Goal: Transaction & Acquisition: Book appointment/travel/reservation

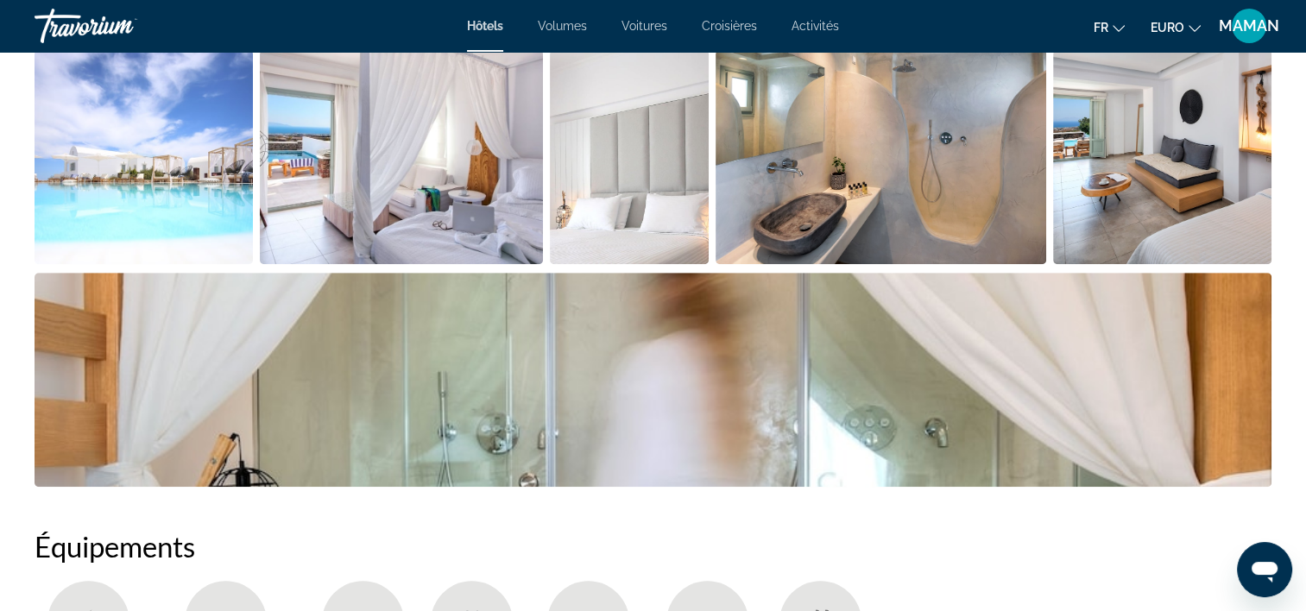
scroll to position [173, 0]
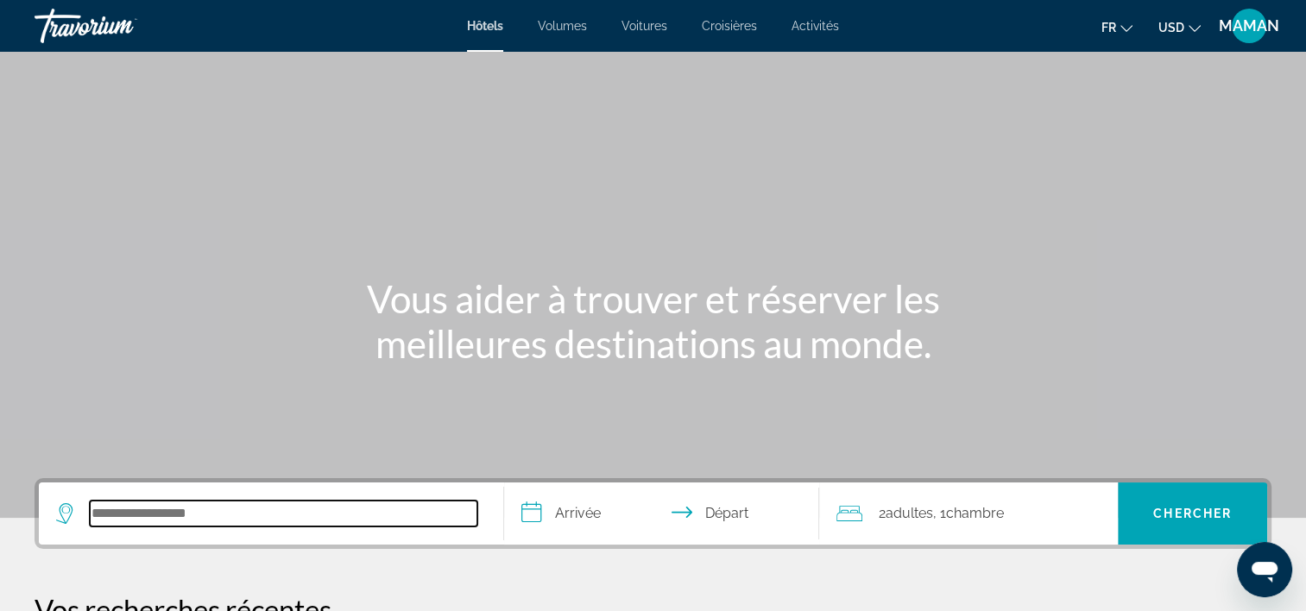
click at [180, 511] on input "Rechercher une destination hôtelière" at bounding box center [284, 514] width 388 height 26
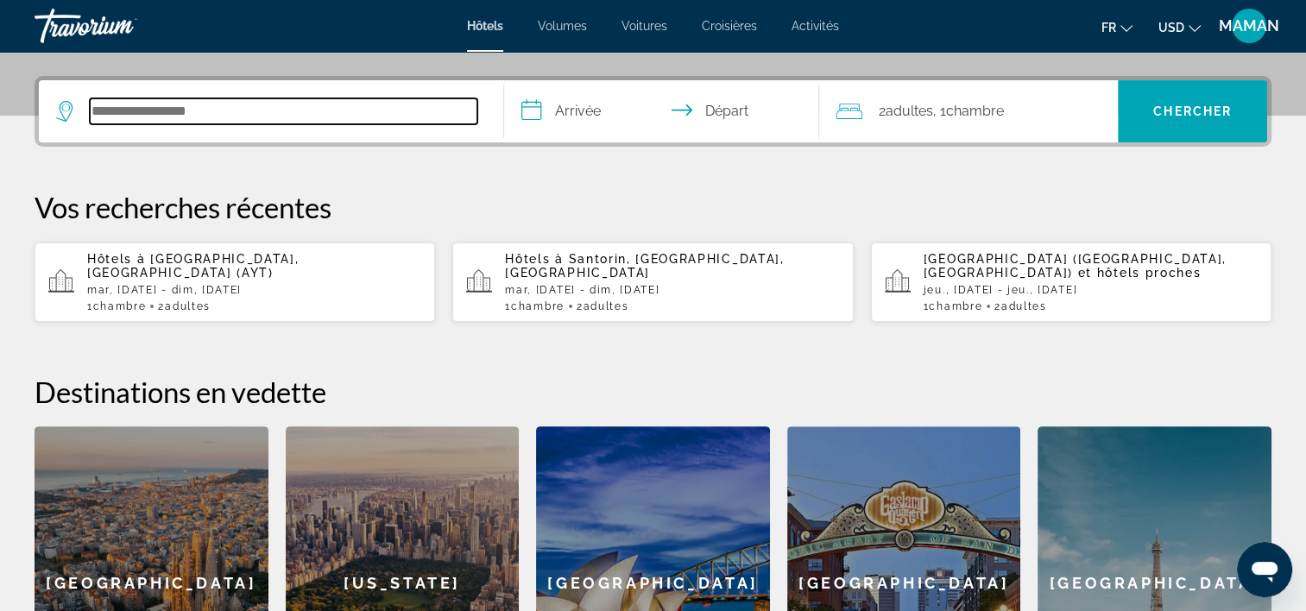
scroll to position [421, 0]
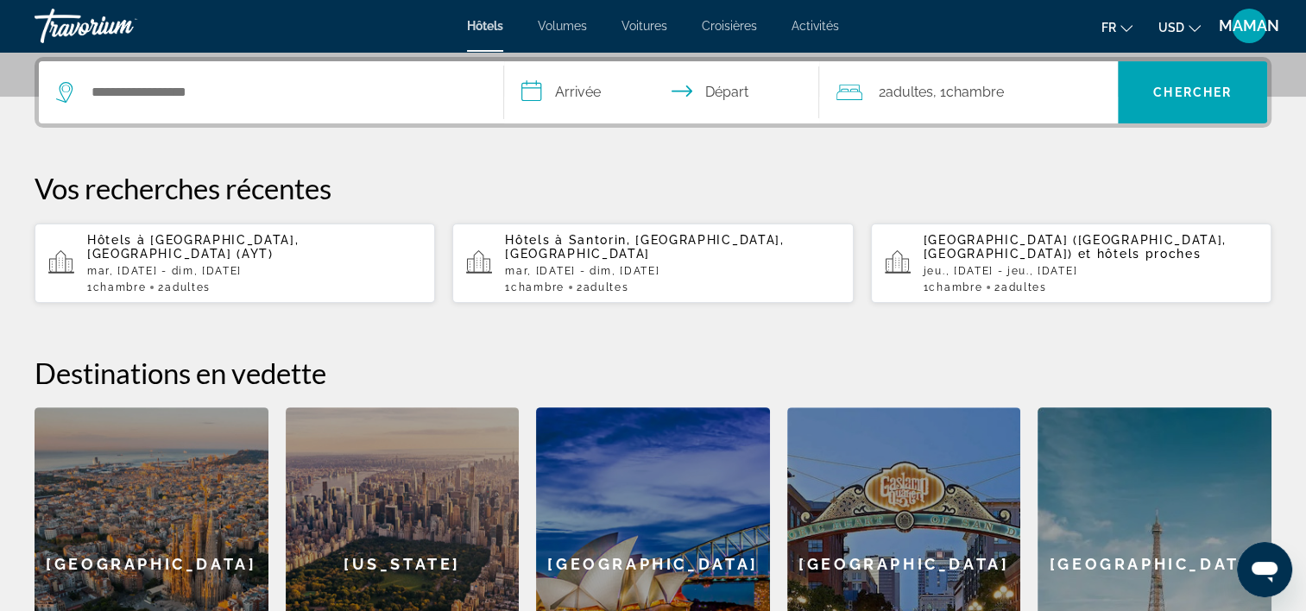
click at [180, 511] on div "[GEOGRAPHIC_DATA]" at bounding box center [152, 564] width 234 height 314
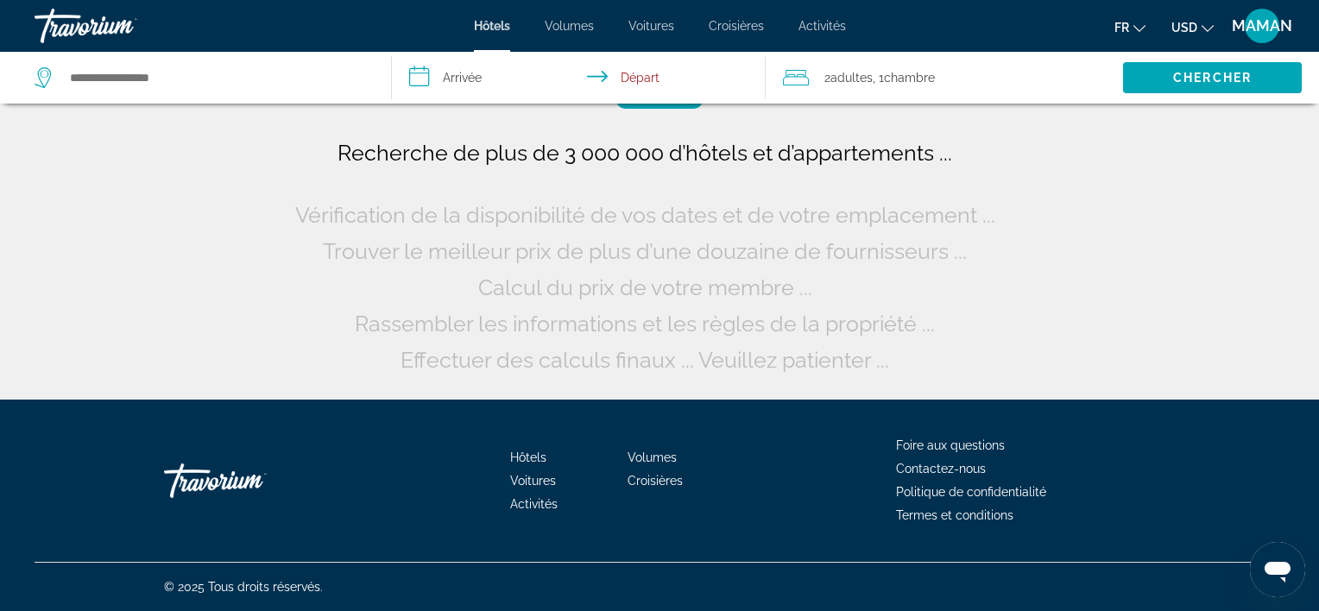
click at [180, 511] on div "Hôtels Volumes Voitures Croisières Activités Foire aux questions Contactez-nous…" at bounding box center [660, 481] width 1250 height 162
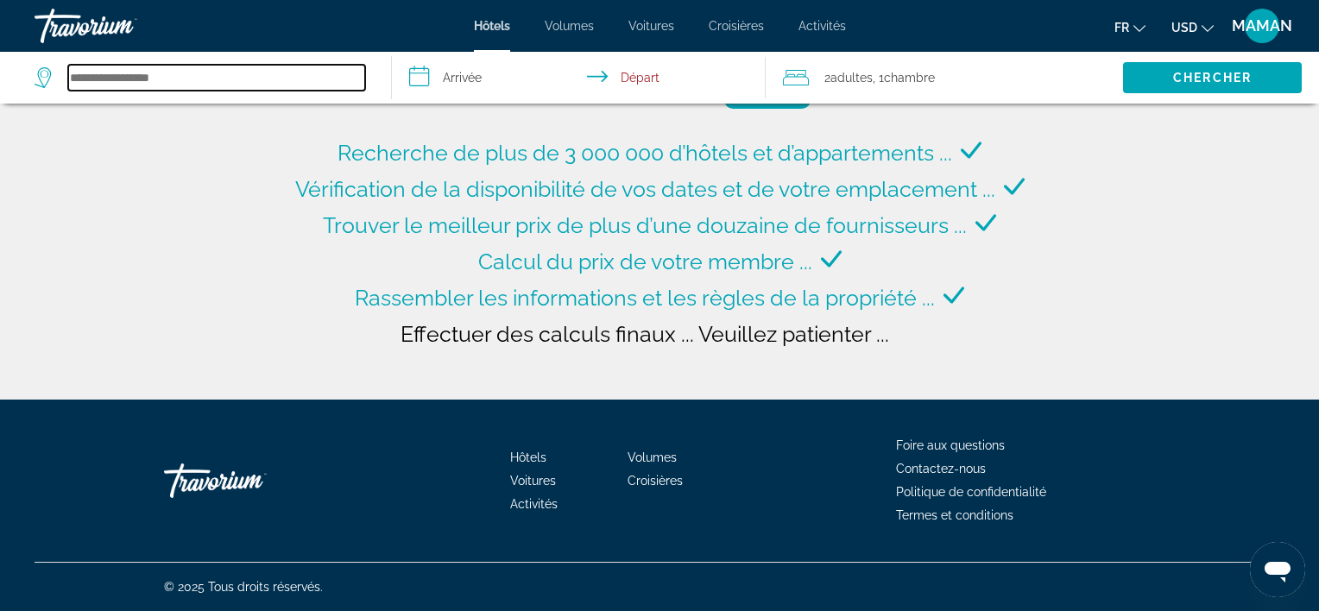
click at [249, 84] on input "Rechercher une destination hôtelière" at bounding box center [216, 78] width 297 height 26
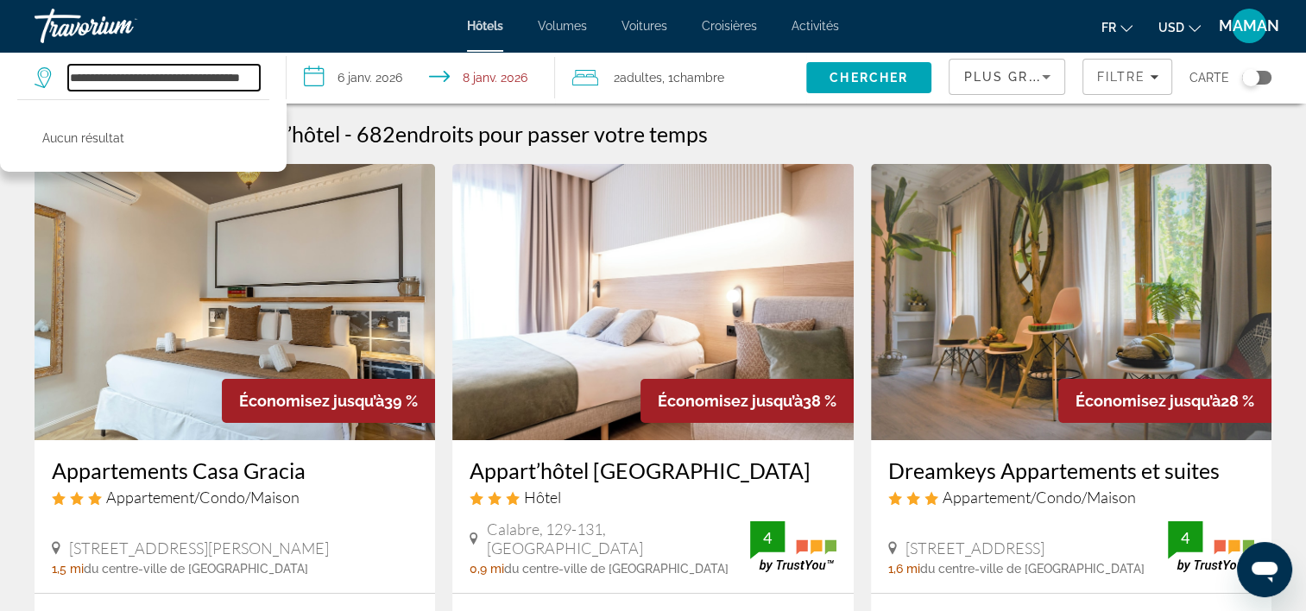
scroll to position [0, 28]
click at [170, 76] on input "**********" at bounding box center [164, 78] width 192 height 26
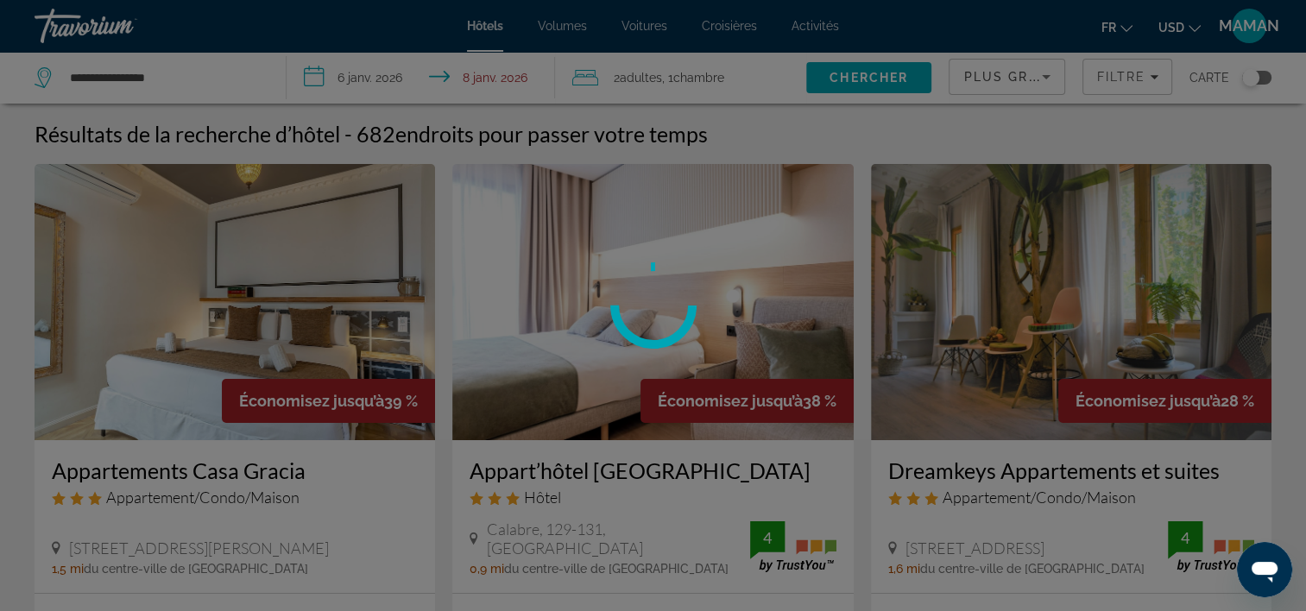
click at [190, 79] on div at bounding box center [653, 305] width 1306 height 611
click at [175, 79] on div at bounding box center [653, 305] width 1306 height 611
click at [131, 76] on div at bounding box center [653, 305] width 1306 height 611
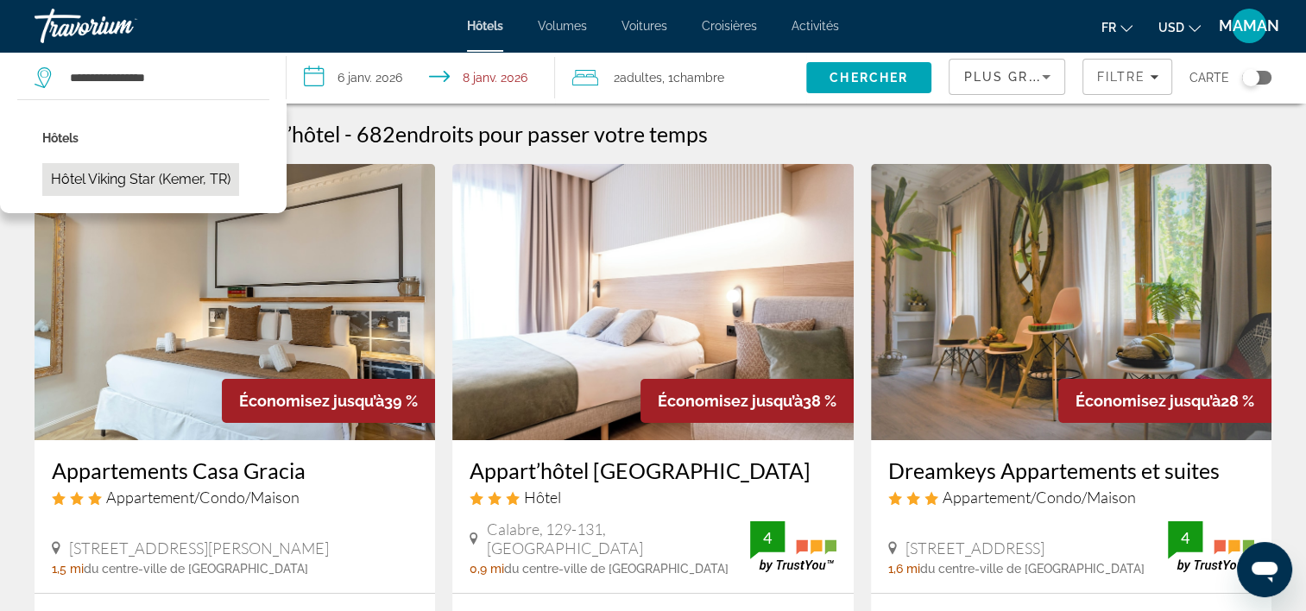
click at [186, 174] on button "Hôtel Viking Star (Kemer, TR)" at bounding box center [140, 179] width 197 height 33
type input "**********"
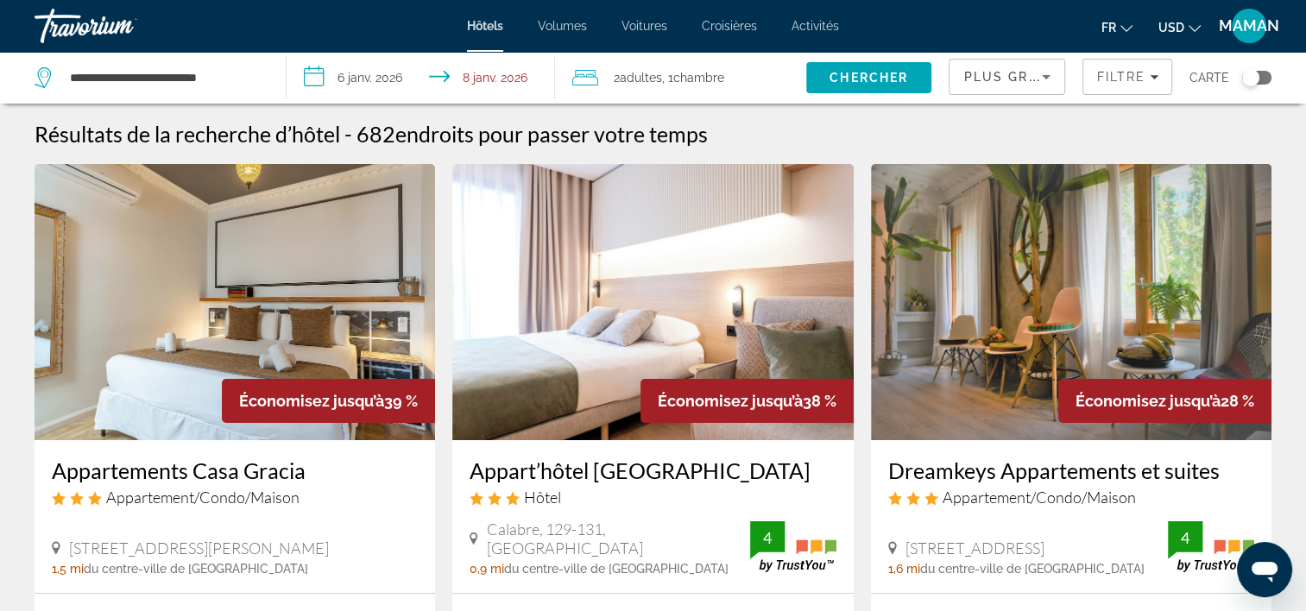
click at [373, 78] on input "**********" at bounding box center [424, 80] width 275 height 57
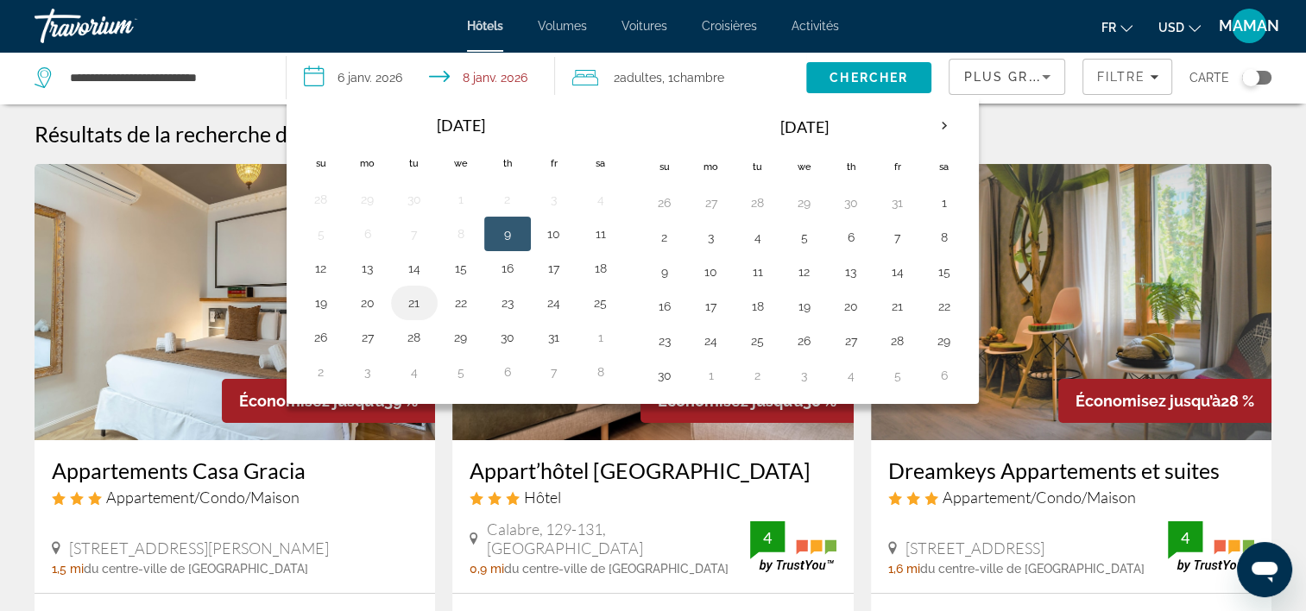
click at [416, 300] on button "21" at bounding box center [415, 303] width 28 height 24
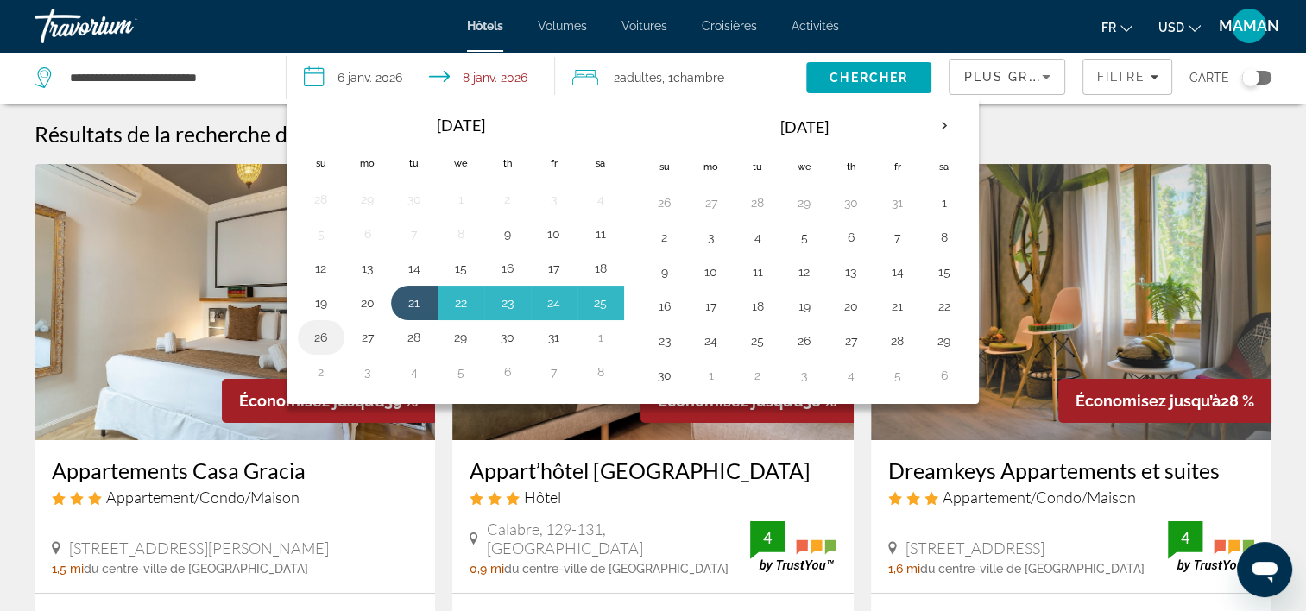
click at [322, 335] on button "26" at bounding box center [321, 337] width 28 height 24
type input "**********"
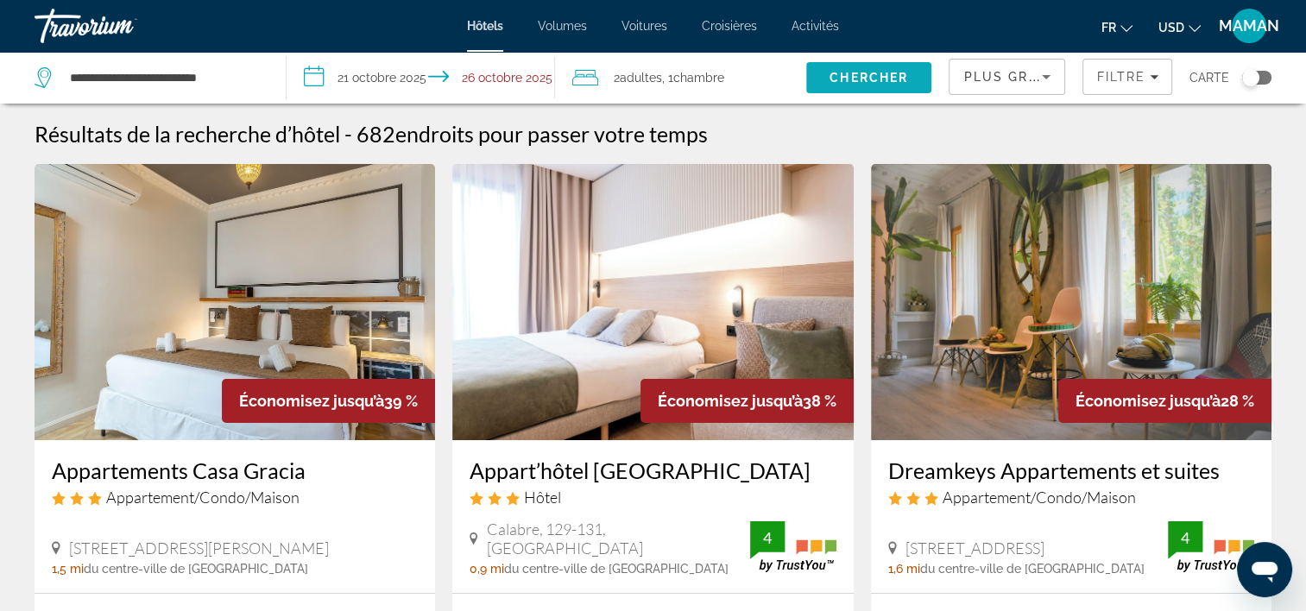
click at [866, 73] on span "Chercher" at bounding box center [869, 78] width 79 height 14
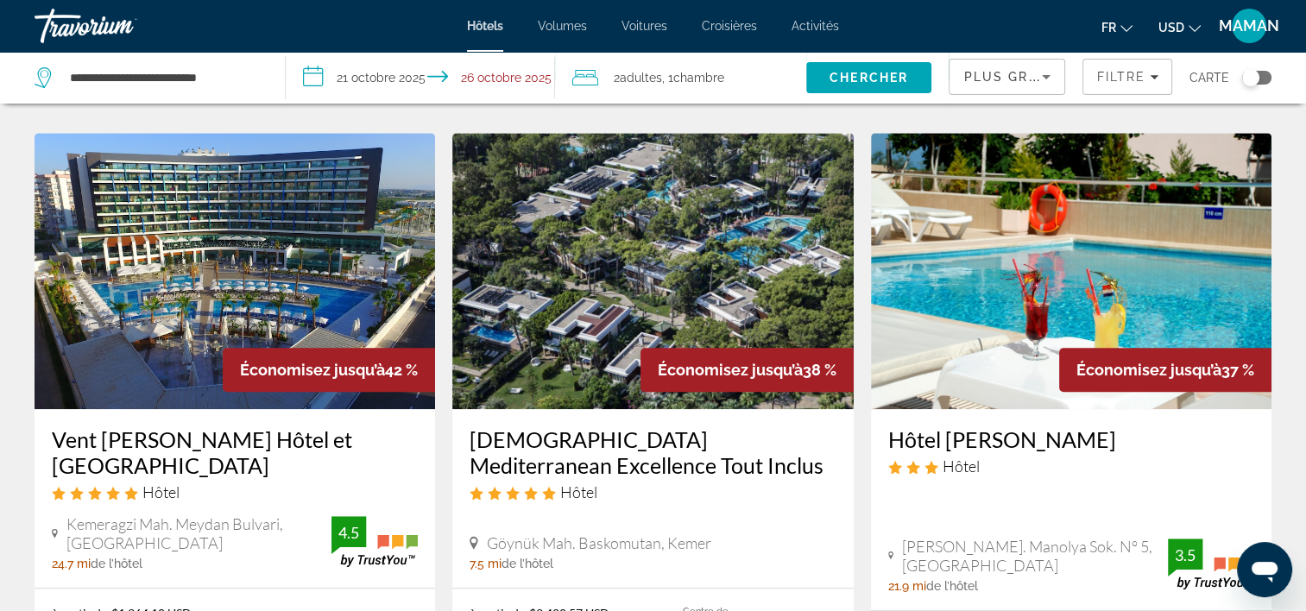
scroll to position [1333, 0]
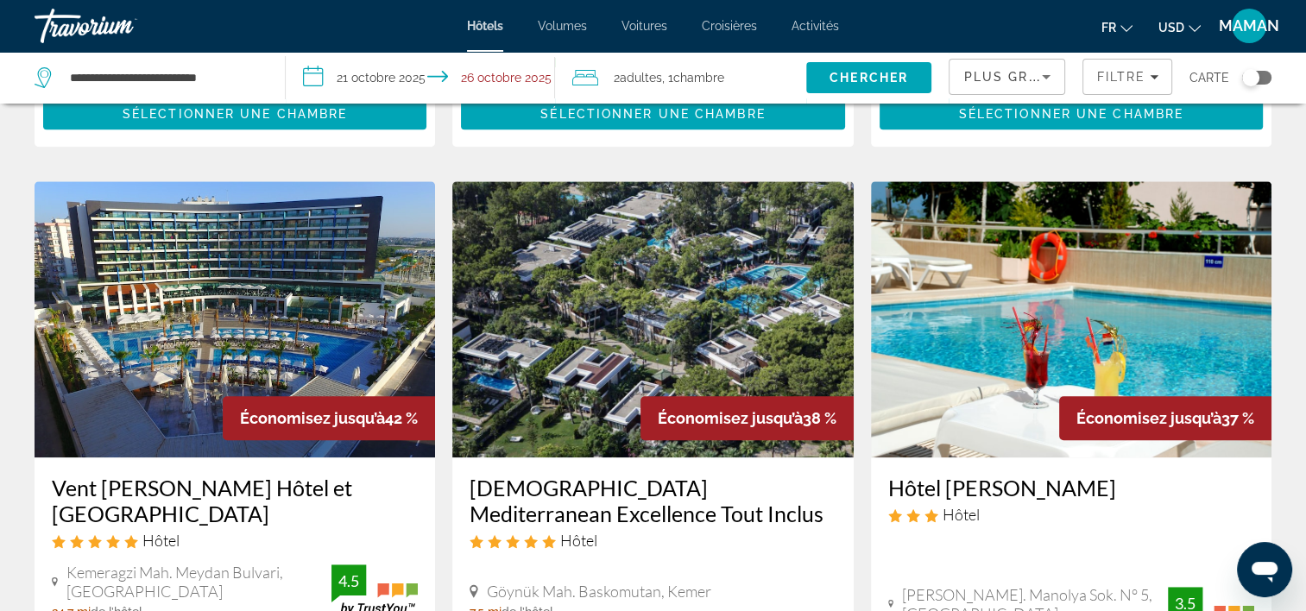
click at [1177, 26] on span "USD" at bounding box center [1171, 28] width 26 height 14
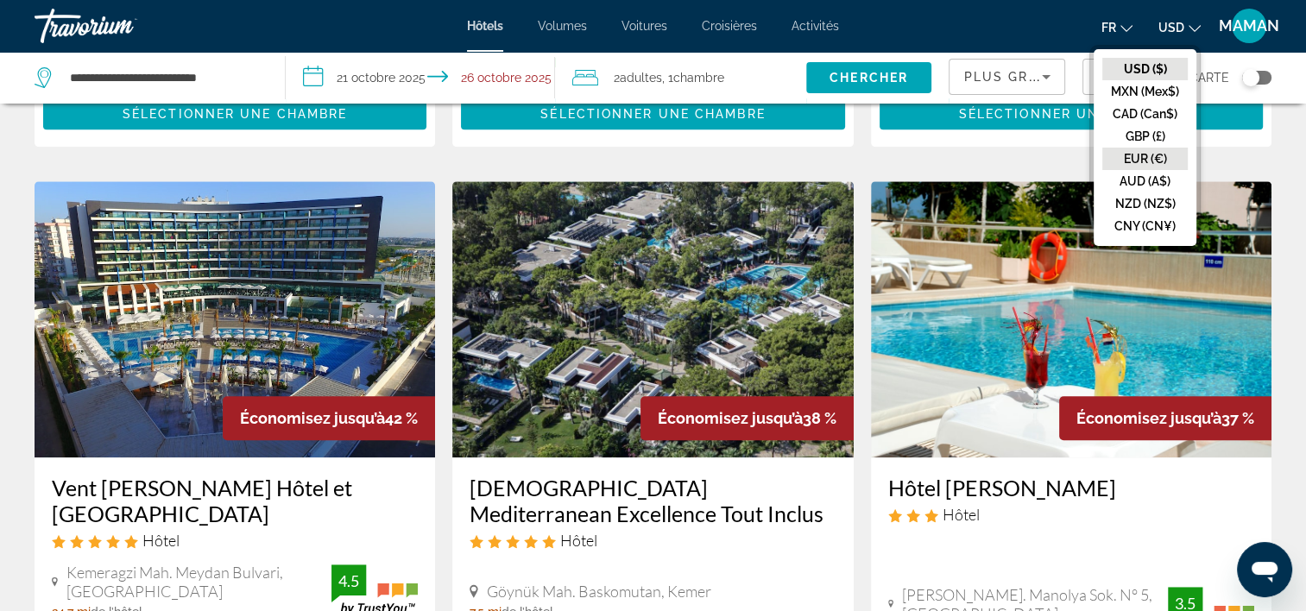
click at [1136, 157] on button "EUR (€)" at bounding box center [1144, 159] width 85 height 22
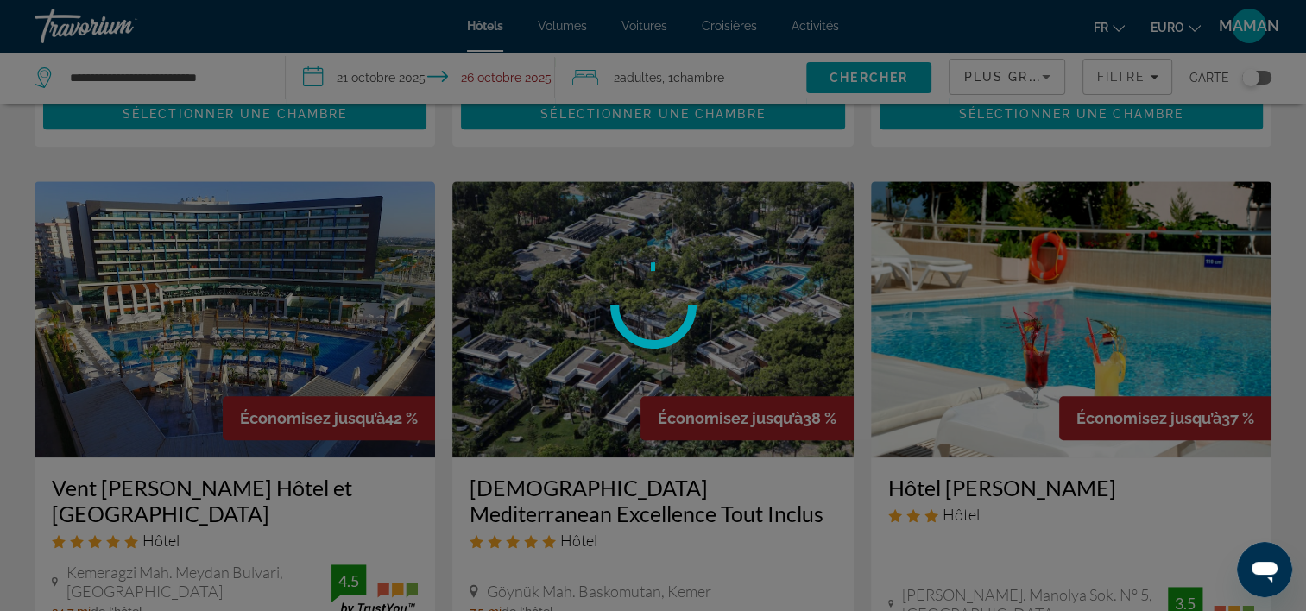
scroll to position [0, 0]
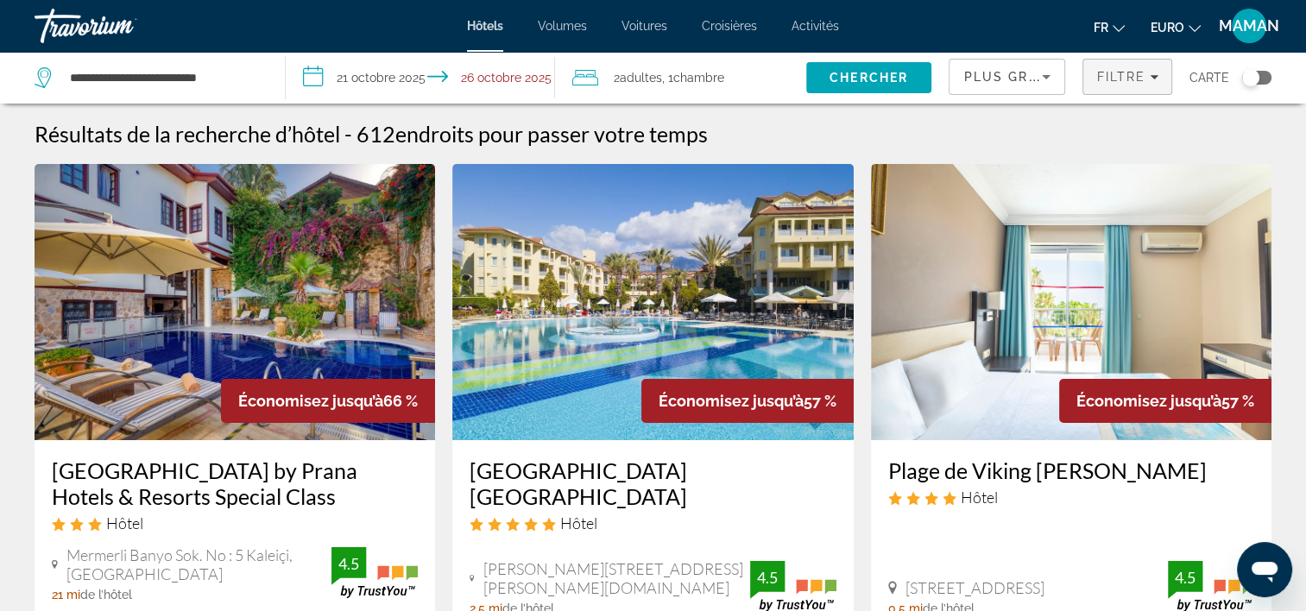
click at [1095, 80] on span "Filtres" at bounding box center [1127, 76] width 88 height 41
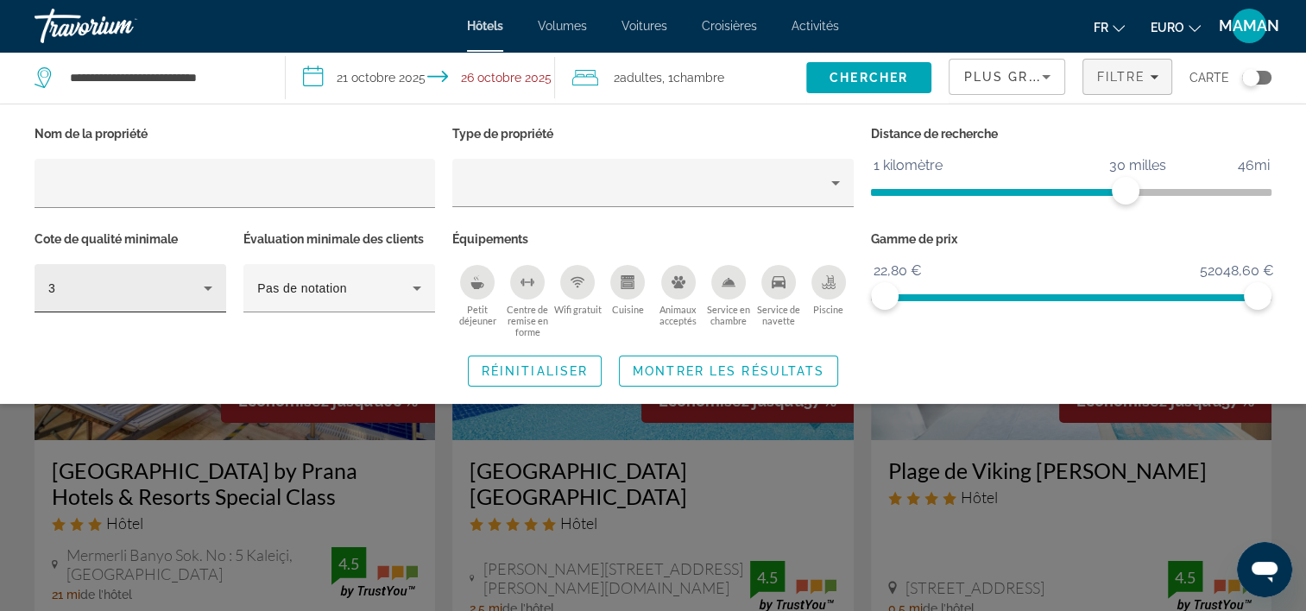
click at [206, 299] on div "3" at bounding box center [130, 288] width 164 height 48
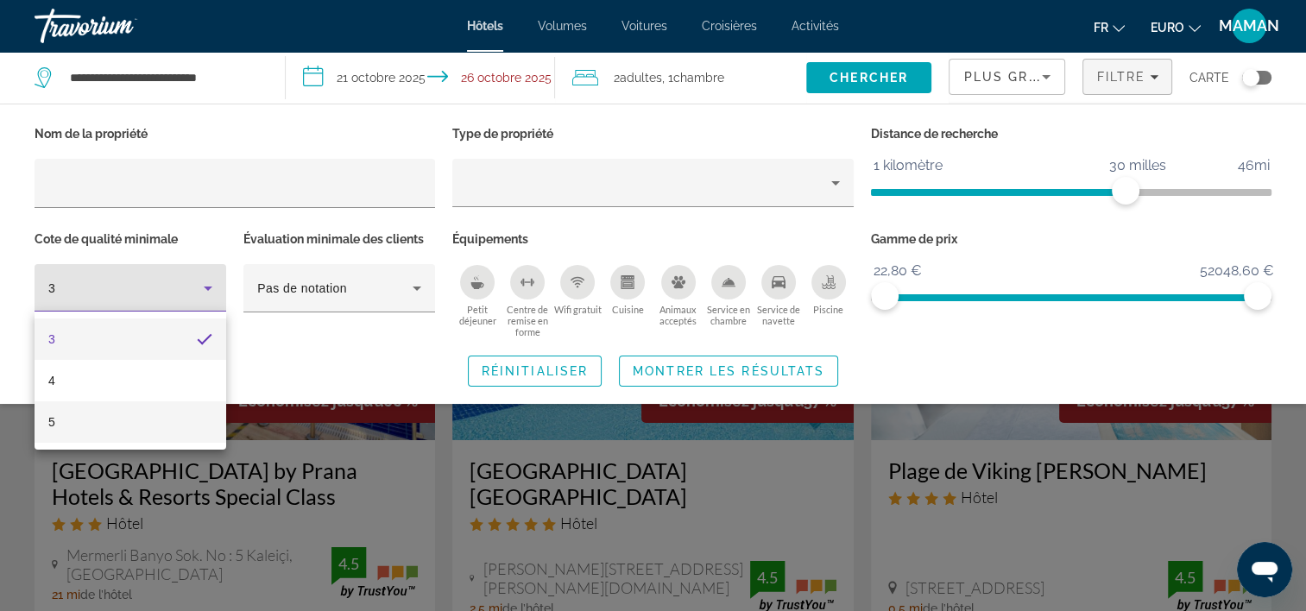
click at [124, 432] on mat-option "5" at bounding box center [131, 421] width 192 height 41
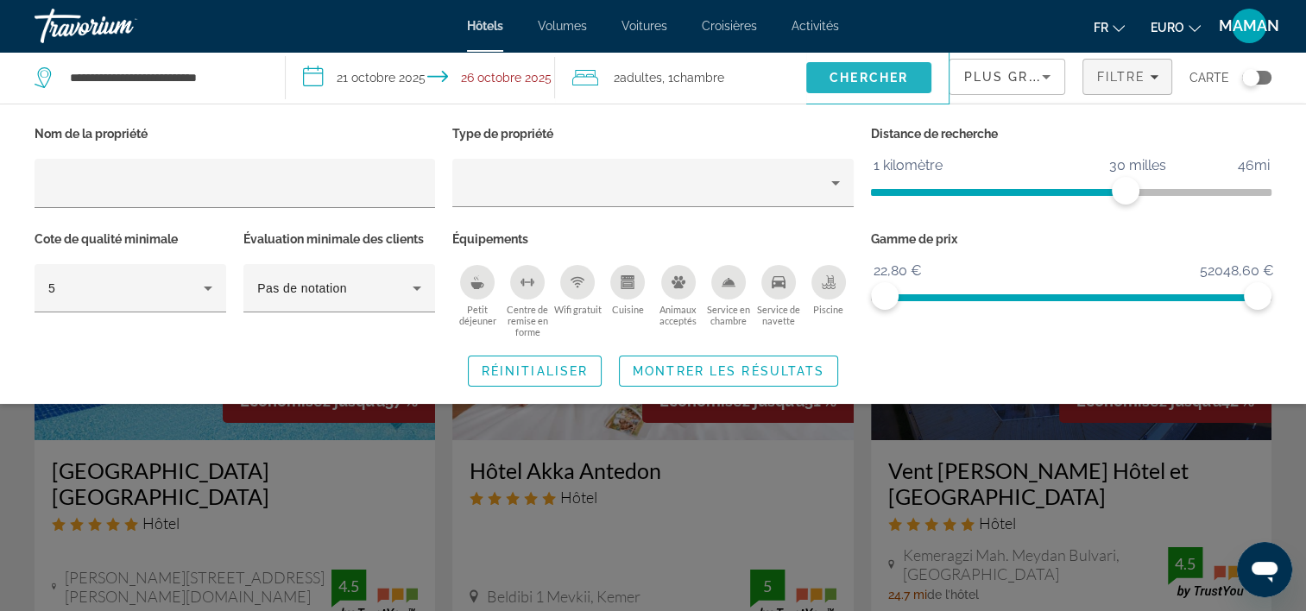
click at [877, 73] on span "Chercher" at bounding box center [869, 78] width 79 height 14
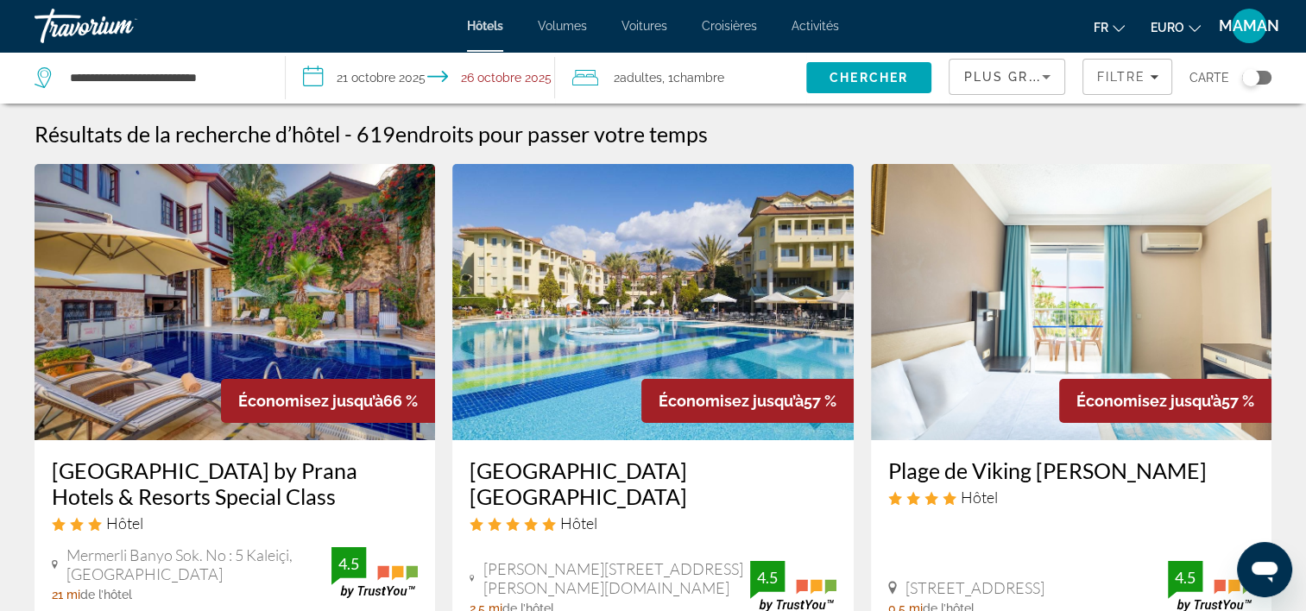
click at [1050, 70] on icon "Trier par" at bounding box center [1046, 76] width 21 height 21
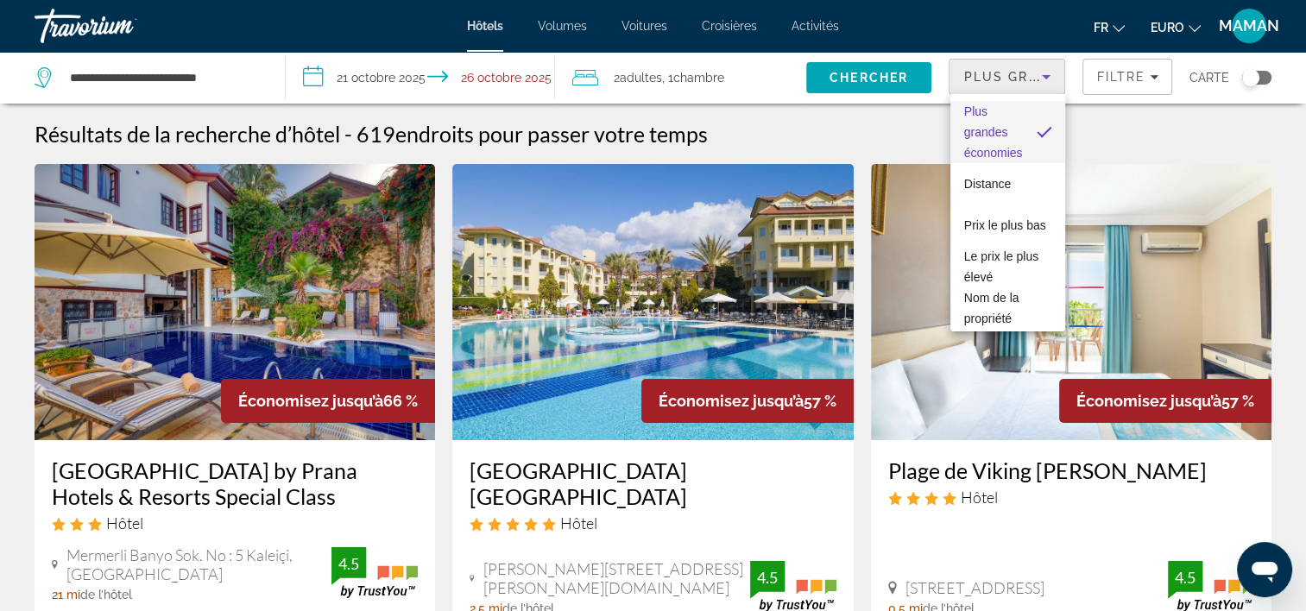
click at [1040, 76] on div at bounding box center [653, 305] width 1306 height 611
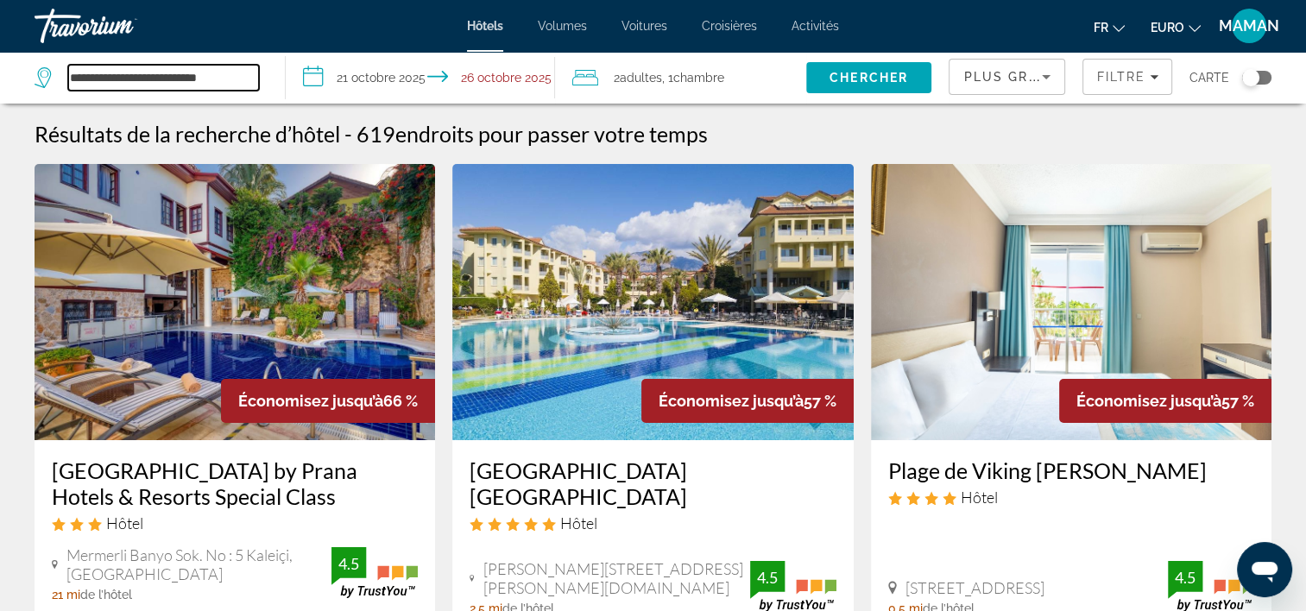
click at [238, 77] on input "**********" at bounding box center [163, 78] width 191 height 26
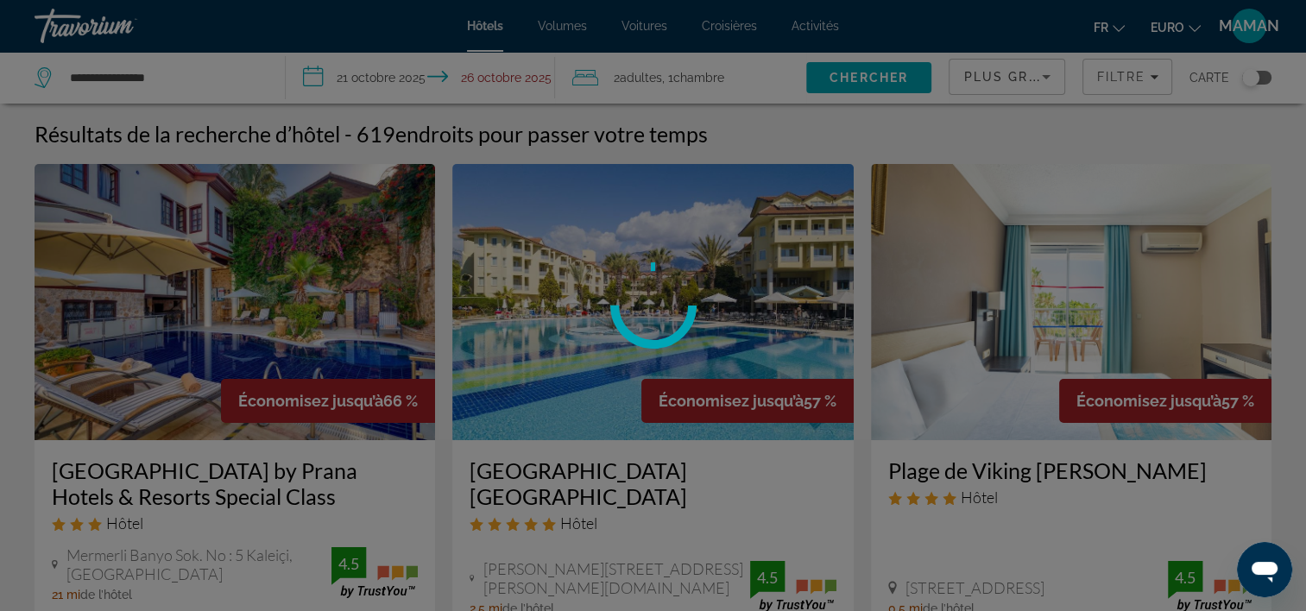
click at [197, 73] on div at bounding box center [653, 305] width 1306 height 611
click at [176, 81] on div at bounding box center [653, 305] width 1306 height 611
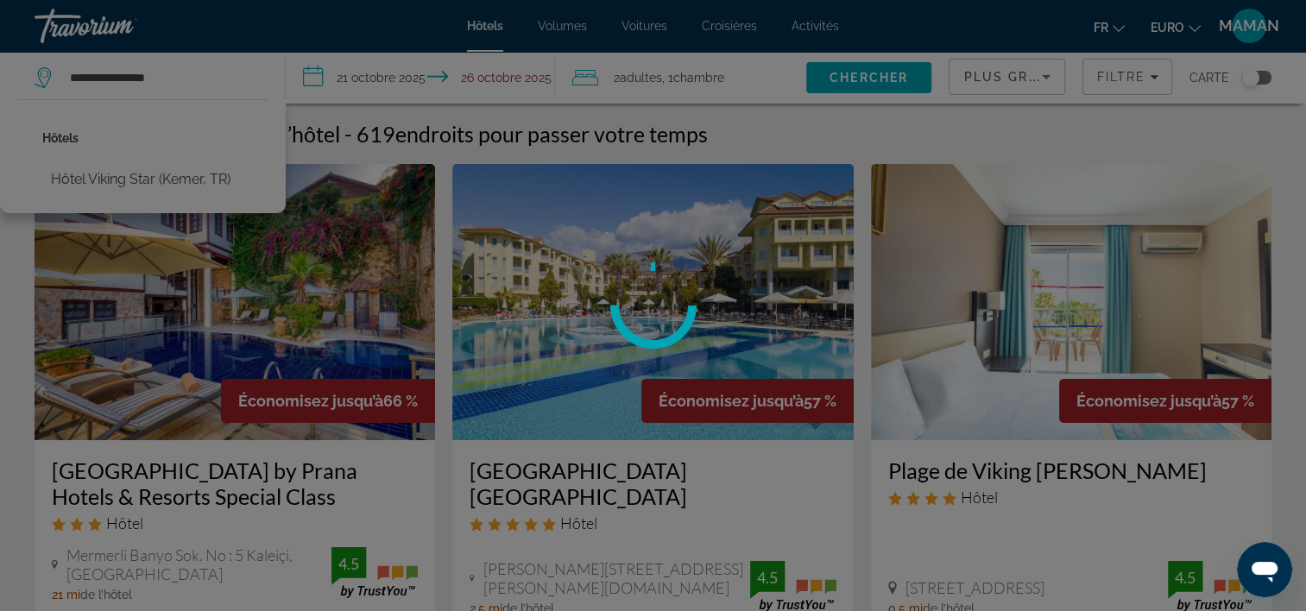
click at [135, 180] on div at bounding box center [653, 305] width 1306 height 611
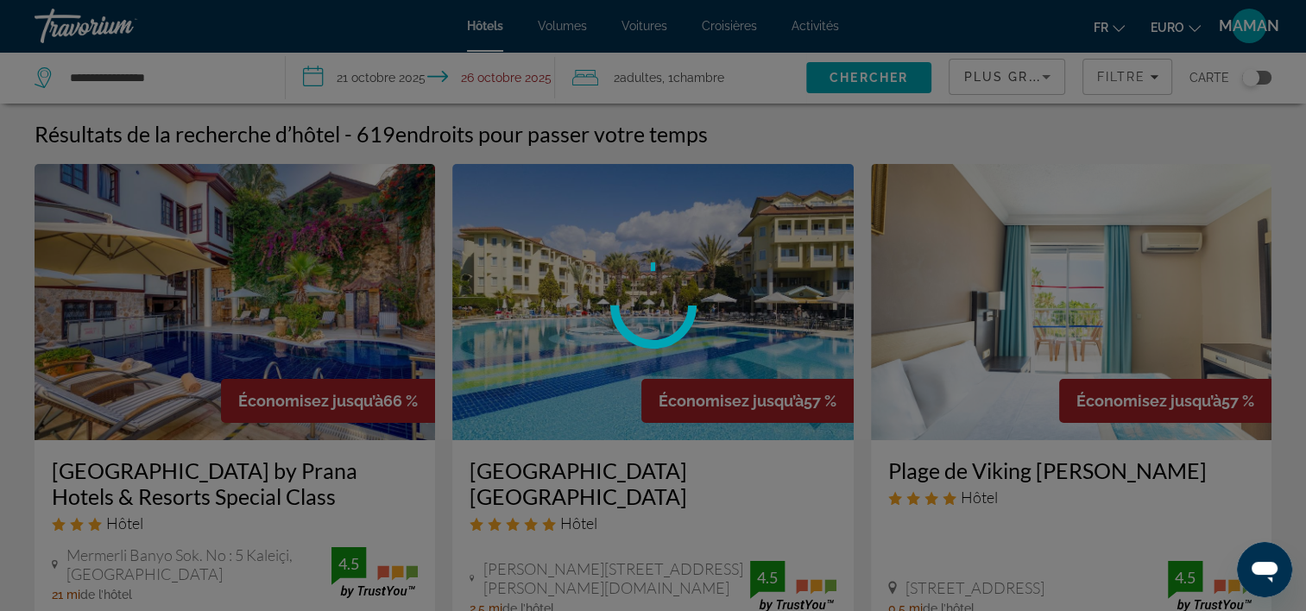
click at [811, 74] on div at bounding box center [653, 305] width 1306 height 611
click at [846, 77] on div at bounding box center [653, 305] width 1306 height 611
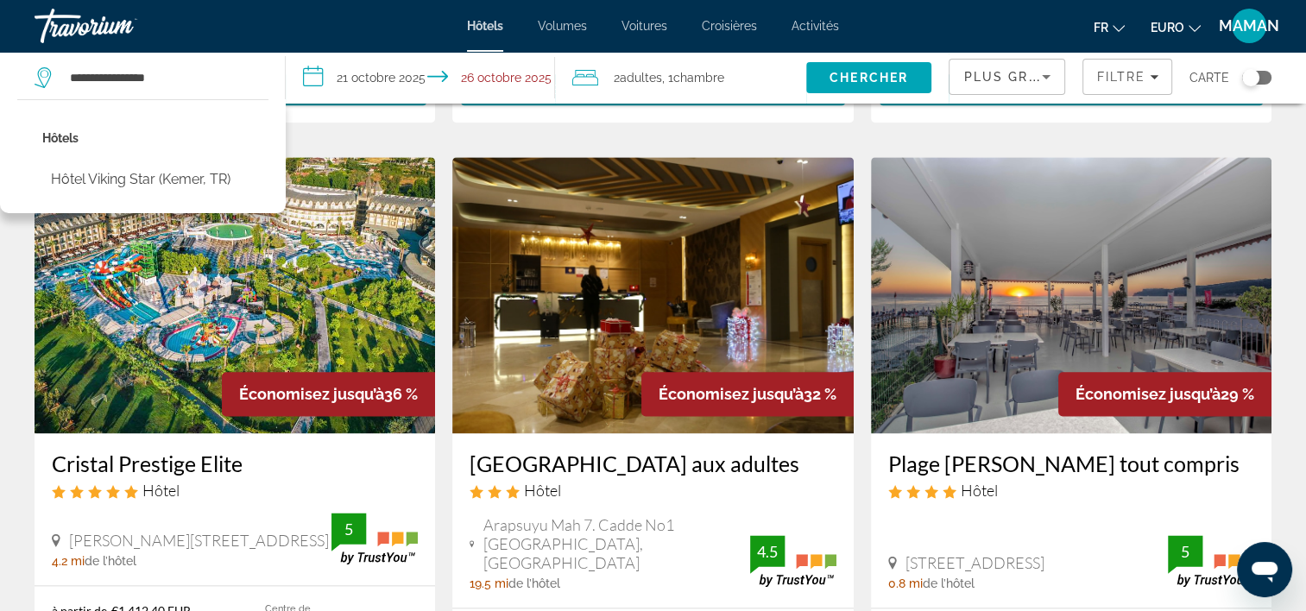
scroll to position [2037, 0]
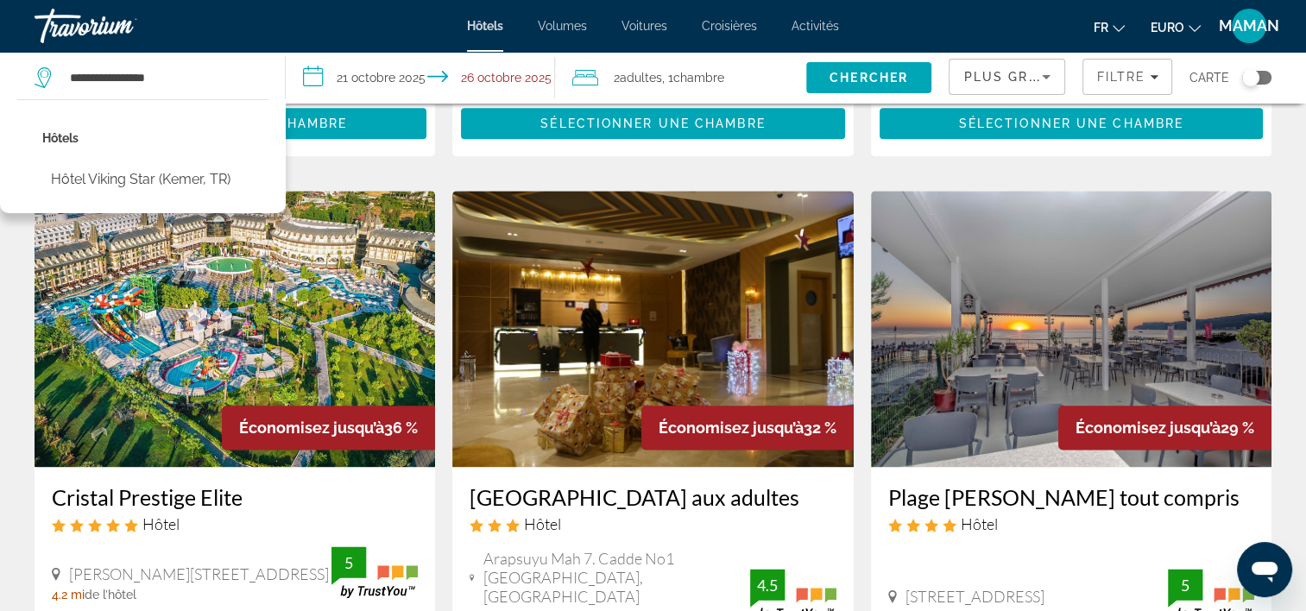
click at [196, 176] on button "Hôtel Viking Star (Kemer, TR)" at bounding box center [140, 179] width 197 height 33
type input "**********"
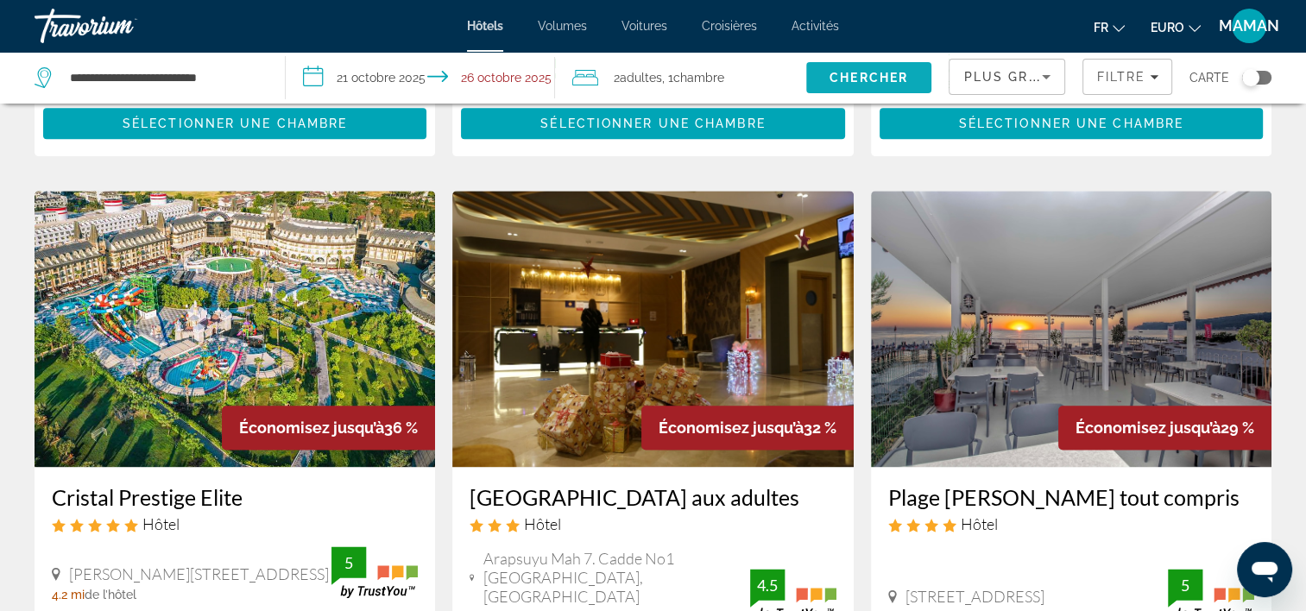
click at [823, 85] on span "Rechercher" at bounding box center [869, 77] width 126 height 41
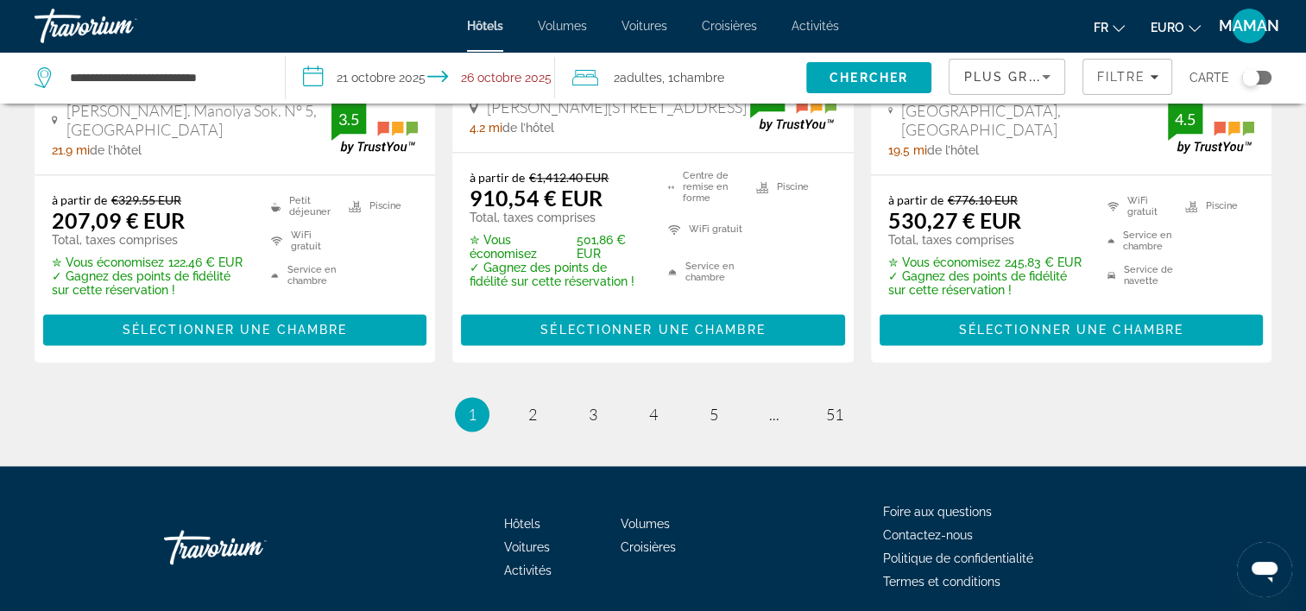
scroll to position [2555, 0]
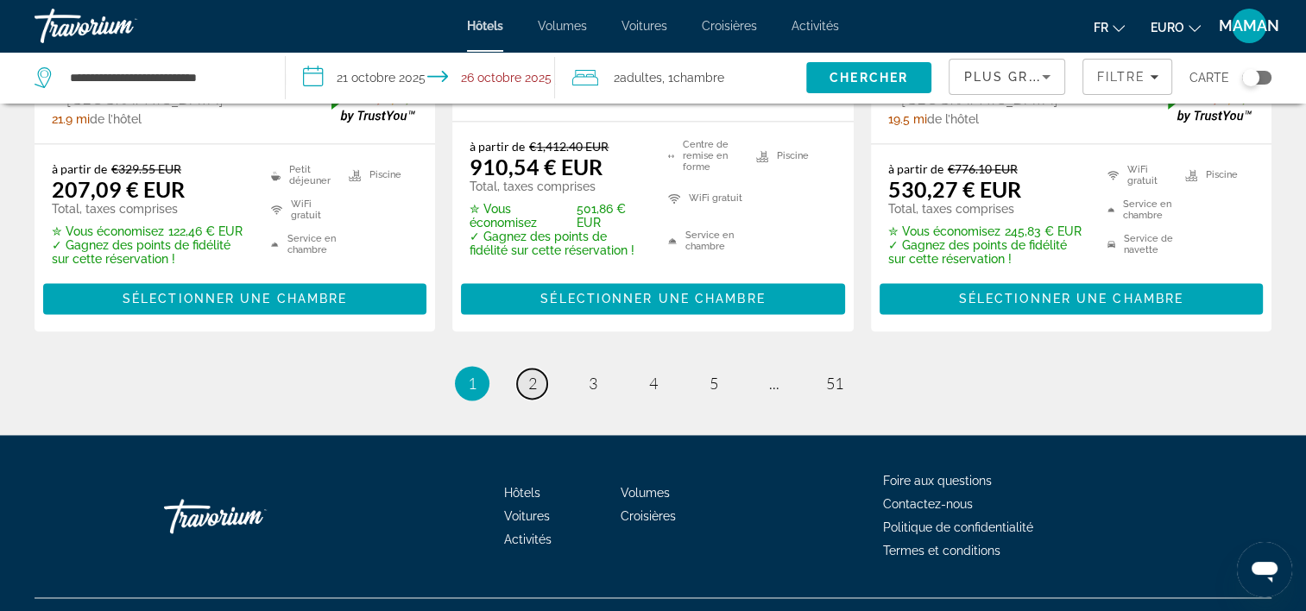
click at [523, 369] on link "page 2" at bounding box center [532, 384] width 30 height 30
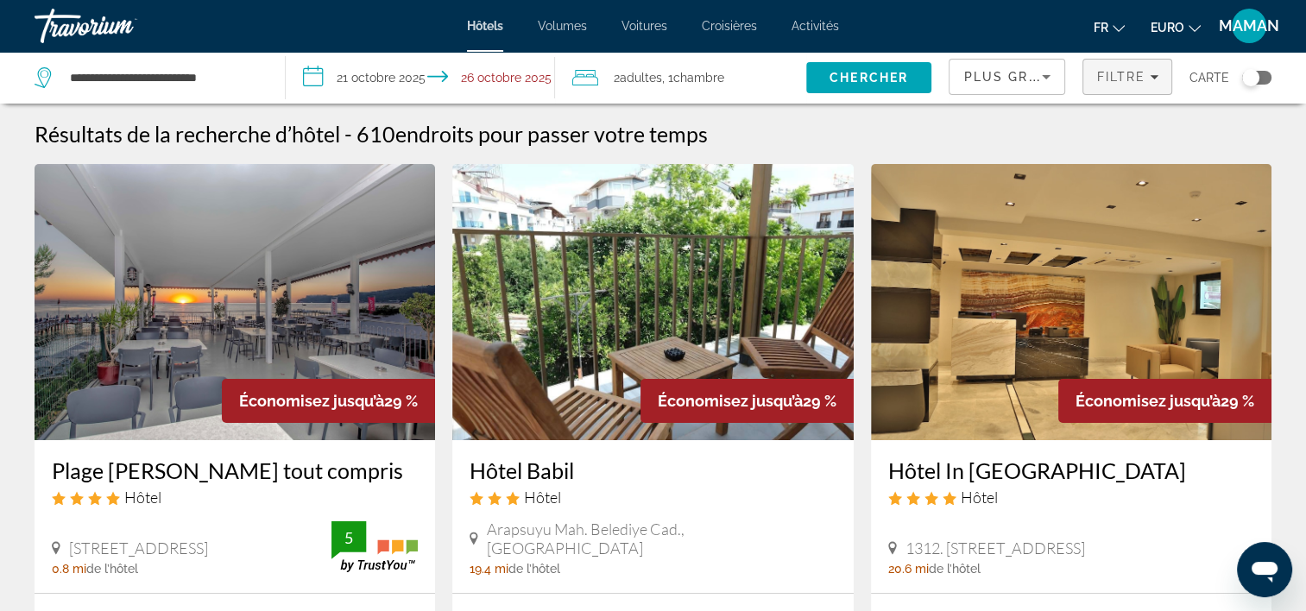
click at [1138, 73] on span "Filtre" at bounding box center [1120, 77] width 49 height 14
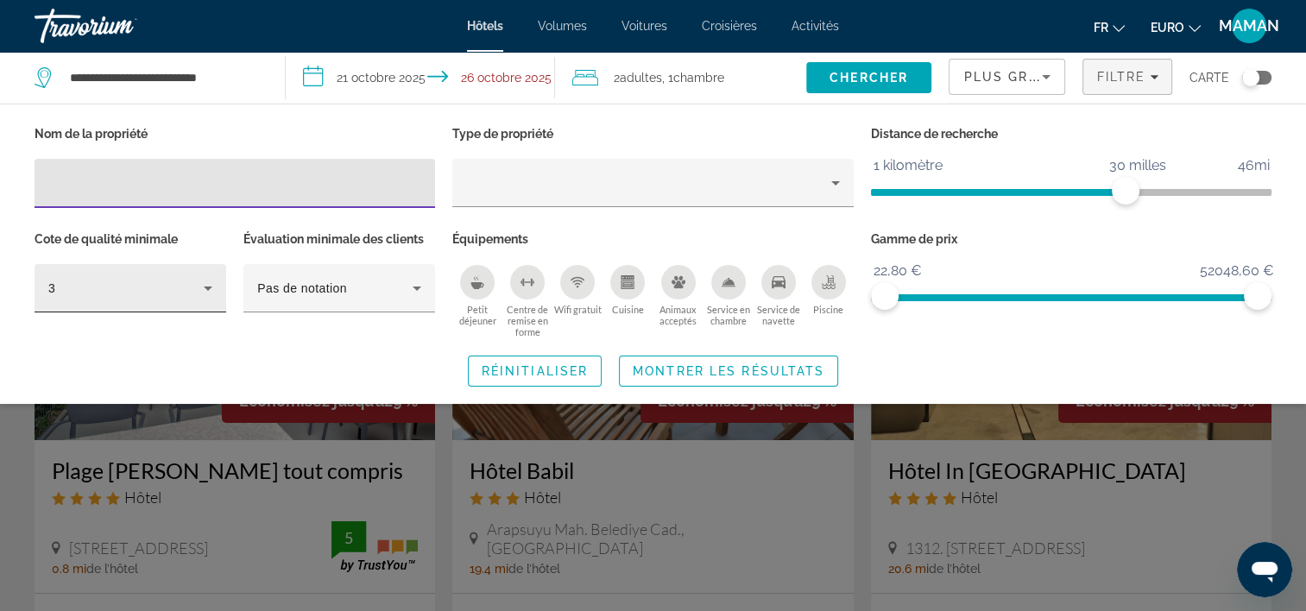
click at [214, 298] on div "3" at bounding box center [131, 288] width 192 height 48
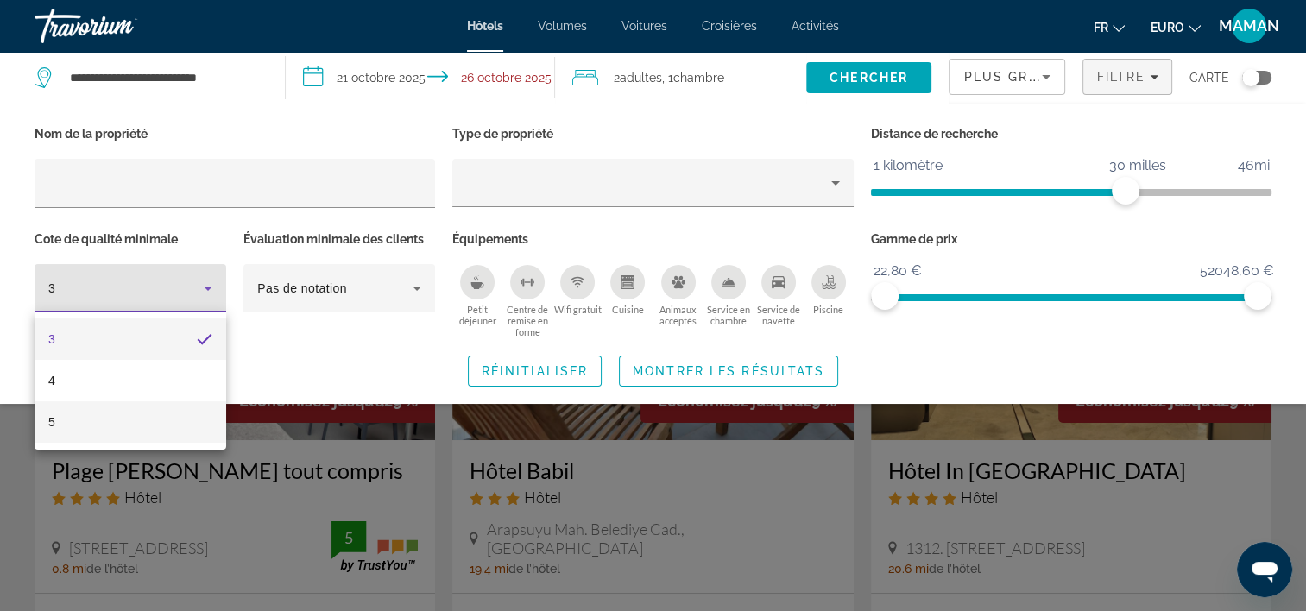
click at [165, 442] on mat-option "5" at bounding box center [131, 421] width 192 height 41
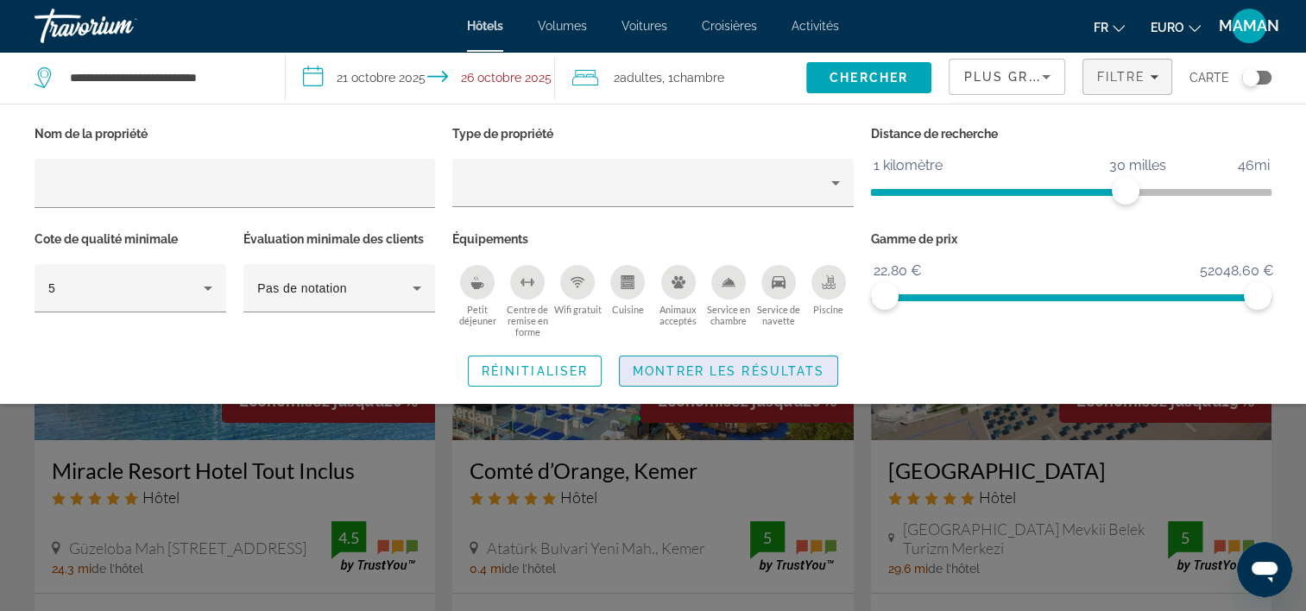
click at [701, 372] on span "Montrer les résultats" at bounding box center [729, 371] width 192 height 14
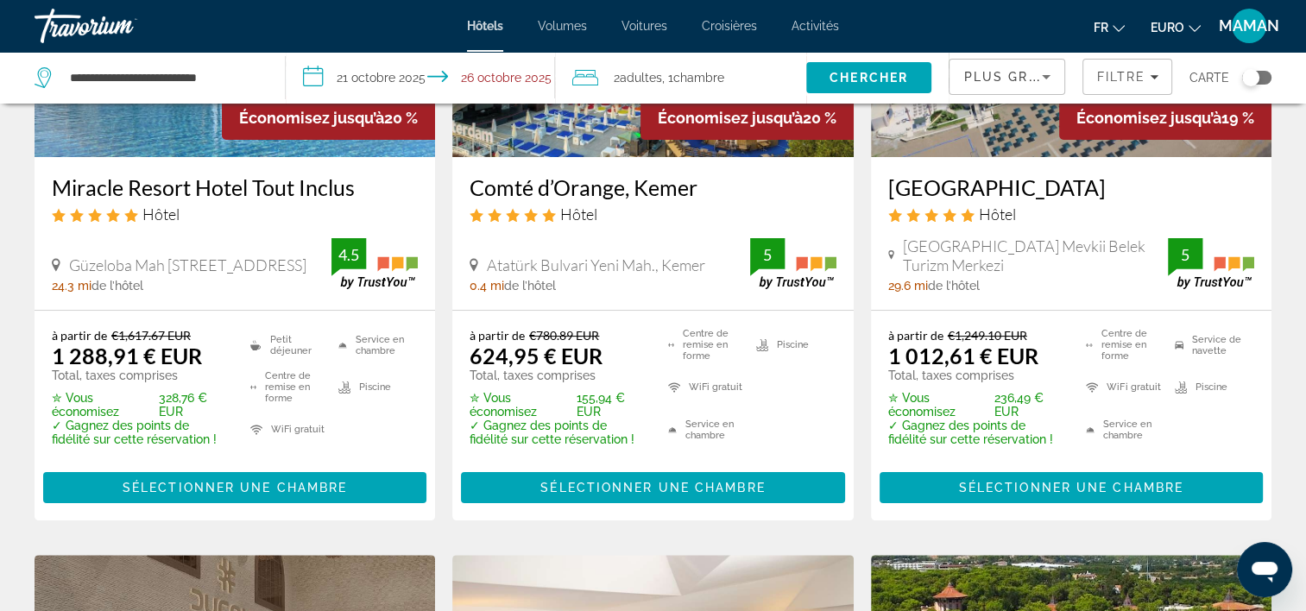
scroll to position [345, 0]
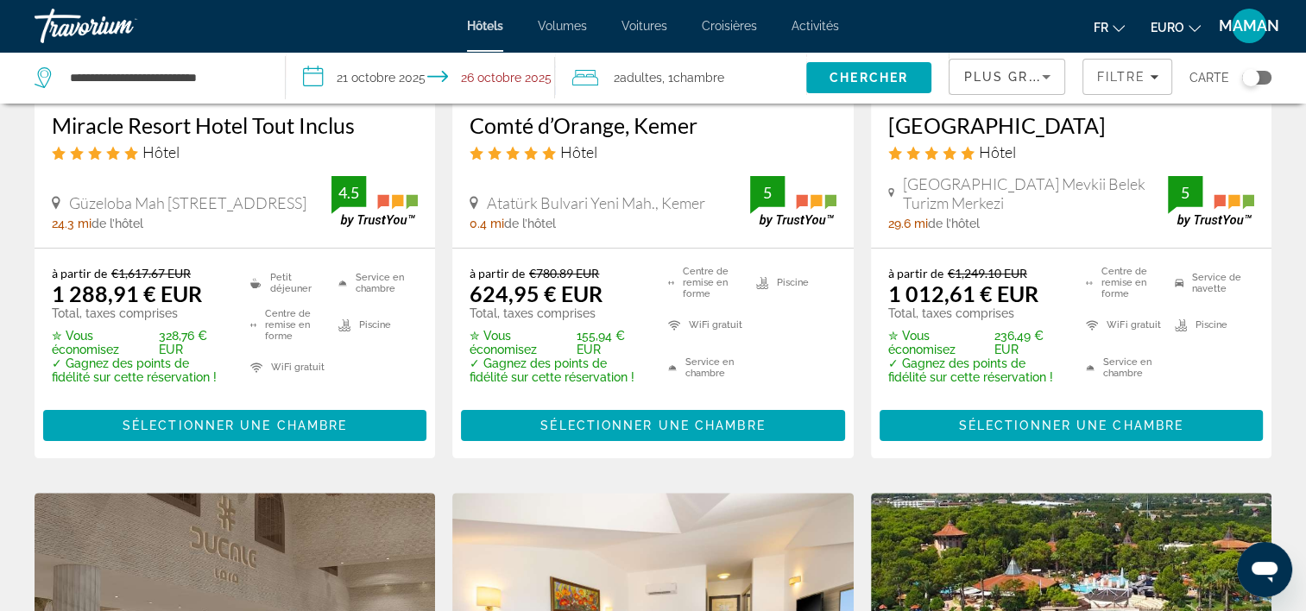
click at [1039, 84] on icon "Trier par" at bounding box center [1046, 76] width 21 height 21
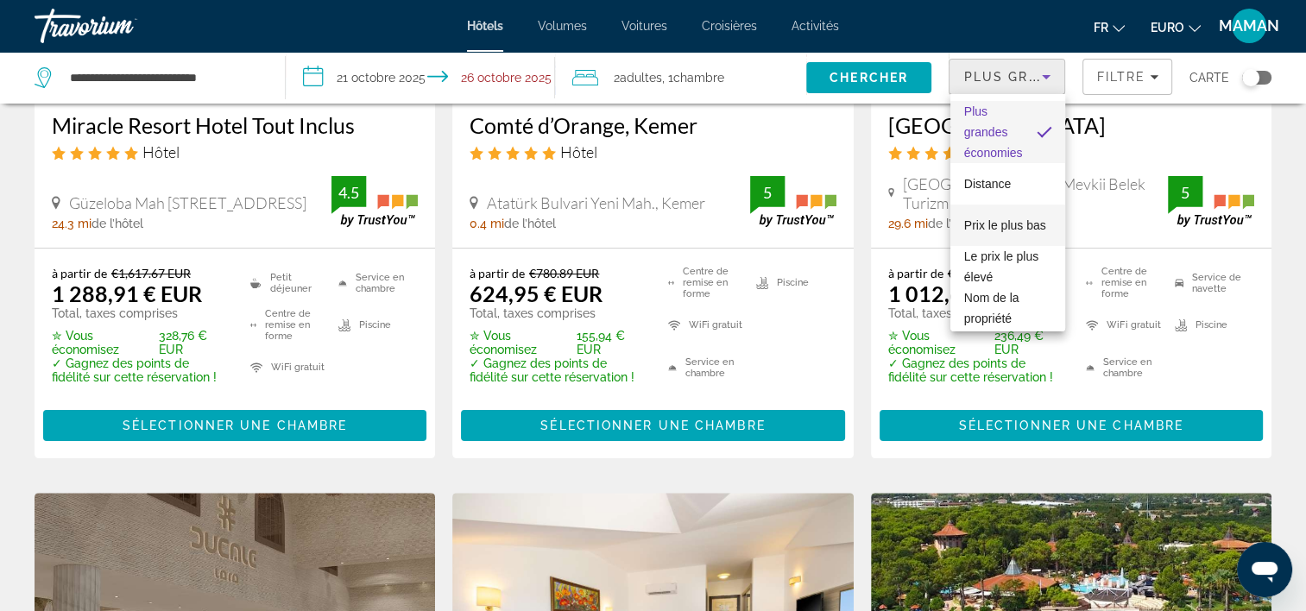
click at [1030, 218] on span "Prix le plus bas" at bounding box center [1005, 225] width 82 height 21
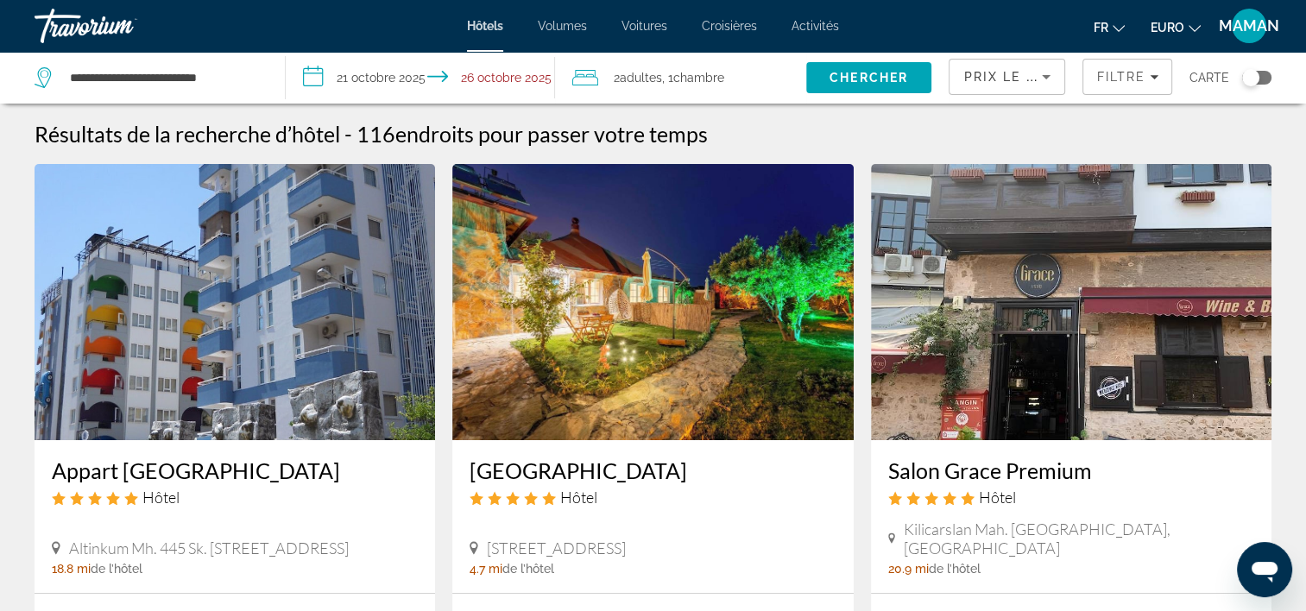
click at [489, 27] on span "Hôtels" at bounding box center [485, 26] width 36 height 14
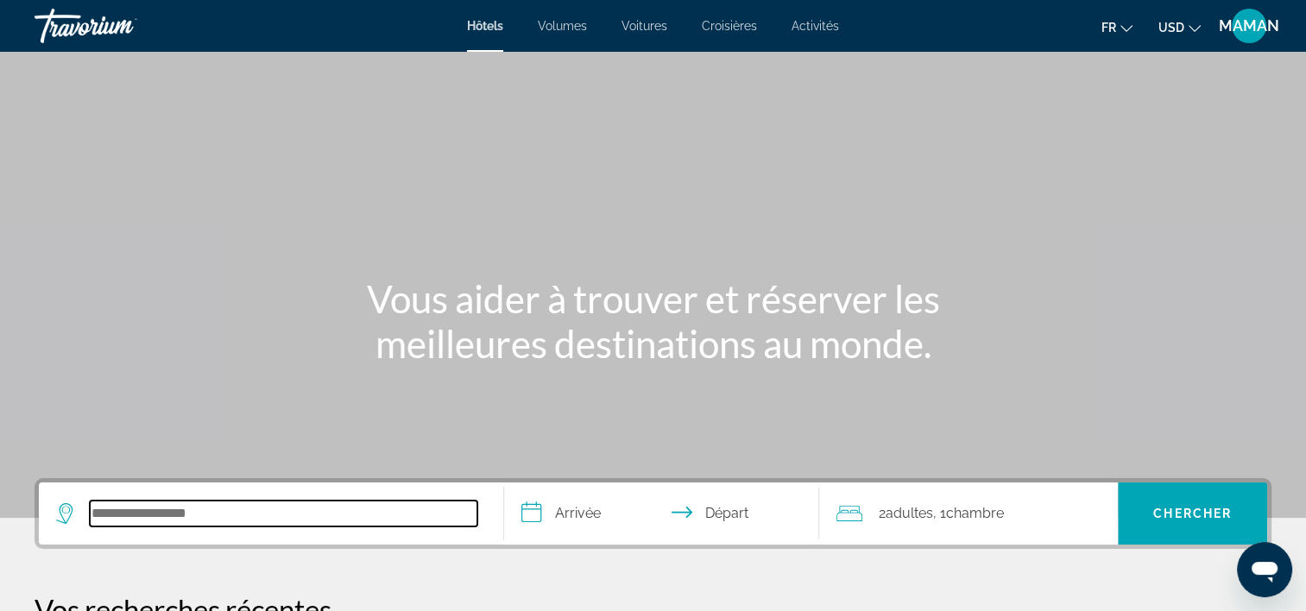
click at [401, 520] on input "Rechercher une destination hôtelière" at bounding box center [284, 514] width 388 height 26
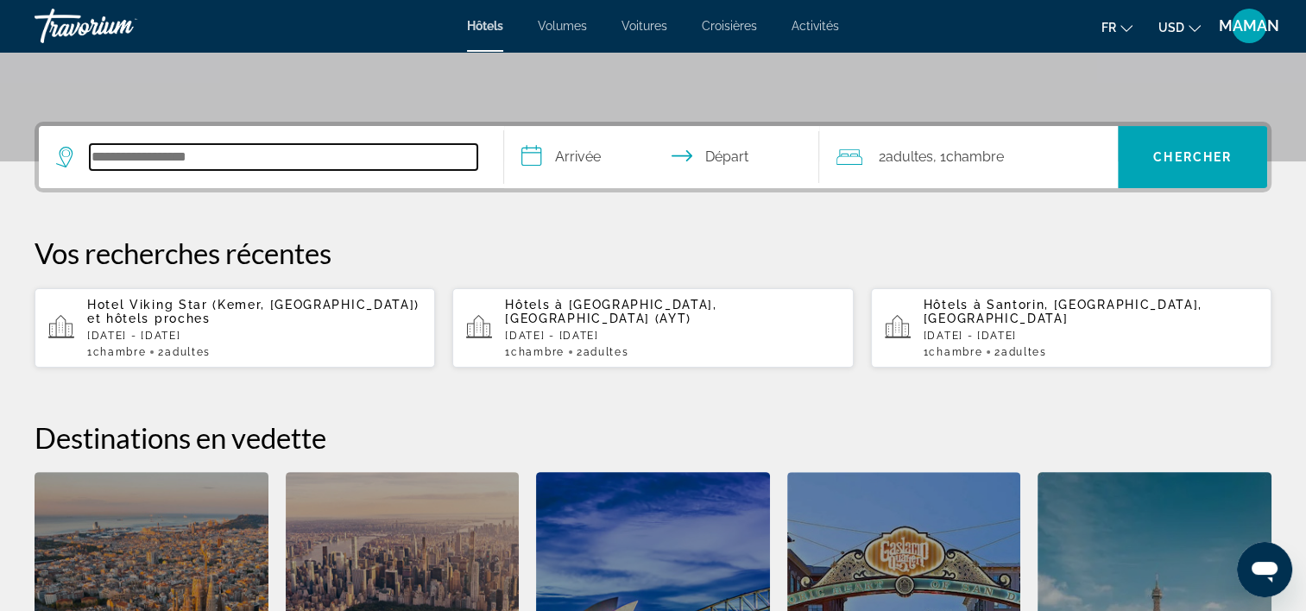
scroll to position [421, 0]
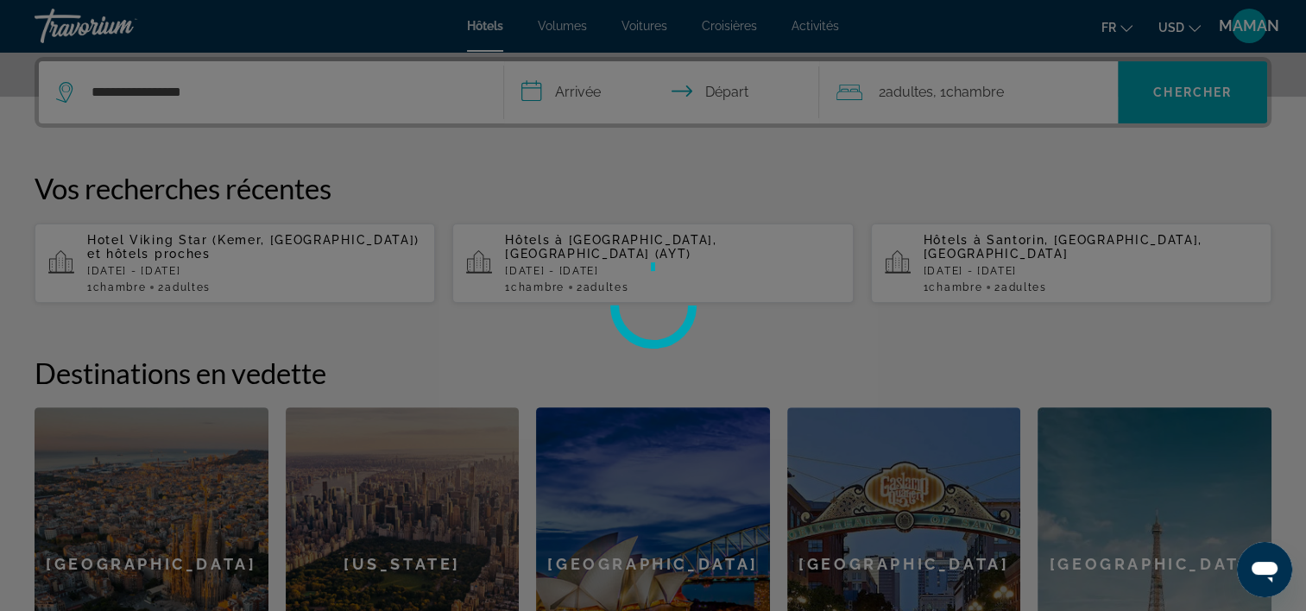
click at [592, 103] on div at bounding box center [653, 305] width 1306 height 611
click at [591, 96] on div at bounding box center [653, 305] width 1306 height 611
click at [653, 249] on div at bounding box center [653, 305] width 1306 height 611
click at [636, 246] on div at bounding box center [653, 305] width 1306 height 611
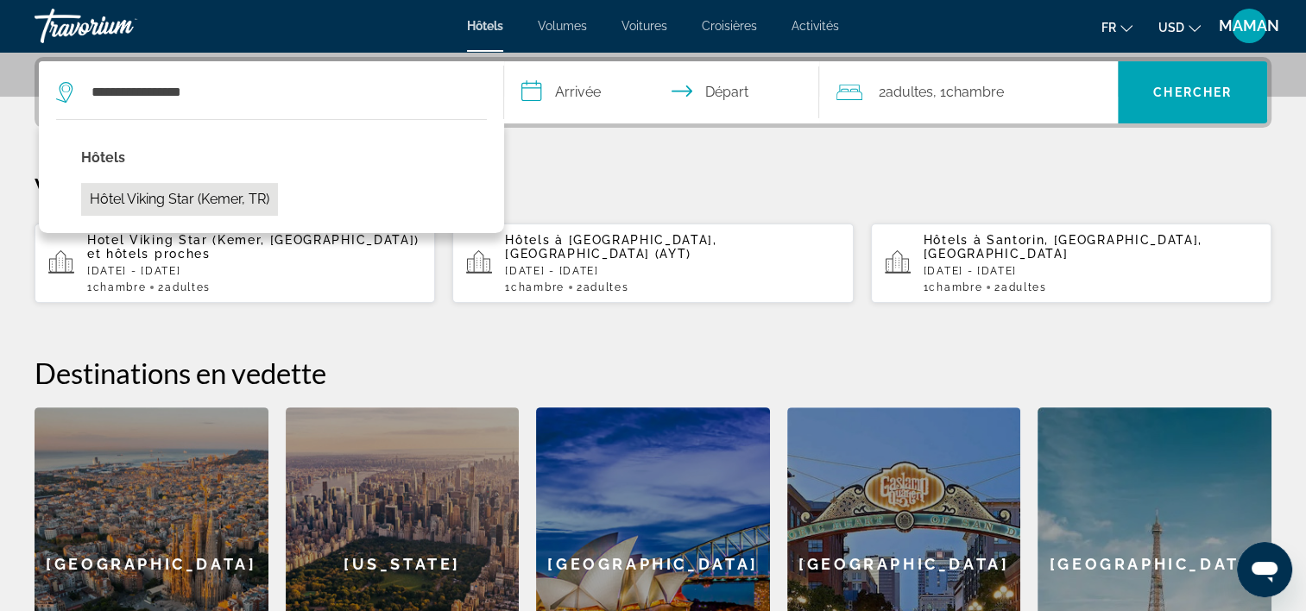
click at [224, 194] on button "Hôtel Viking Star (Kemer, TR)" at bounding box center [179, 199] width 197 height 33
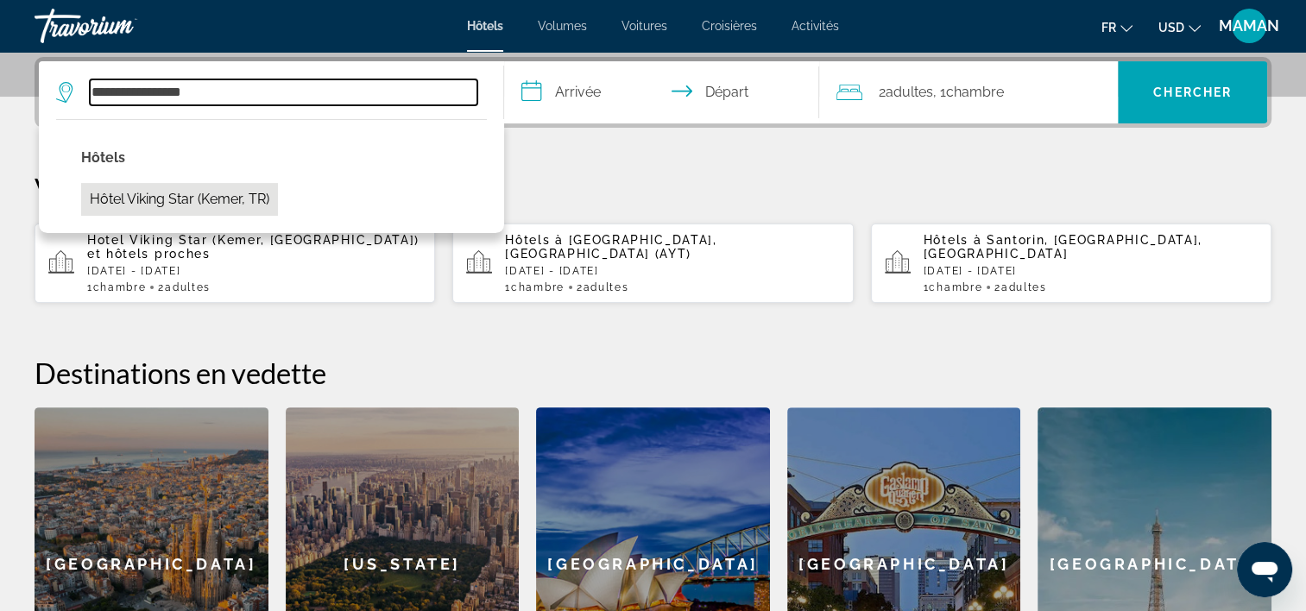
type input "**********"
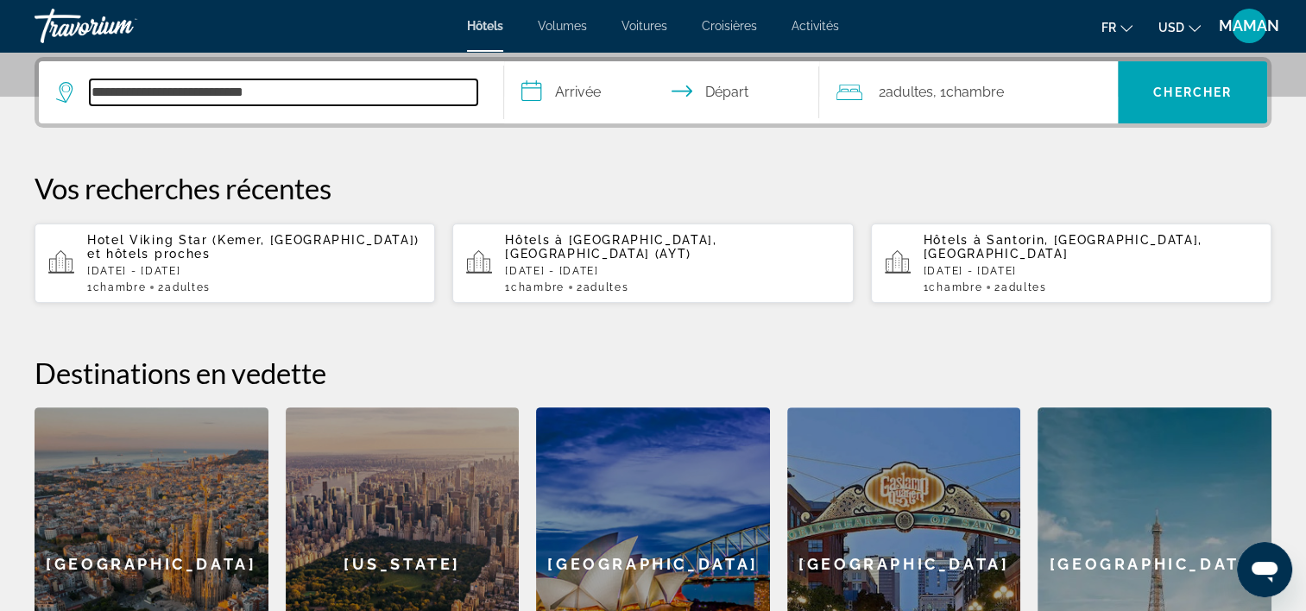
drag, startPoint x: 321, startPoint y: 86, endPoint x: 68, endPoint y: 91, distance: 253.0
click at [68, 91] on div "**********" at bounding box center [266, 92] width 421 height 26
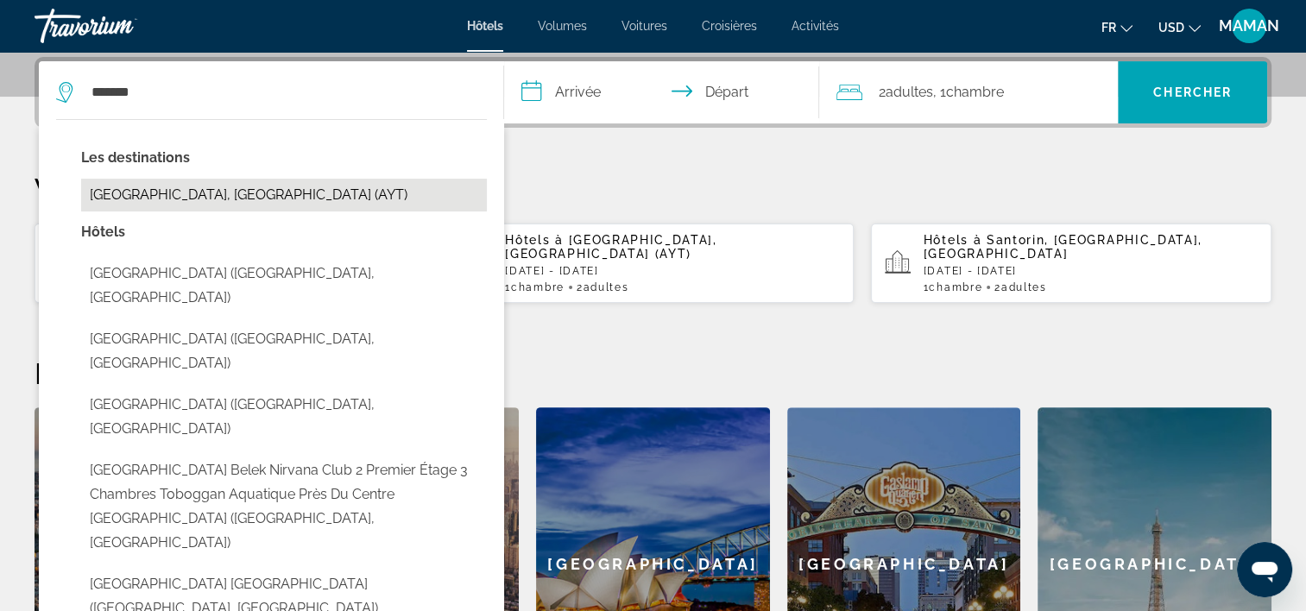
click at [224, 200] on button "[GEOGRAPHIC_DATA], [GEOGRAPHIC_DATA] (AYT)" at bounding box center [284, 195] width 406 height 33
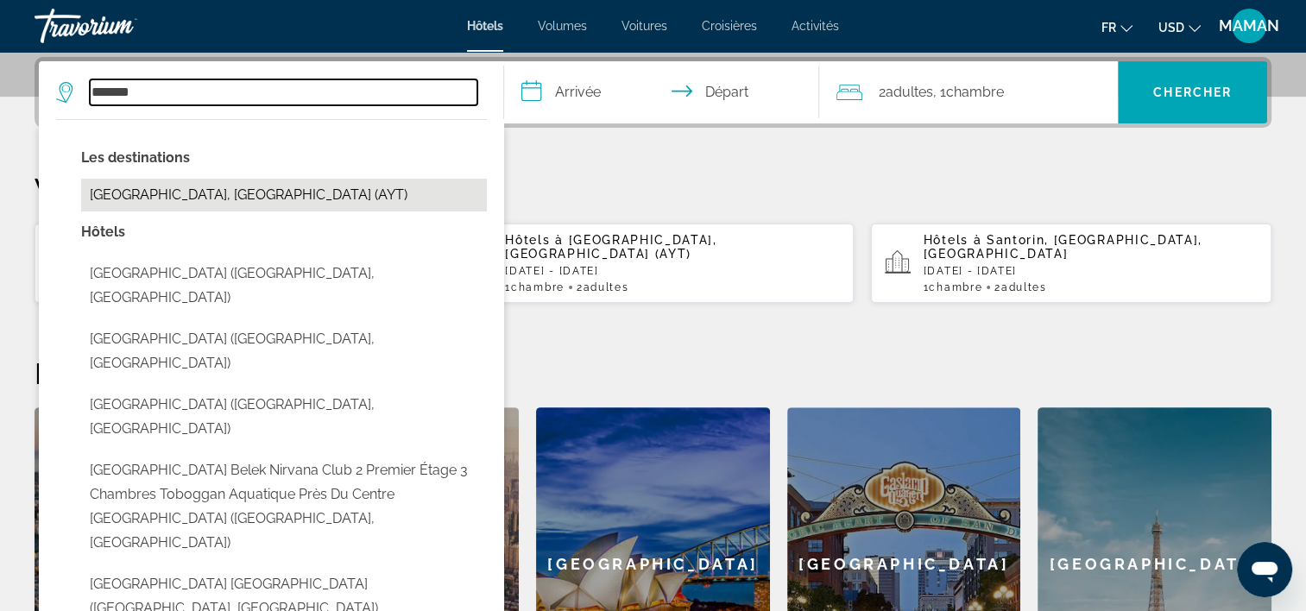
type input "**********"
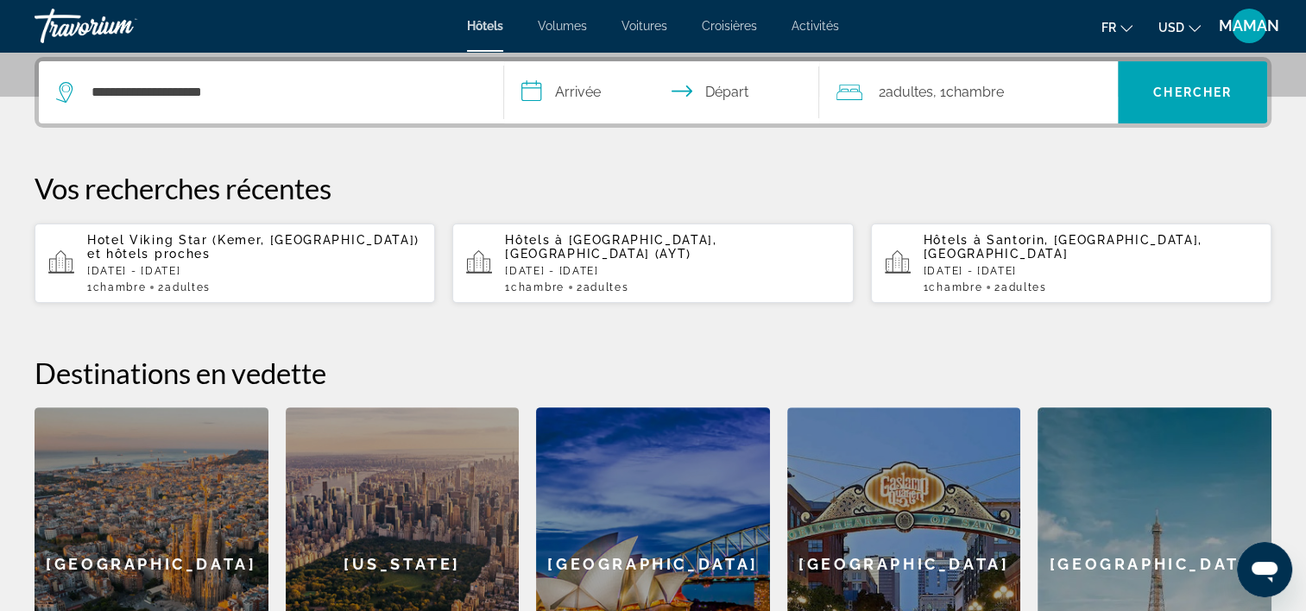
click at [601, 86] on input "**********" at bounding box center [665, 94] width 323 height 67
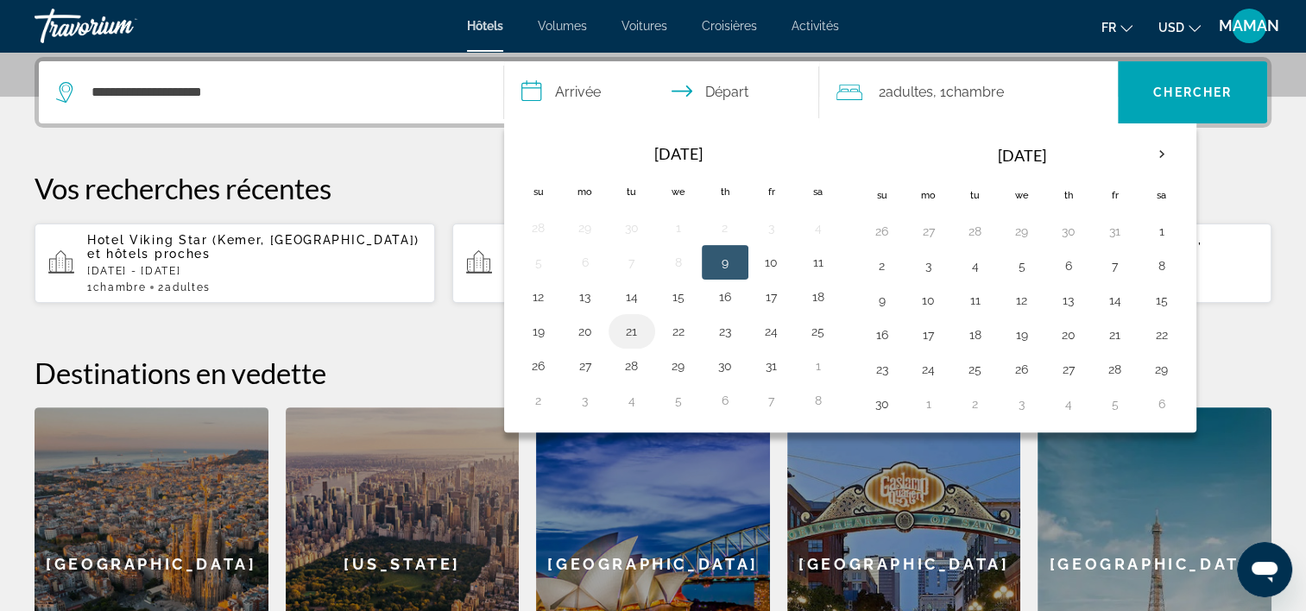
click at [628, 331] on button "21" at bounding box center [632, 331] width 28 height 24
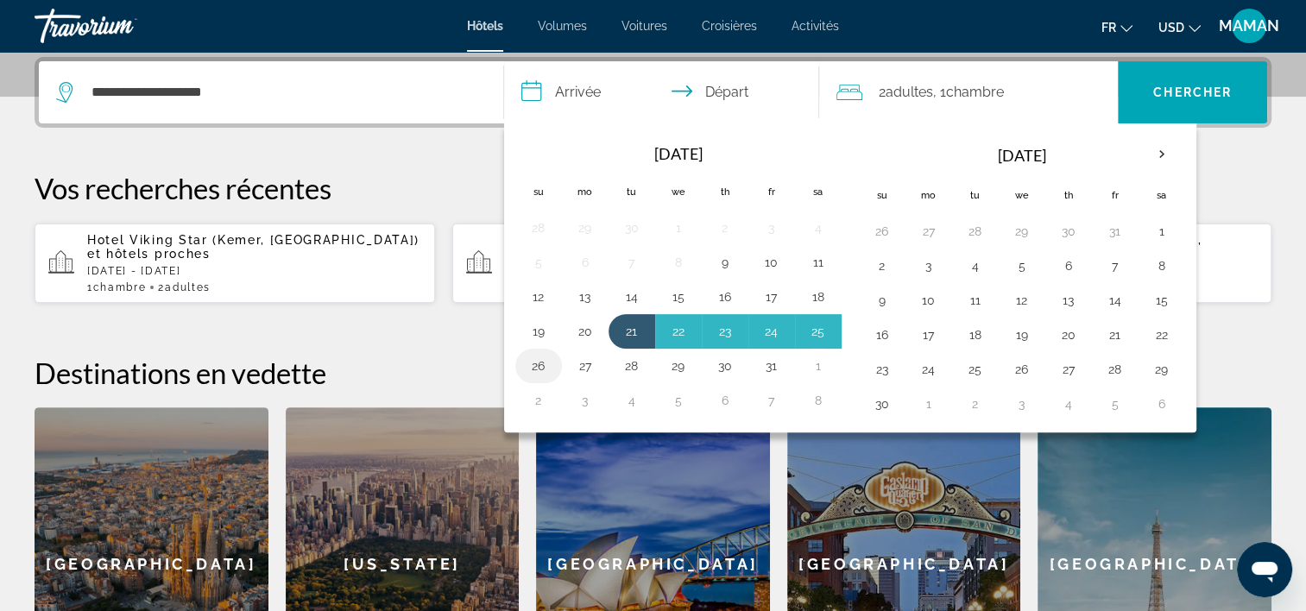
click at [542, 366] on button "26" at bounding box center [539, 366] width 28 height 24
type input "**********"
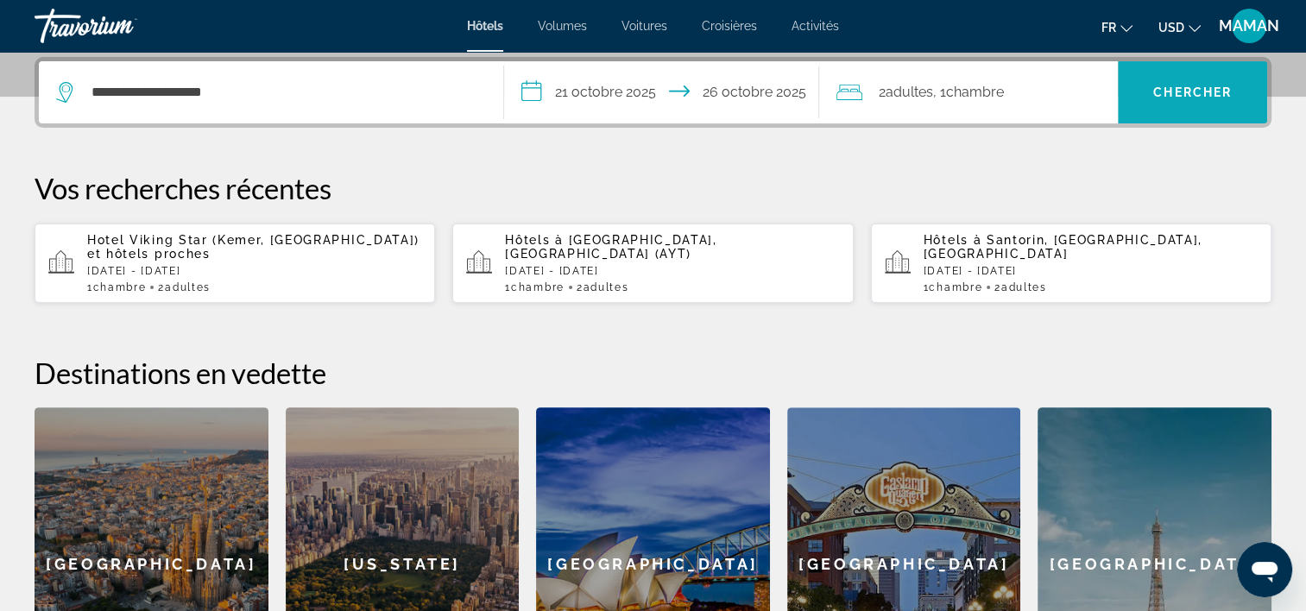
click at [1200, 92] on span "Chercher" at bounding box center [1192, 92] width 79 height 14
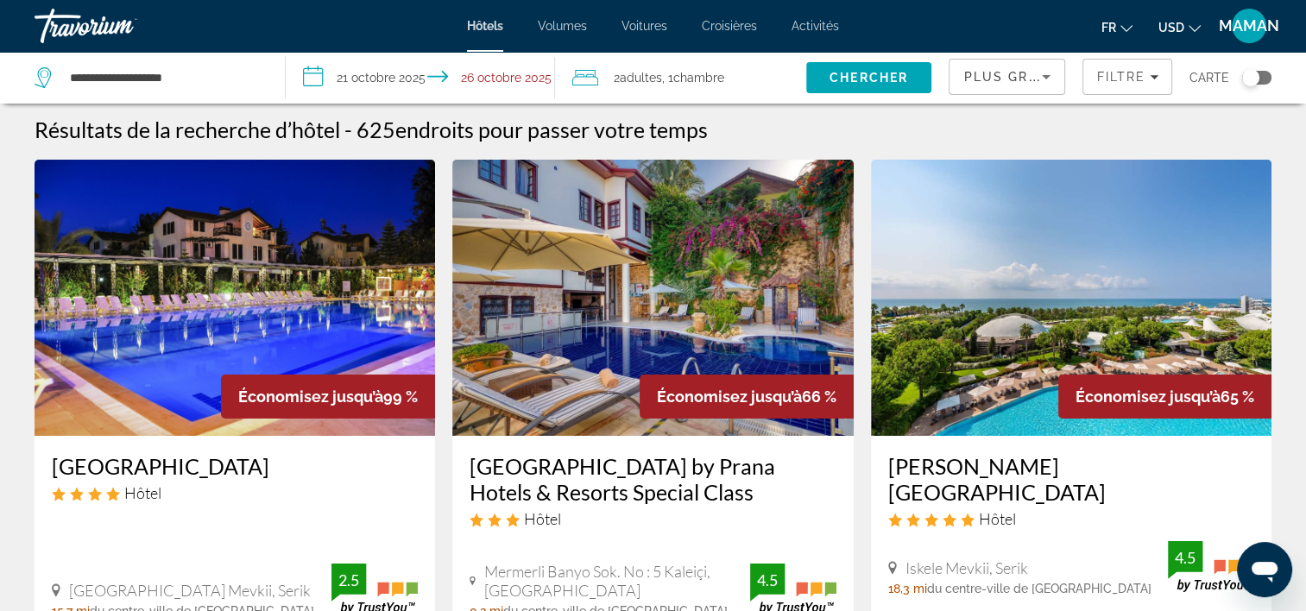
scroll to position [173, 0]
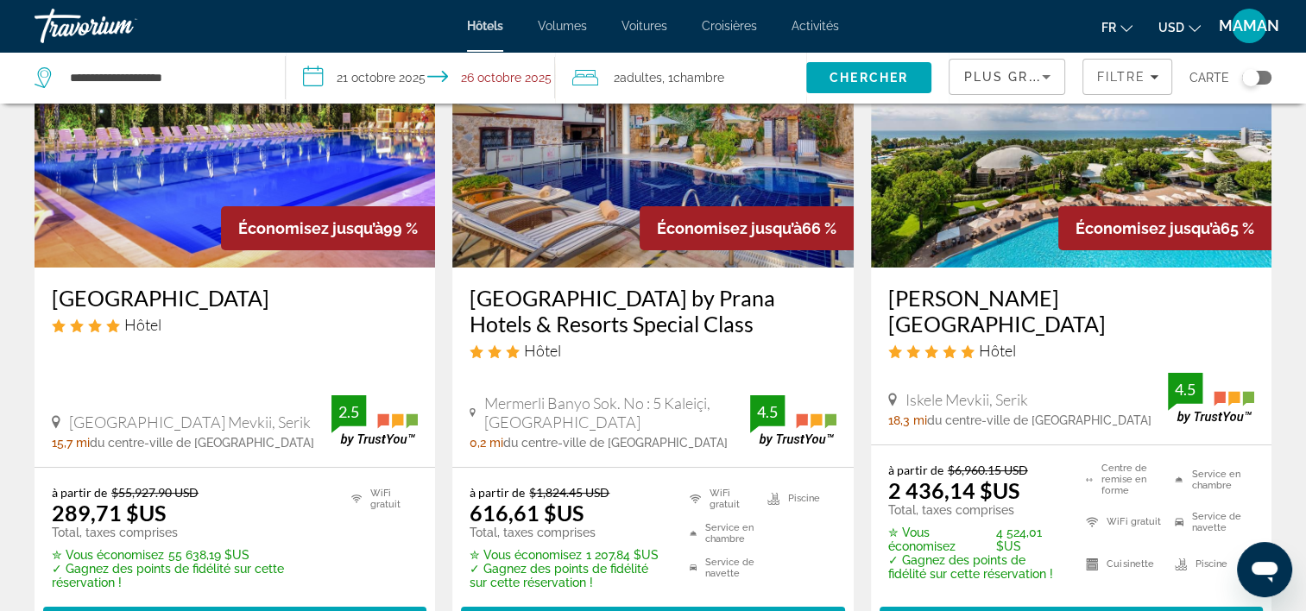
click at [1185, 34] on button "USD USD ($) MXN (Mex$) CAD (Can$) GBP (£) EUR (€) AUD (A$) NZD (NZ$) CNY (CN¥)" at bounding box center [1179, 27] width 42 height 25
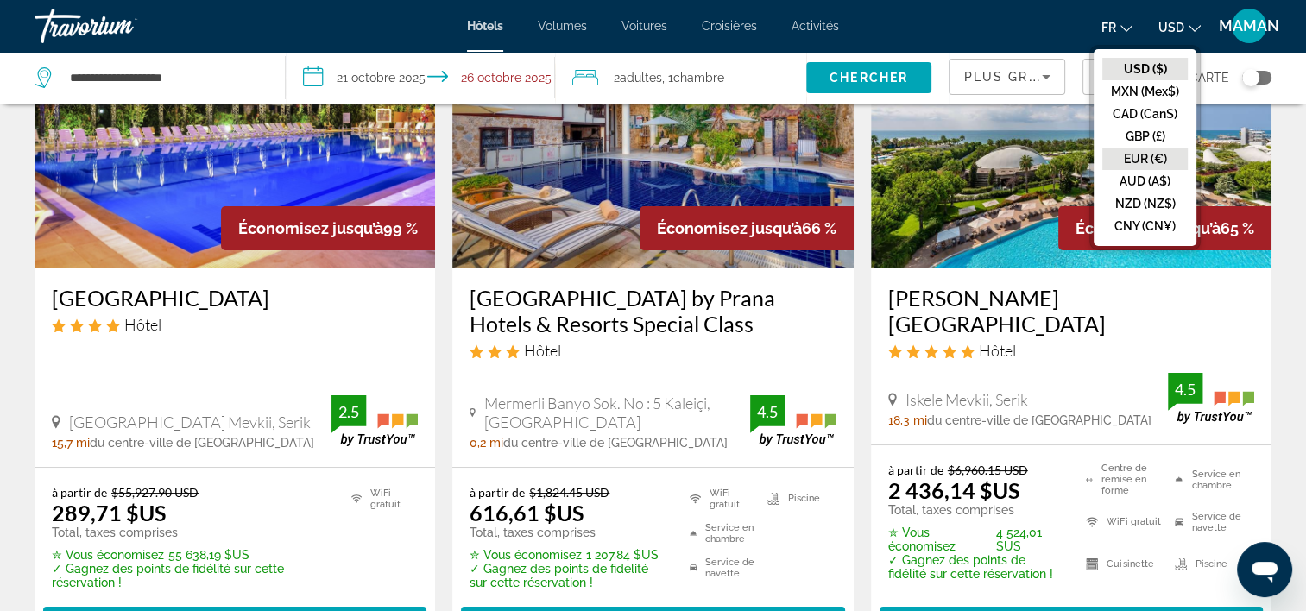
click at [1158, 150] on button "EUR (€)" at bounding box center [1144, 159] width 85 height 22
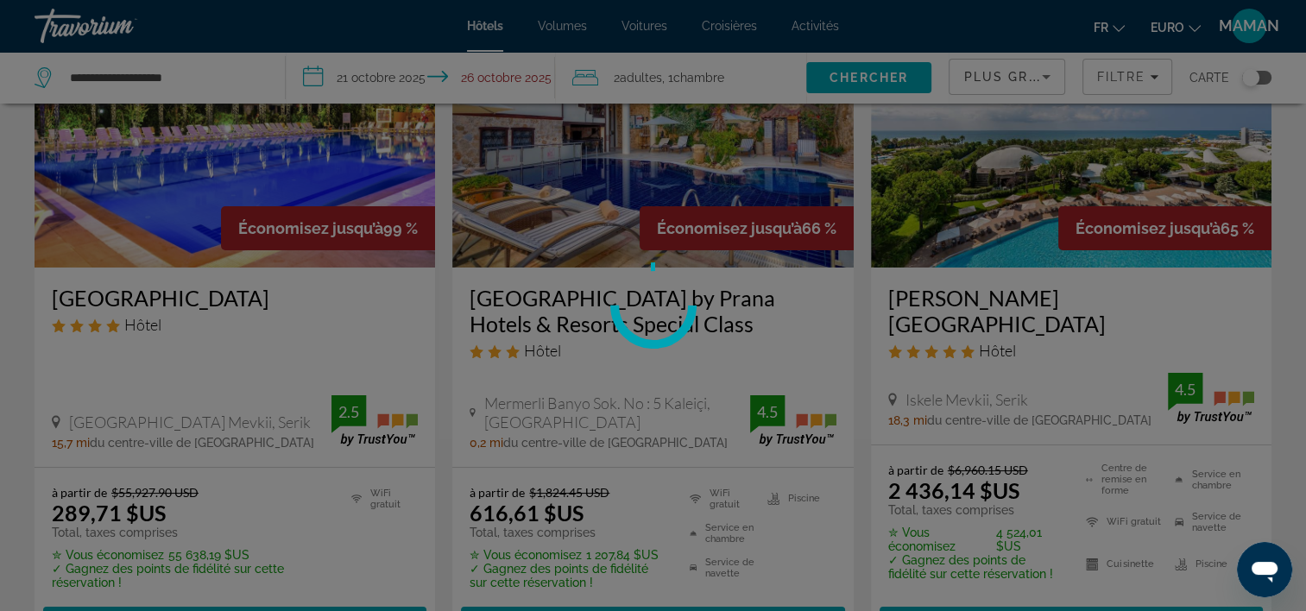
scroll to position [0, 0]
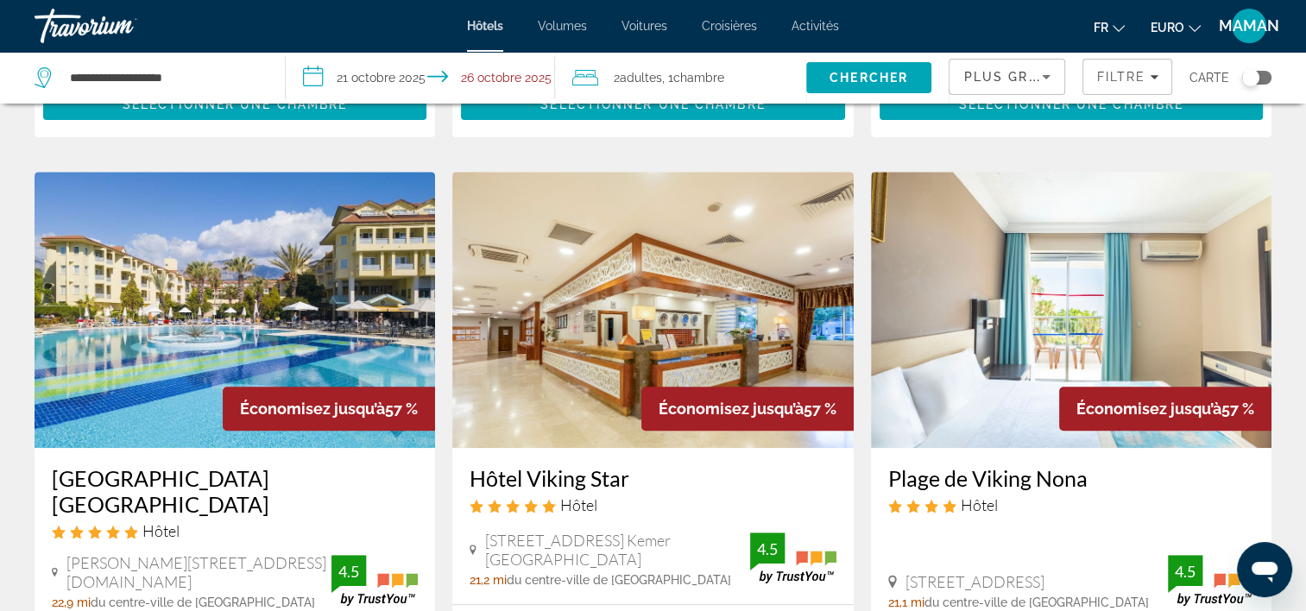
scroll to position [777, 0]
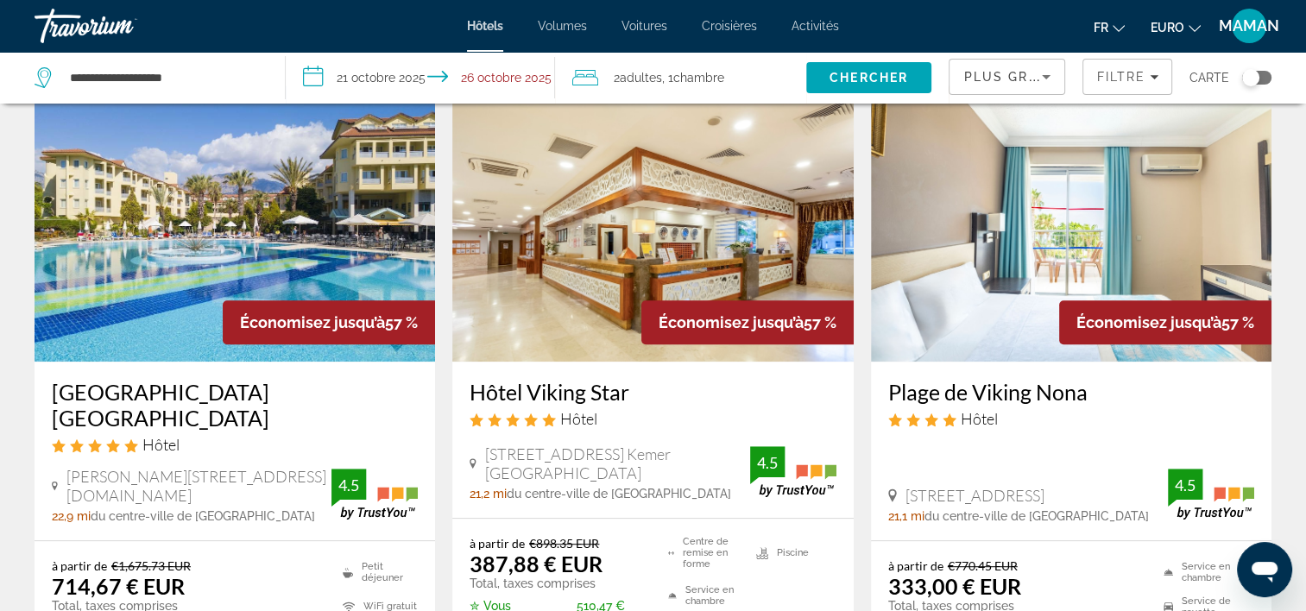
click at [618, 261] on img "Contenu principal" at bounding box center [652, 223] width 401 height 276
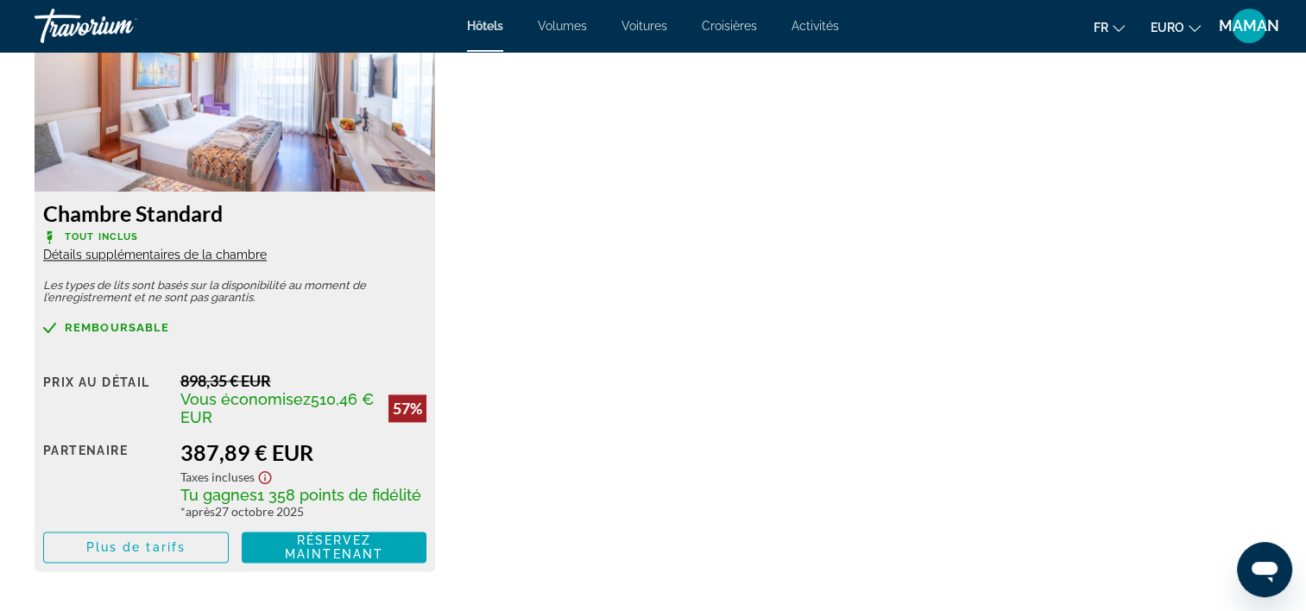
scroll to position [2503, 0]
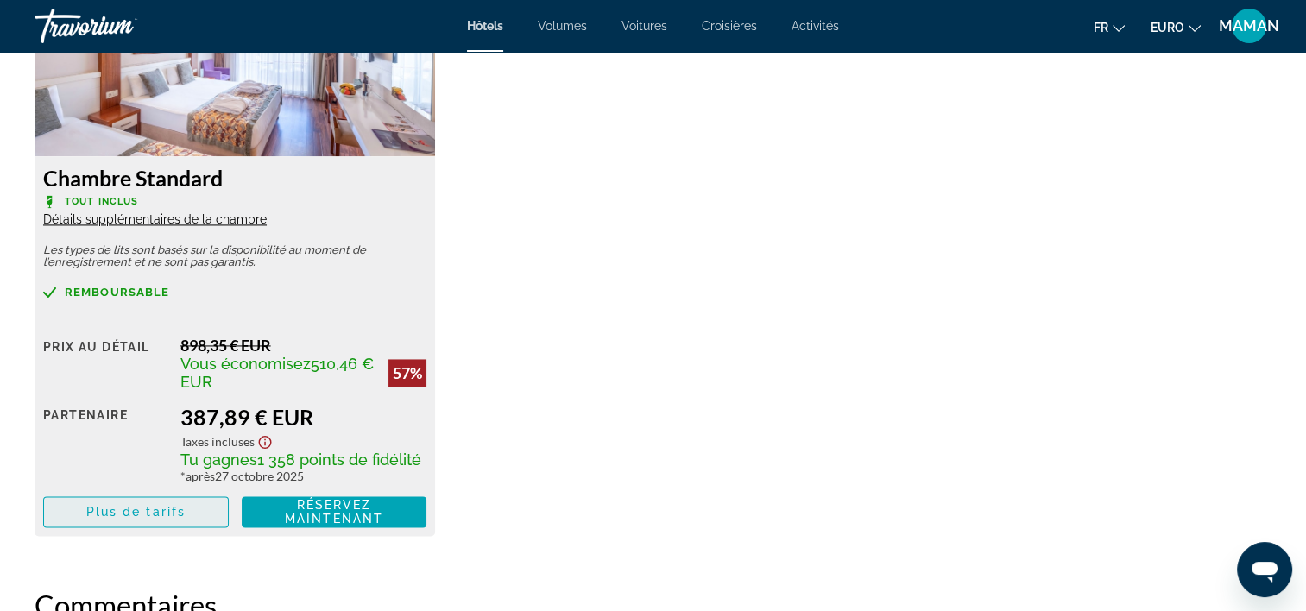
click at [146, 505] on span "Plus de tarifs" at bounding box center [135, 512] width 99 height 14
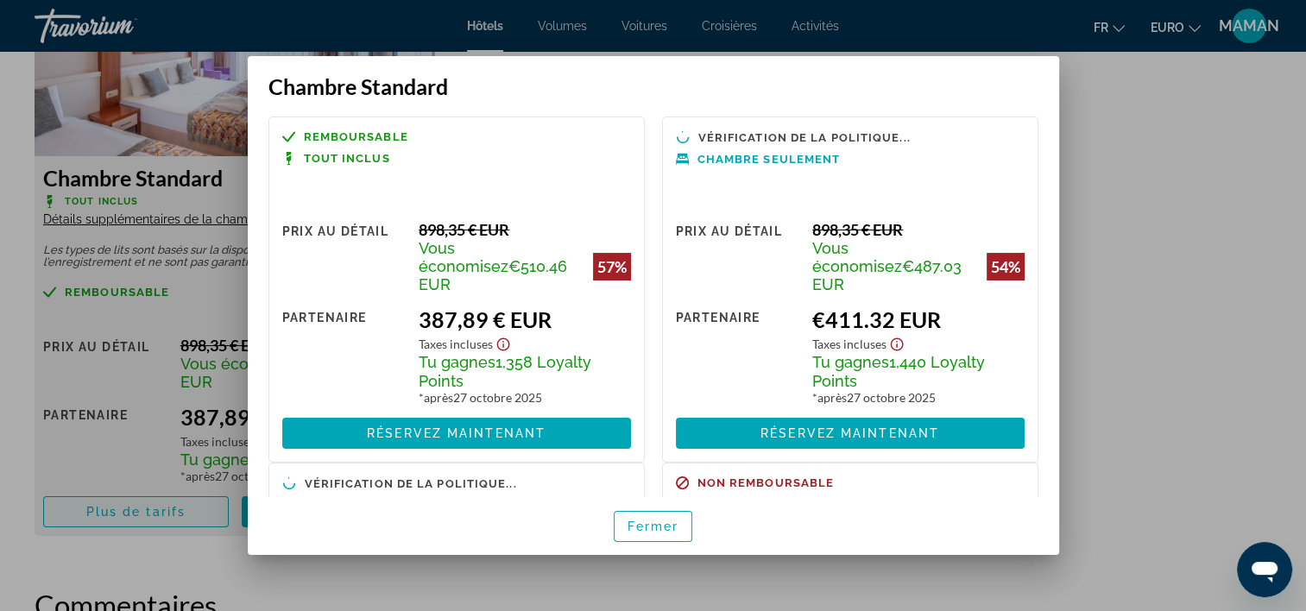
scroll to position [0, 0]
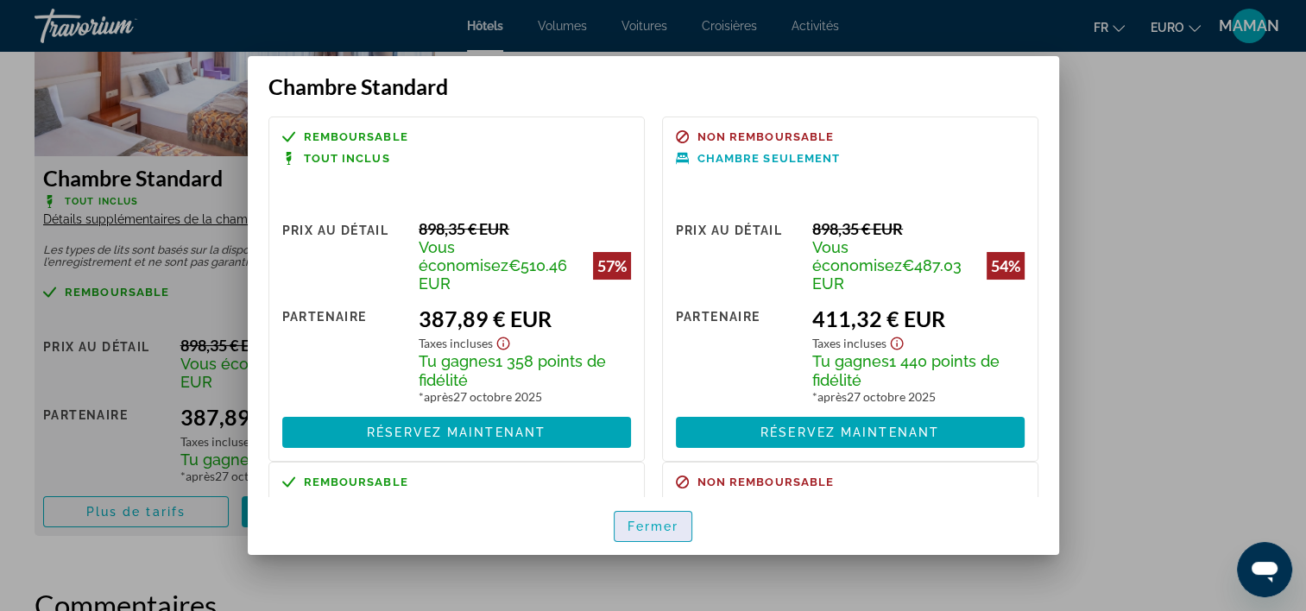
click at [662, 520] on span "Fermer" at bounding box center [654, 527] width 52 height 14
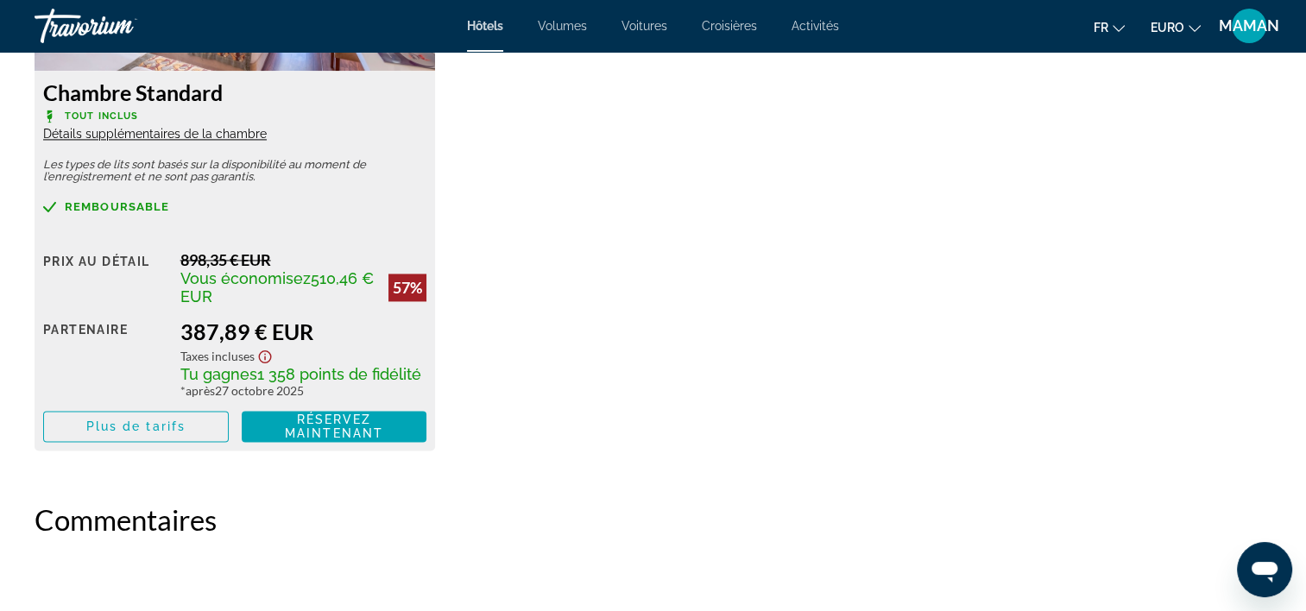
scroll to position [2590, 0]
click at [128, 429] on span "Plus de tarifs" at bounding box center [135, 426] width 99 height 14
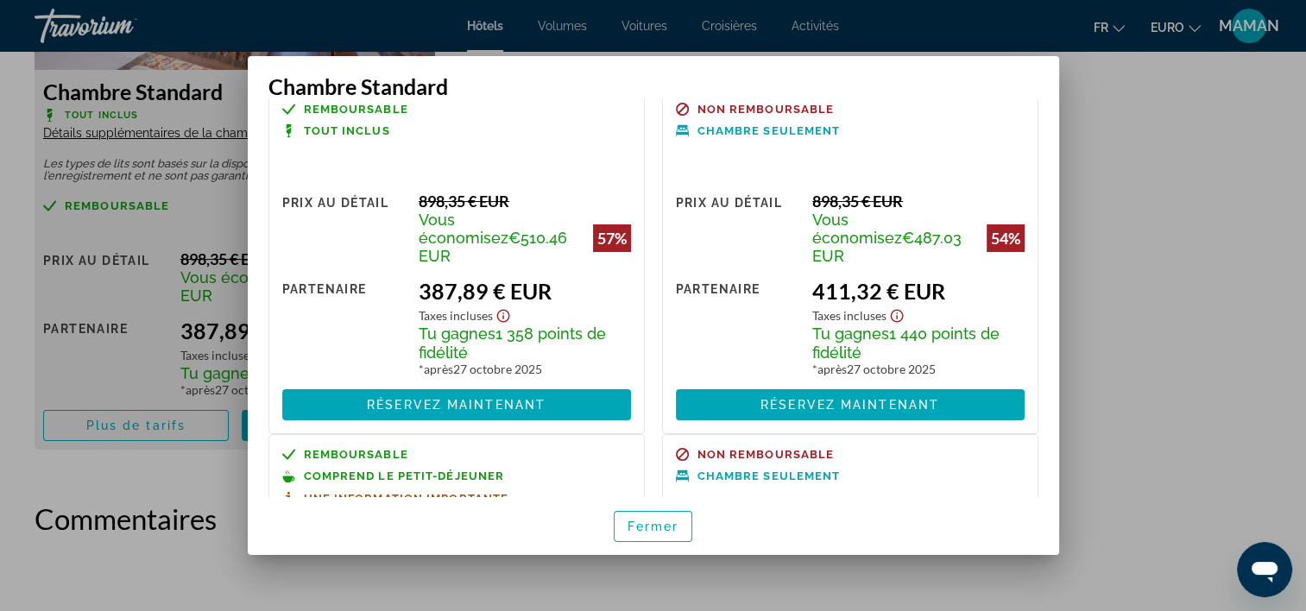
scroll to position [0, 0]
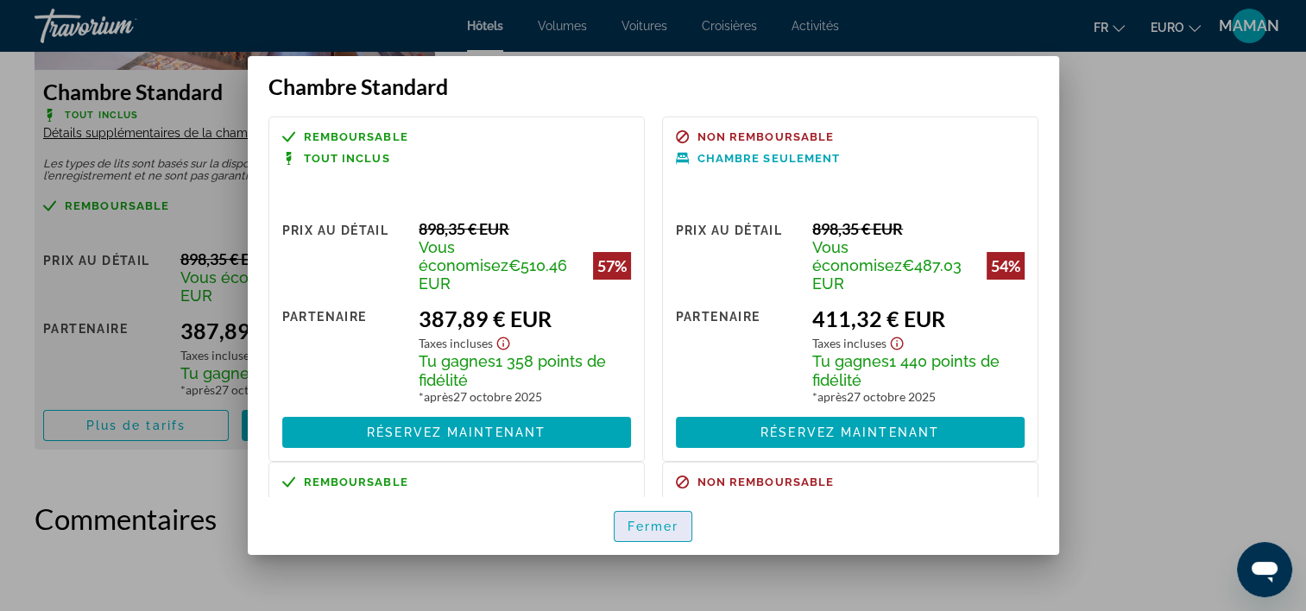
click at [647, 525] on span "Fermer" at bounding box center [654, 527] width 52 height 14
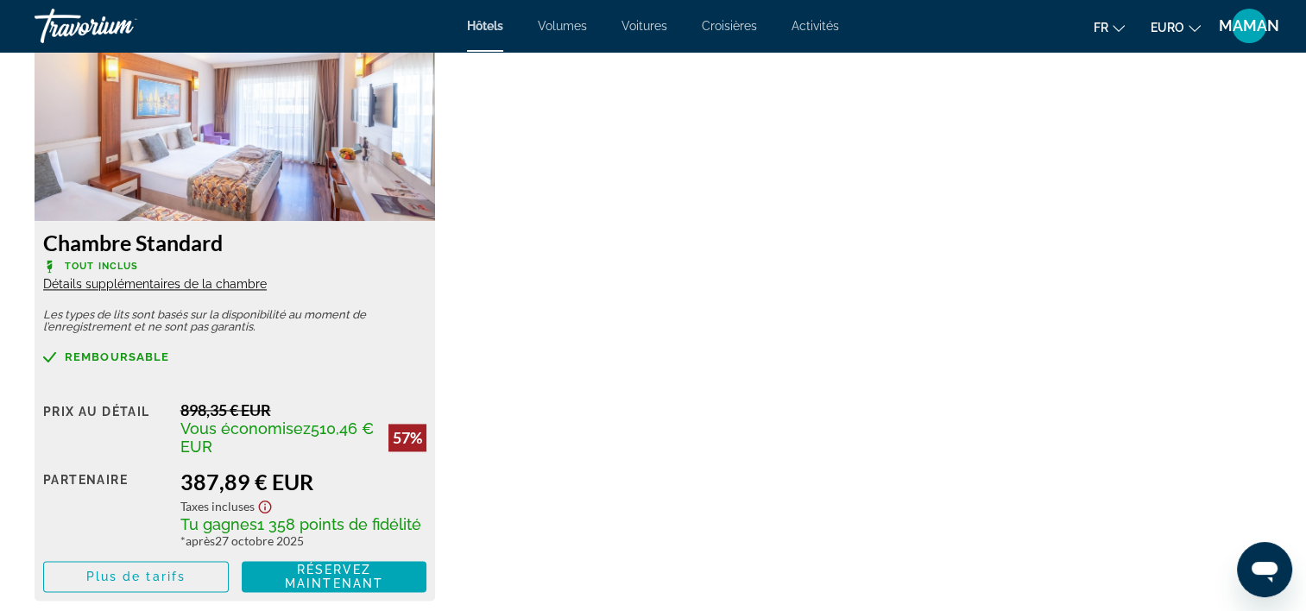
scroll to position [2503, 0]
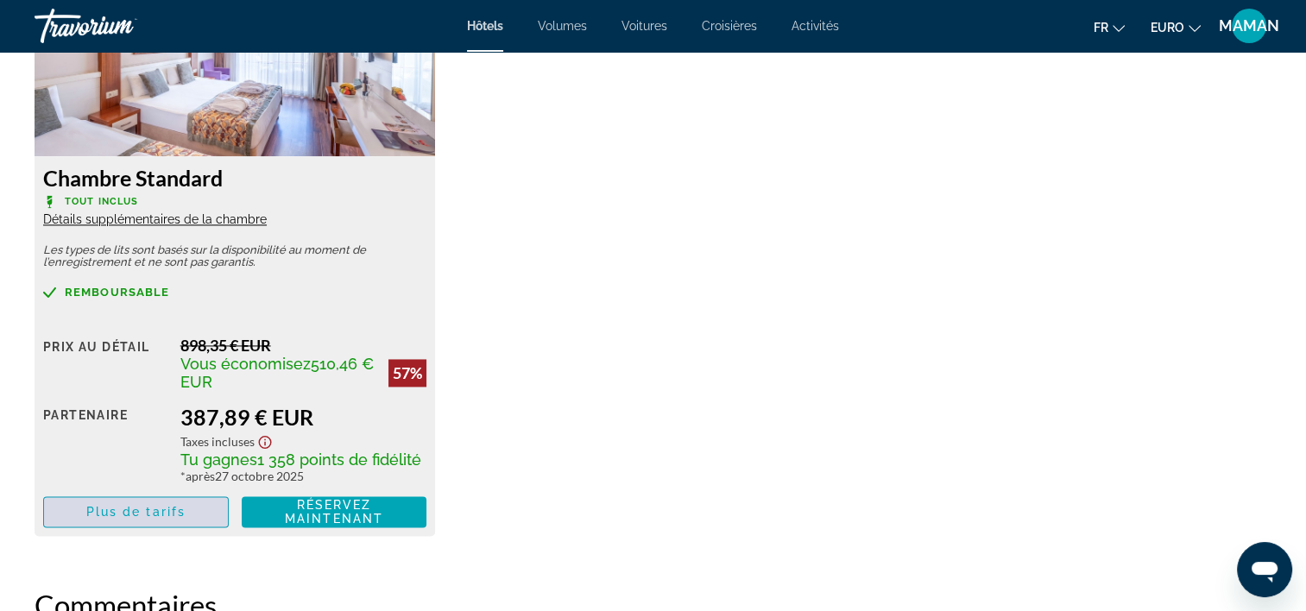
click at [118, 518] on span "Plus de tarifs" at bounding box center [135, 512] width 99 height 14
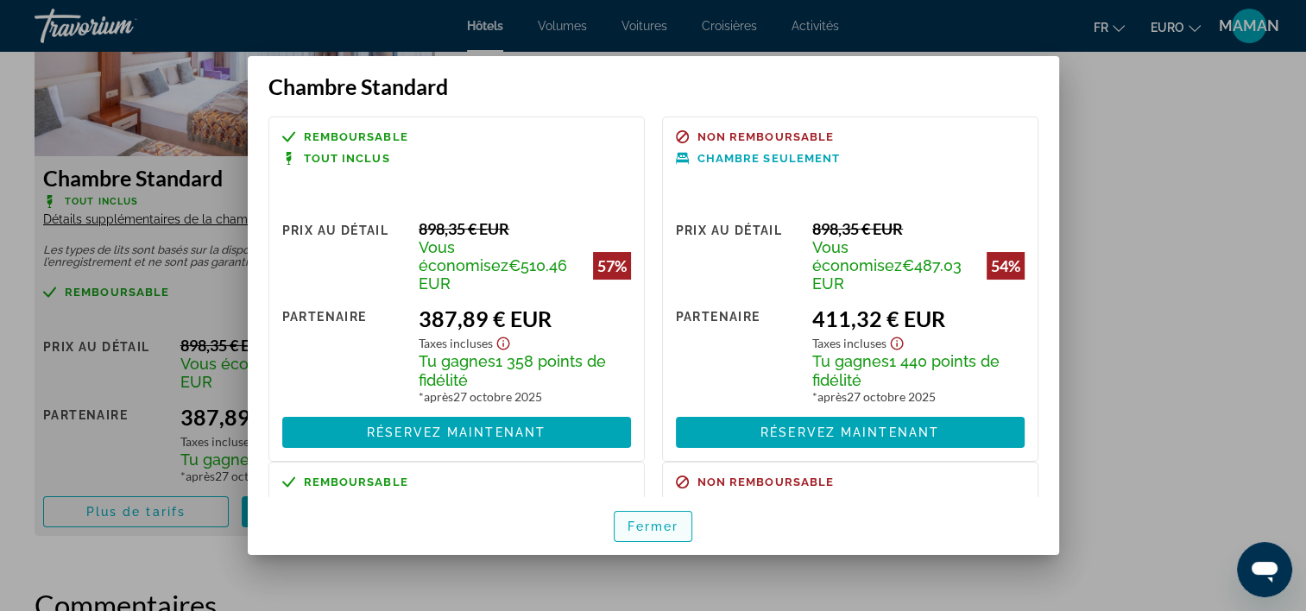
click at [645, 527] on span "Fermer" at bounding box center [654, 527] width 52 height 14
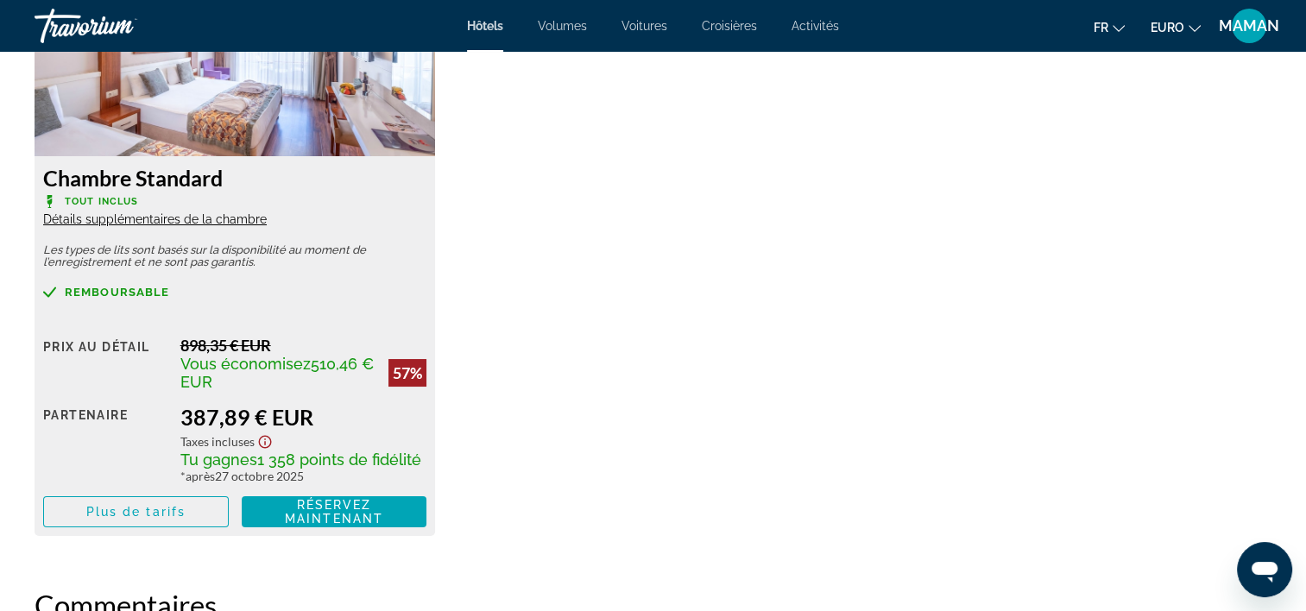
scroll to position [2503, 0]
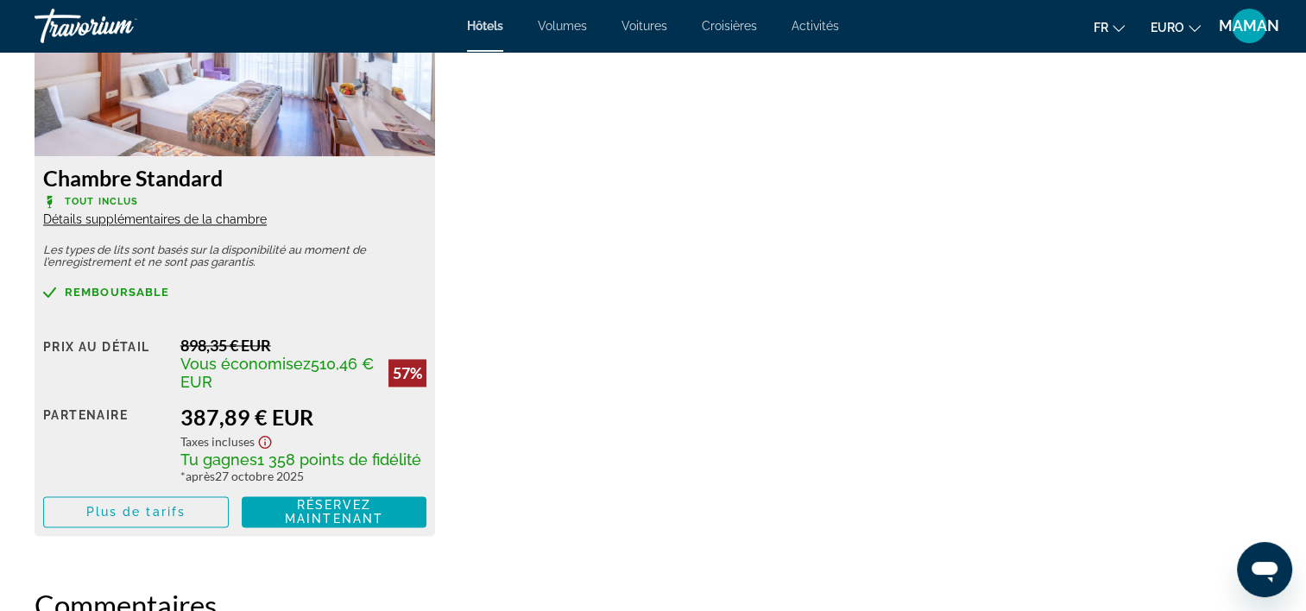
click at [894, 146] on div "Chambre Standard Tout inclus Détails supplémentaires de la chambre Les types de…" at bounding box center [653, 246] width 1254 height 613
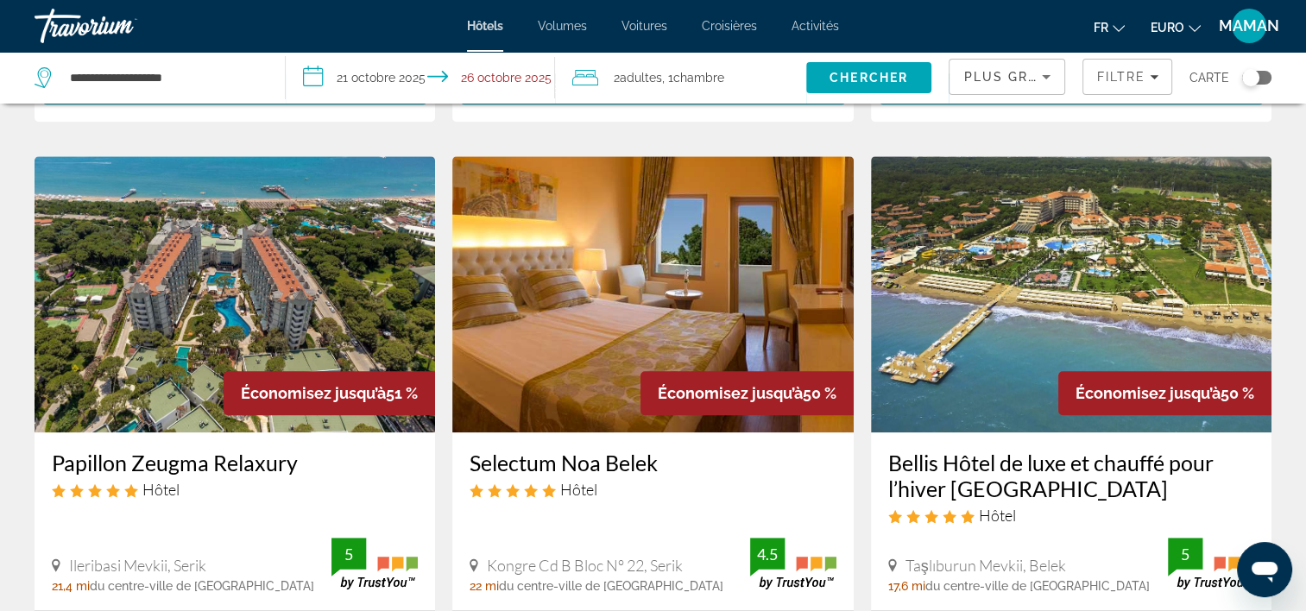
scroll to position [1381, 0]
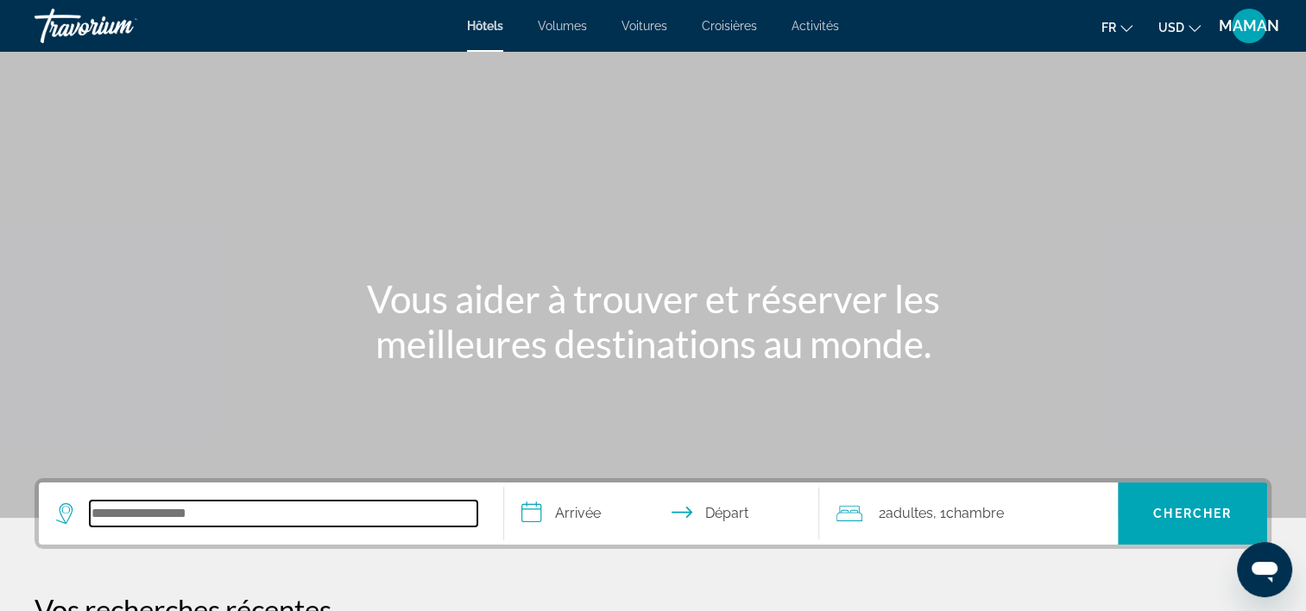
click at [229, 506] on input "Rechercher une destination hôtelière" at bounding box center [284, 514] width 388 height 26
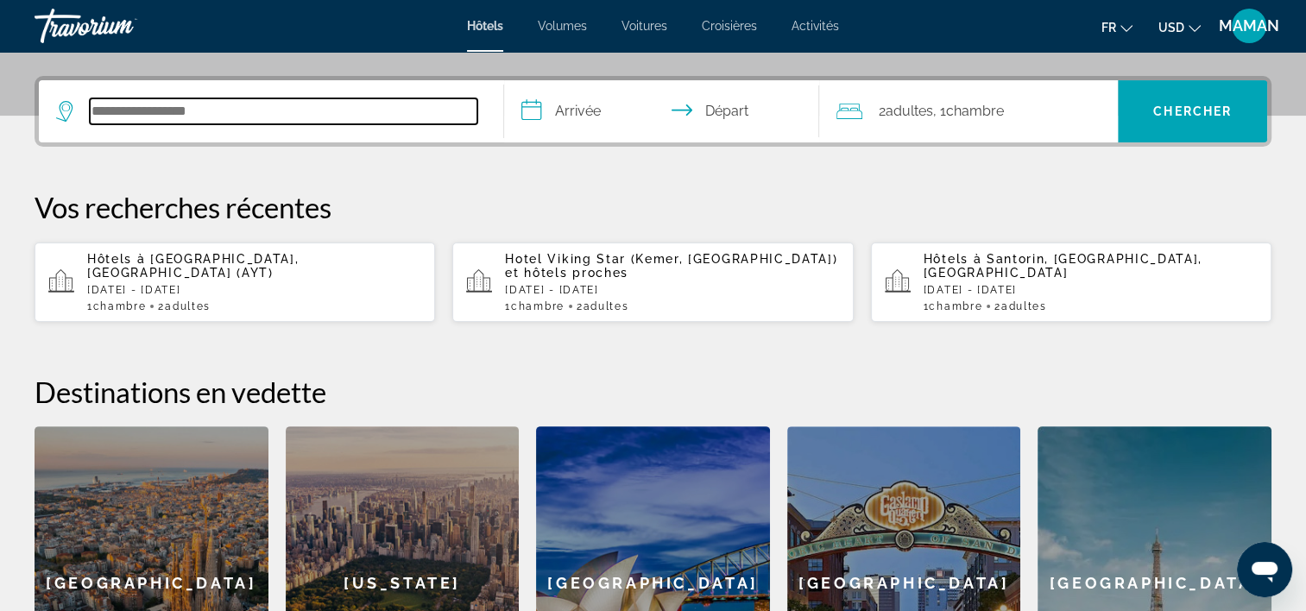
scroll to position [421, 0]
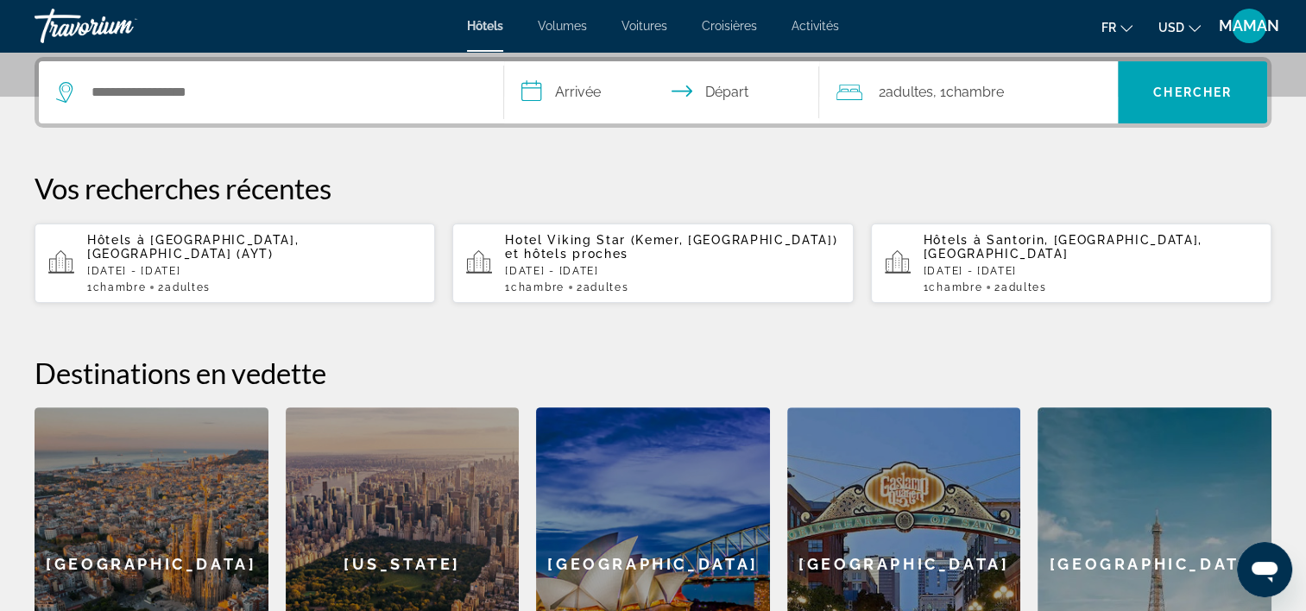
click at [224, 265] on p "[DATE] - [DATE]" at bounding box center [254, 271] width 334 height 12
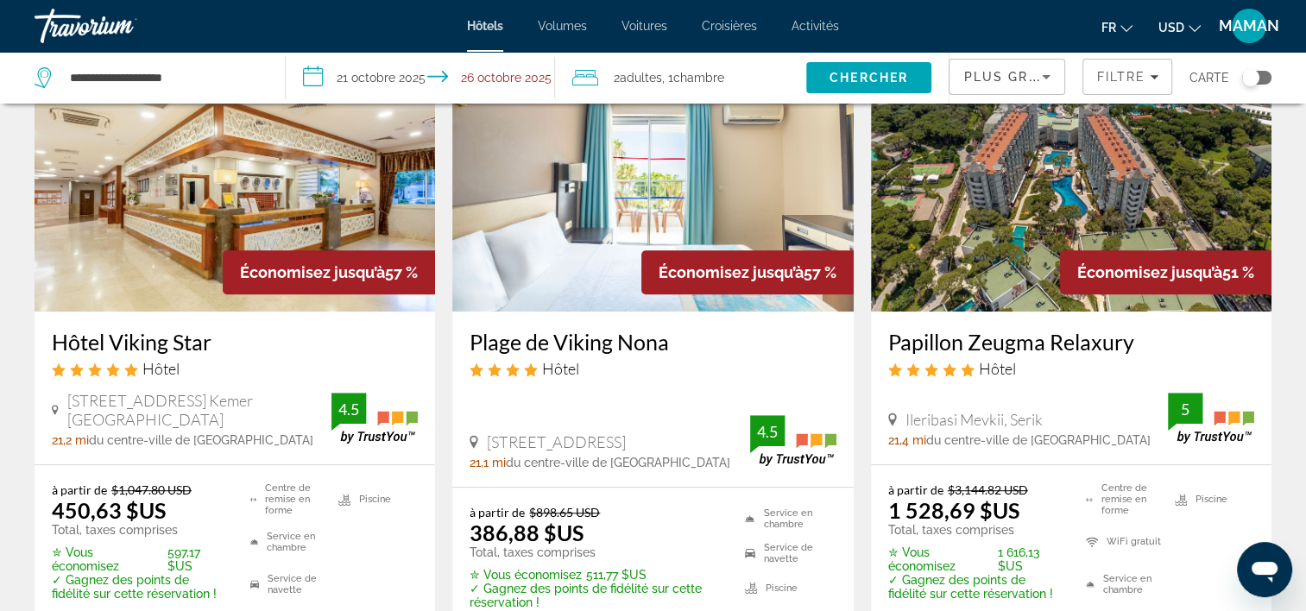
scroll to position [863, 0]
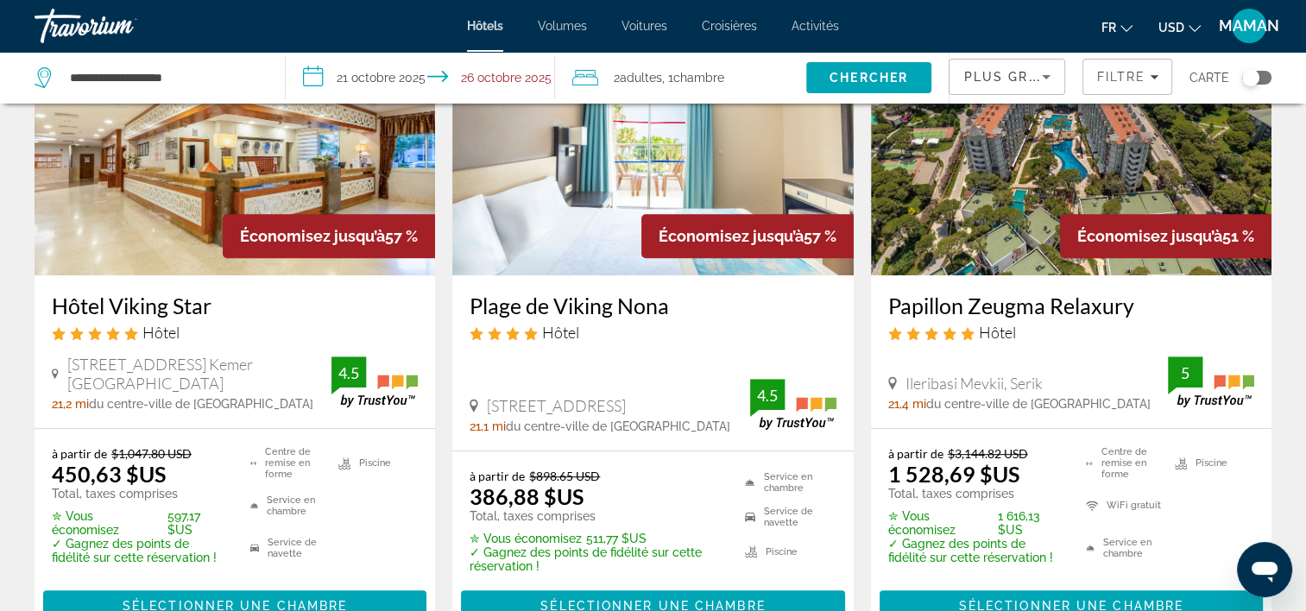
click at [1195, 25] on icon "Changer de devise" at bounding box center [1195, 28] width 12 height 12
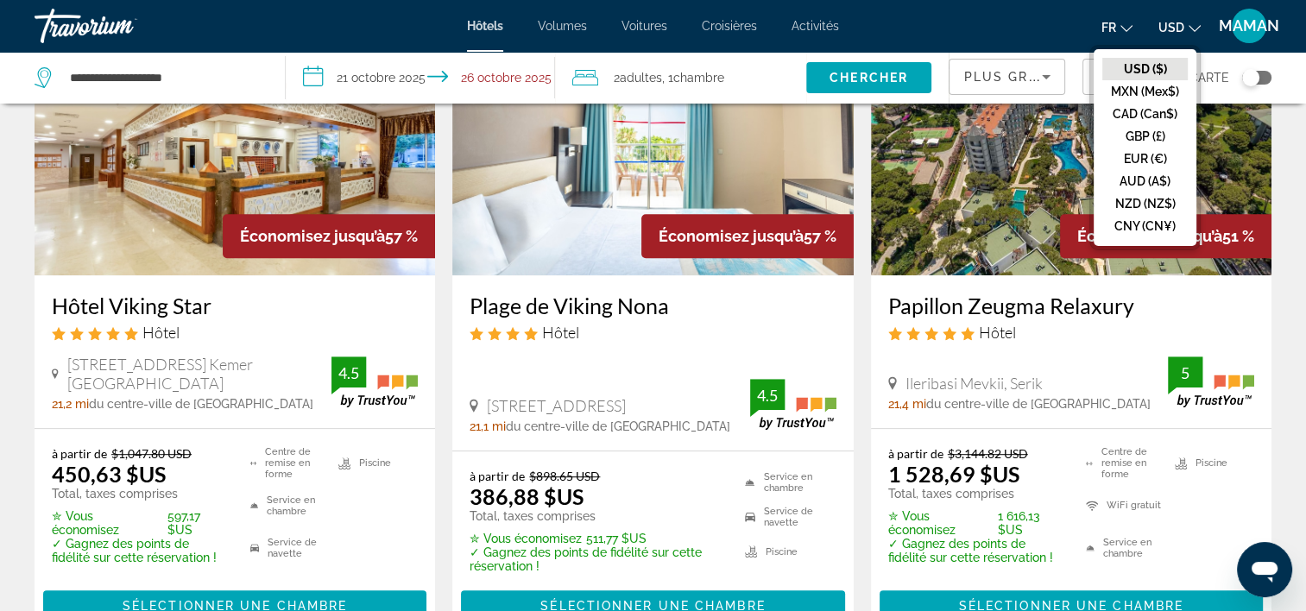
click at [1157, 159] on button "EUR (€)" at bounding box center [1144, 159] width 85 height 22
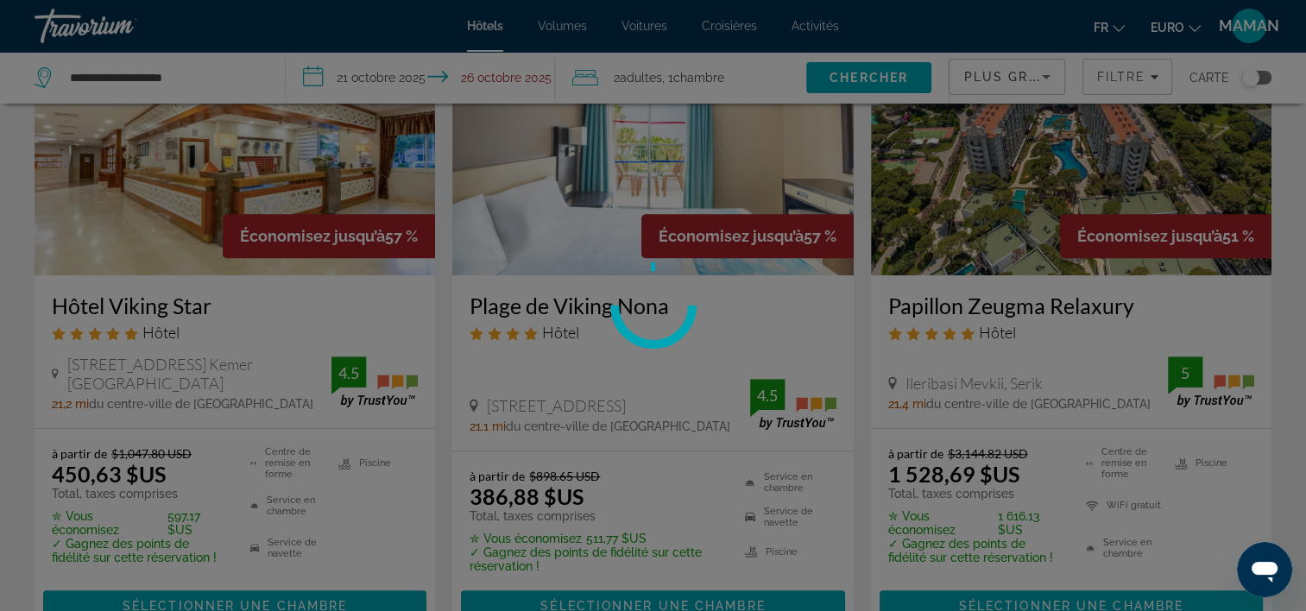
scroll to position [0, 0]
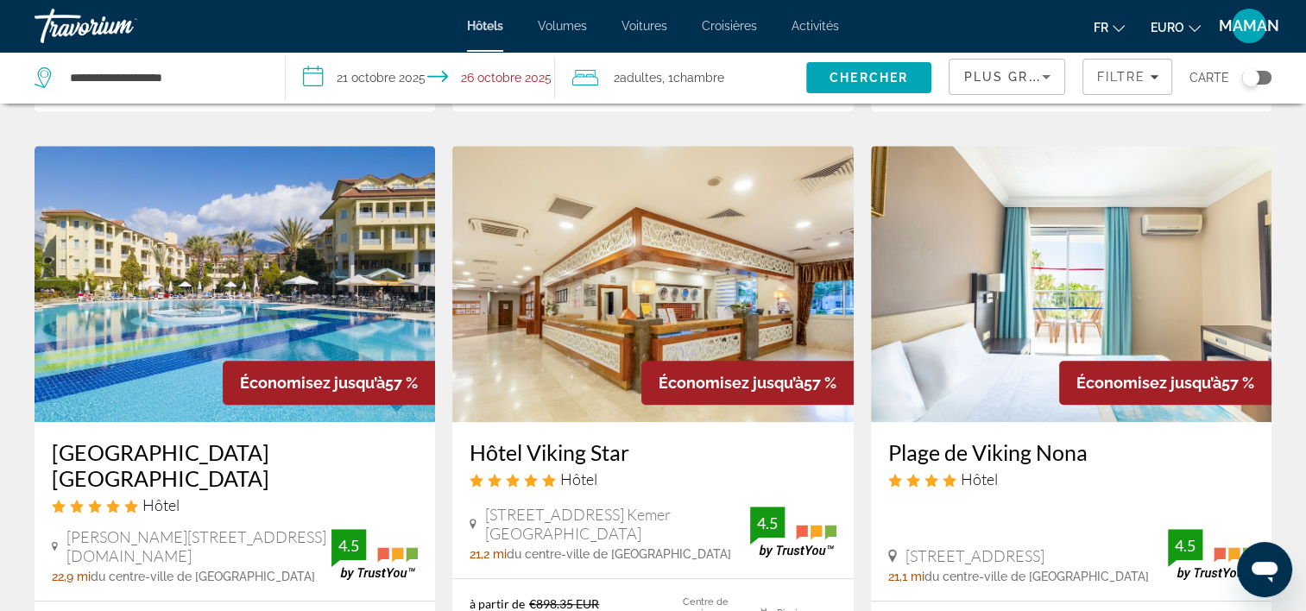
scroll to position [691, 0]
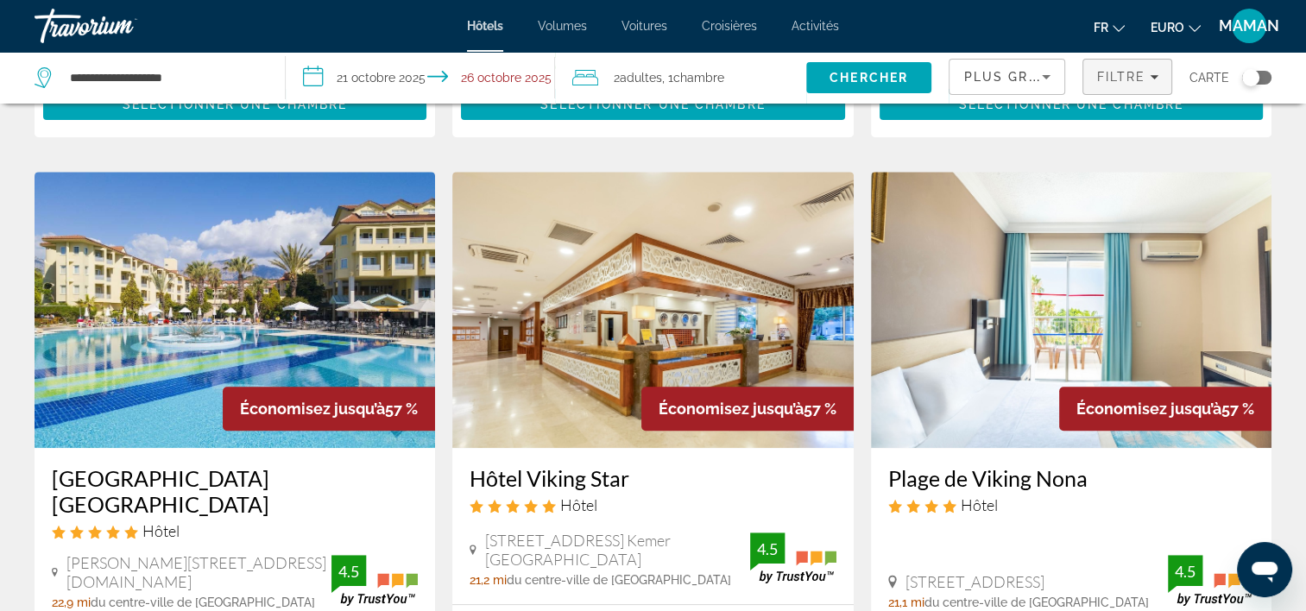
click at [1114, 79] on span "Filtre" at bounding box center [1120, 77] width 49 height 14
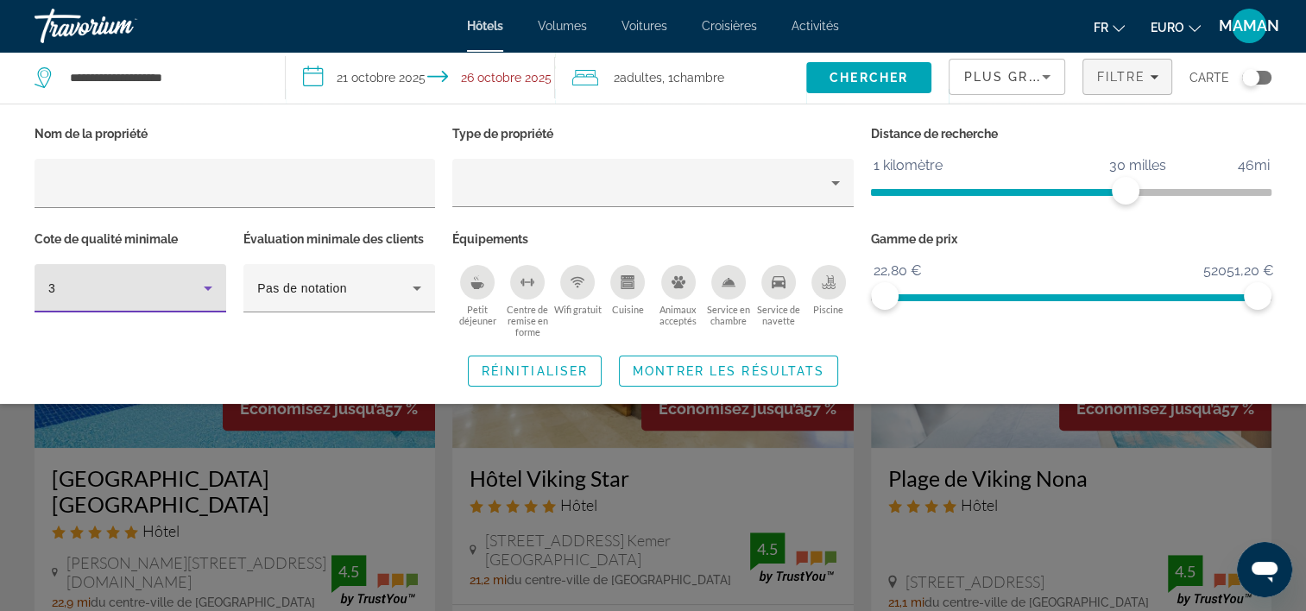
click at [205, 293] on icon "Filtres d’hôtel" at bounding box center [208, 288] width 21 height 21
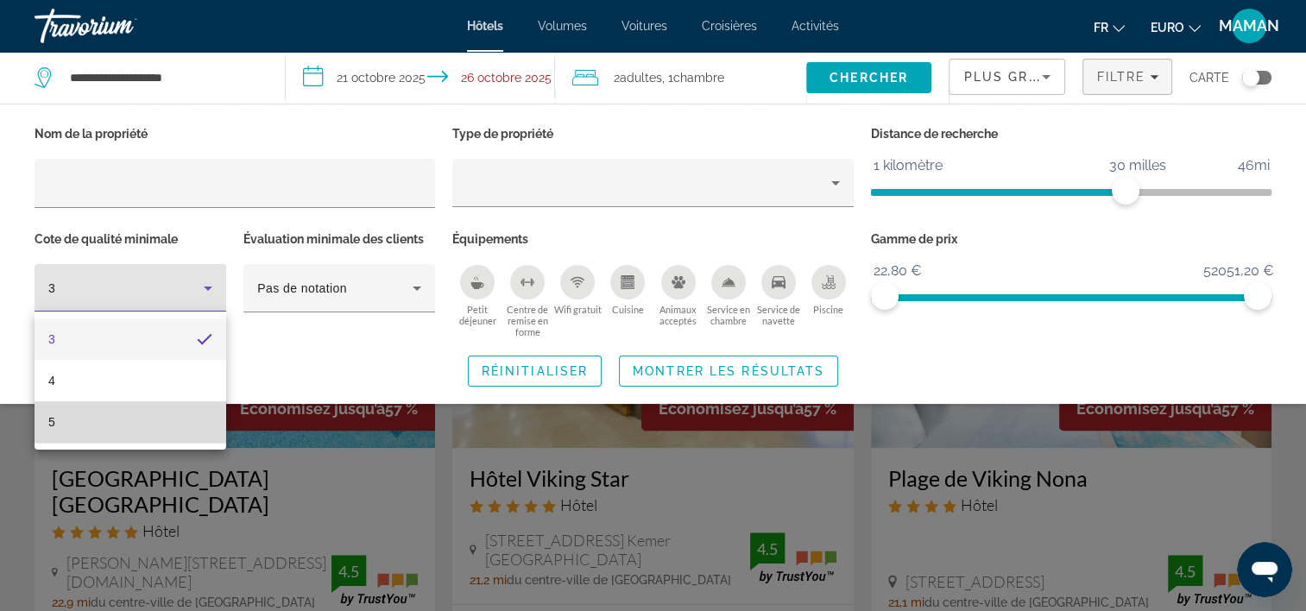
click at [180, 424] on mat-option "5" at bounding box center [131, 421] width 192 height 41
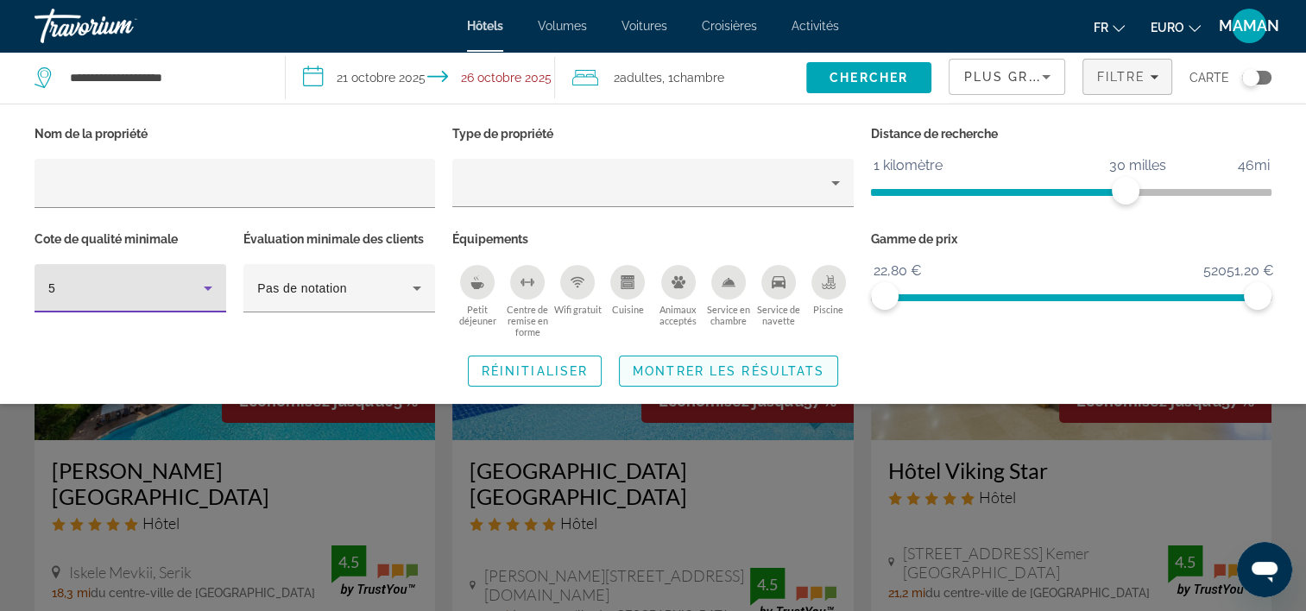
click at [767, 375] on span "Montrer les résultats" at bounding box center [729, 371] width 192 height 14
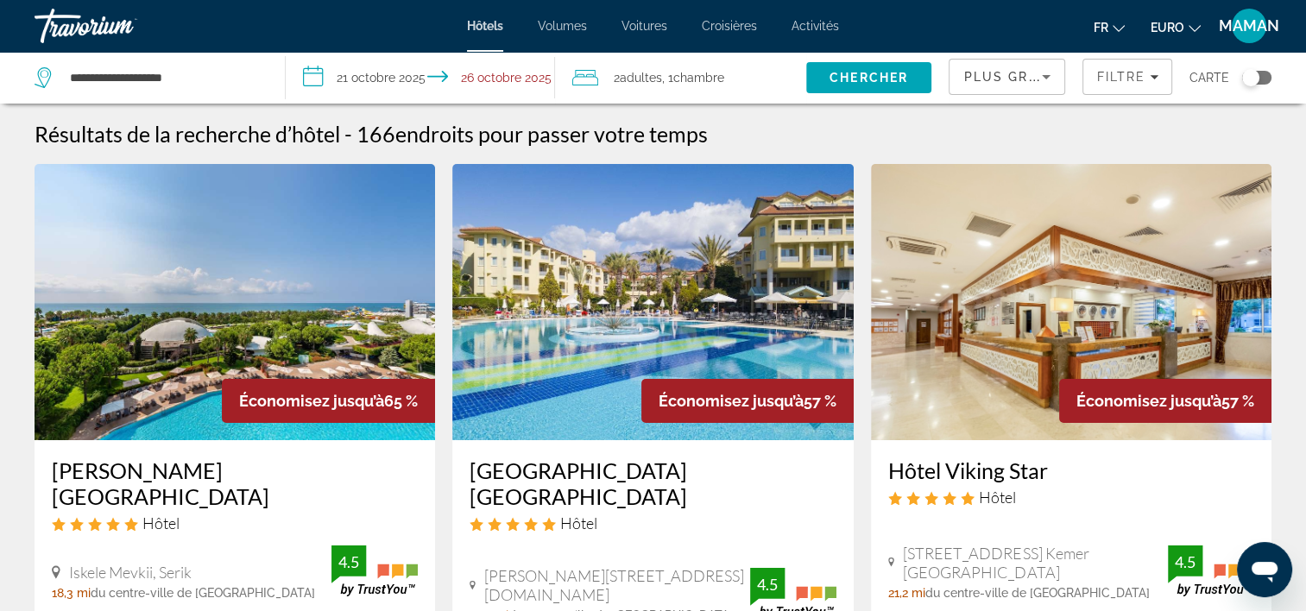
click at [1038, 341] on img "Contenu principal" at bounding box center [1071, 302] width 401 height 276
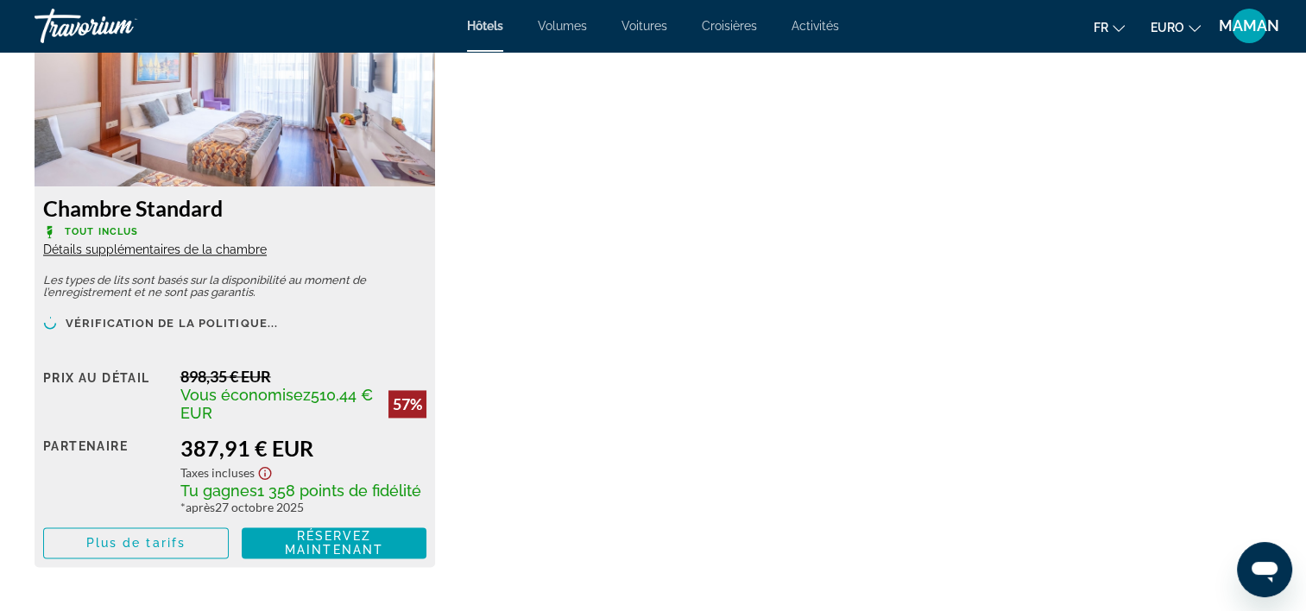
scroll to position [2503, 0]
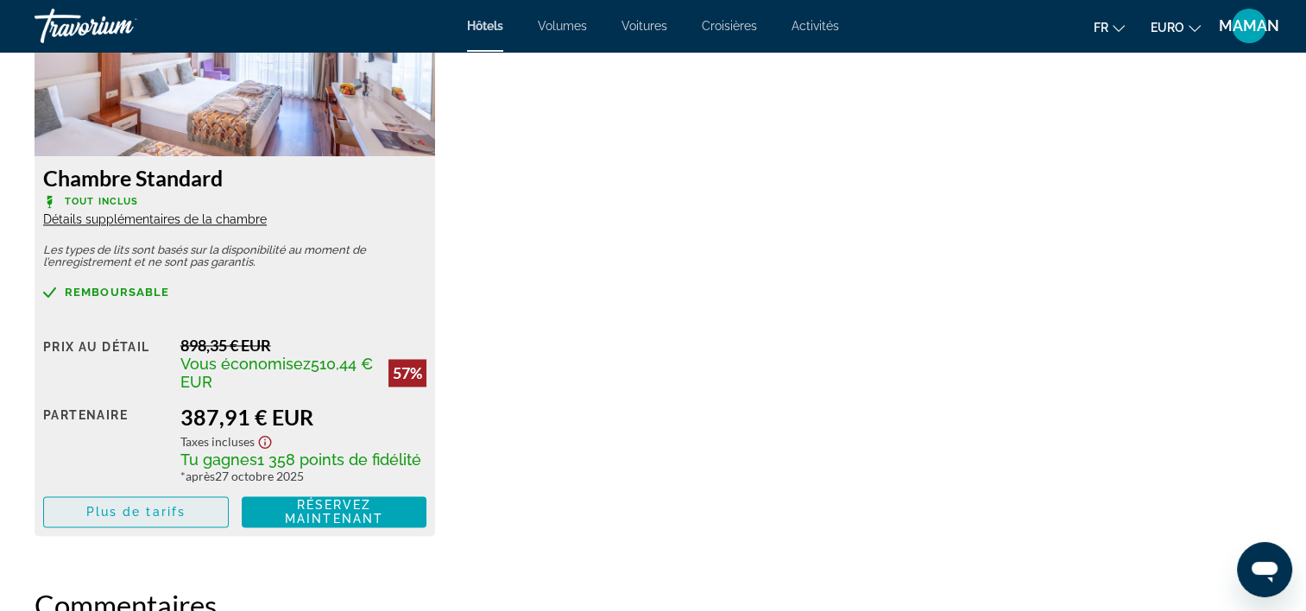
click at [168, 514] on span "Plus de tarifs" at bounding box center [135, 512] width 99 height 14
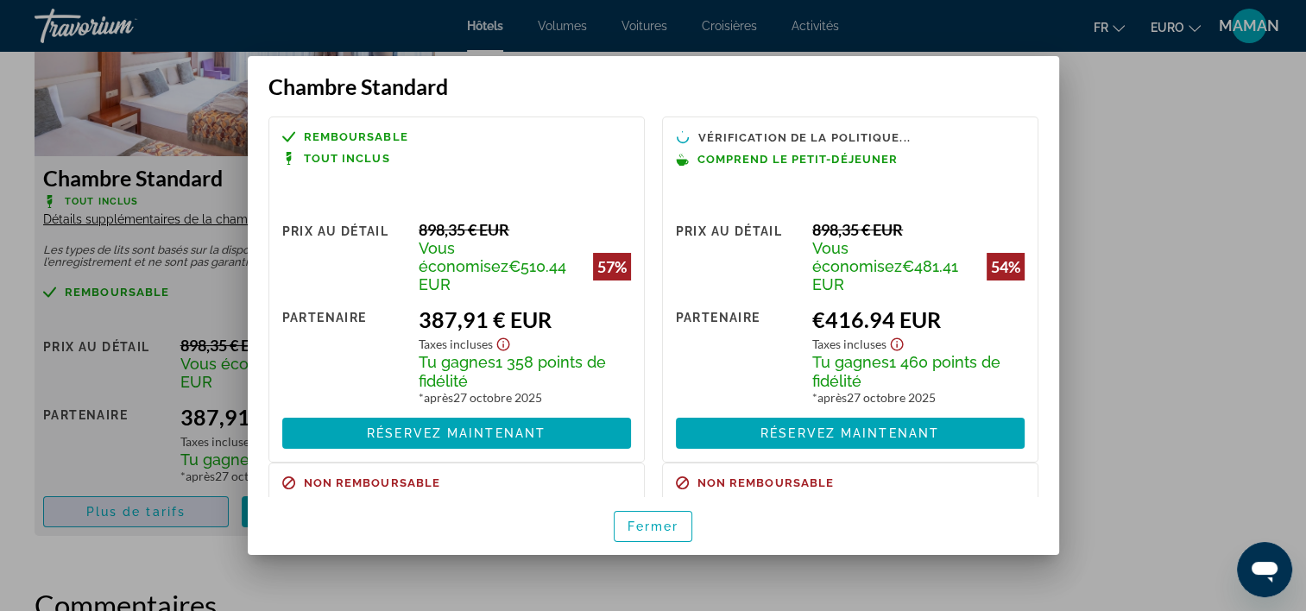
scroll to position [0, 0]
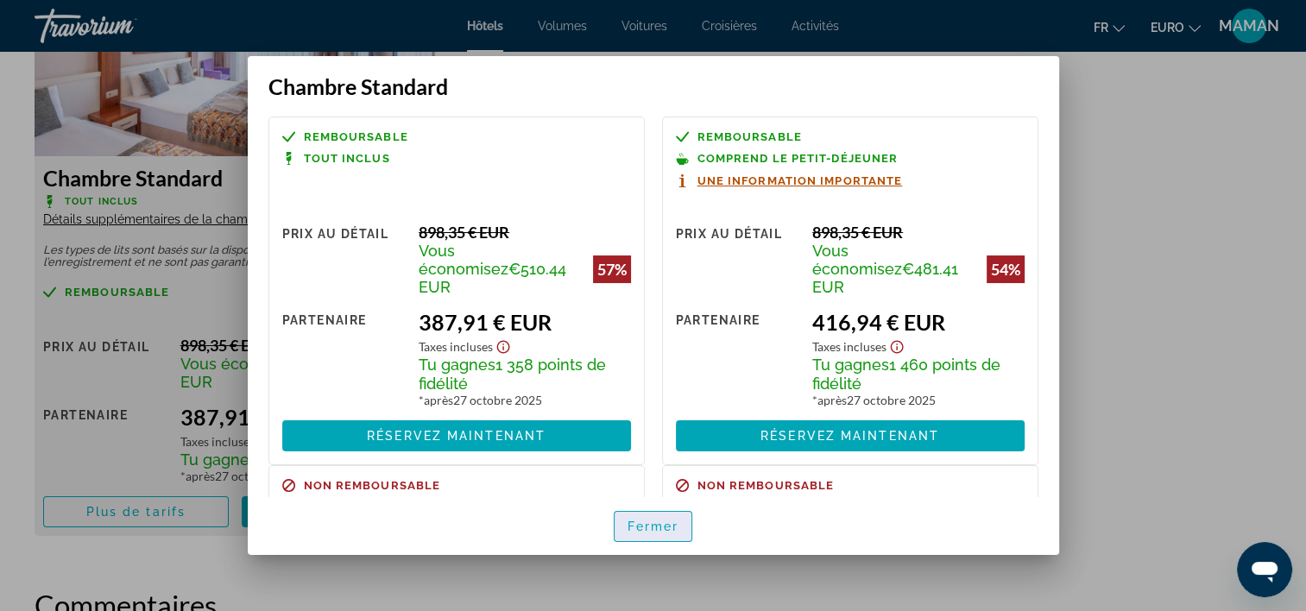
click at [660, 533] on span "button" at bounding box center [654, 526] width 78 height 41
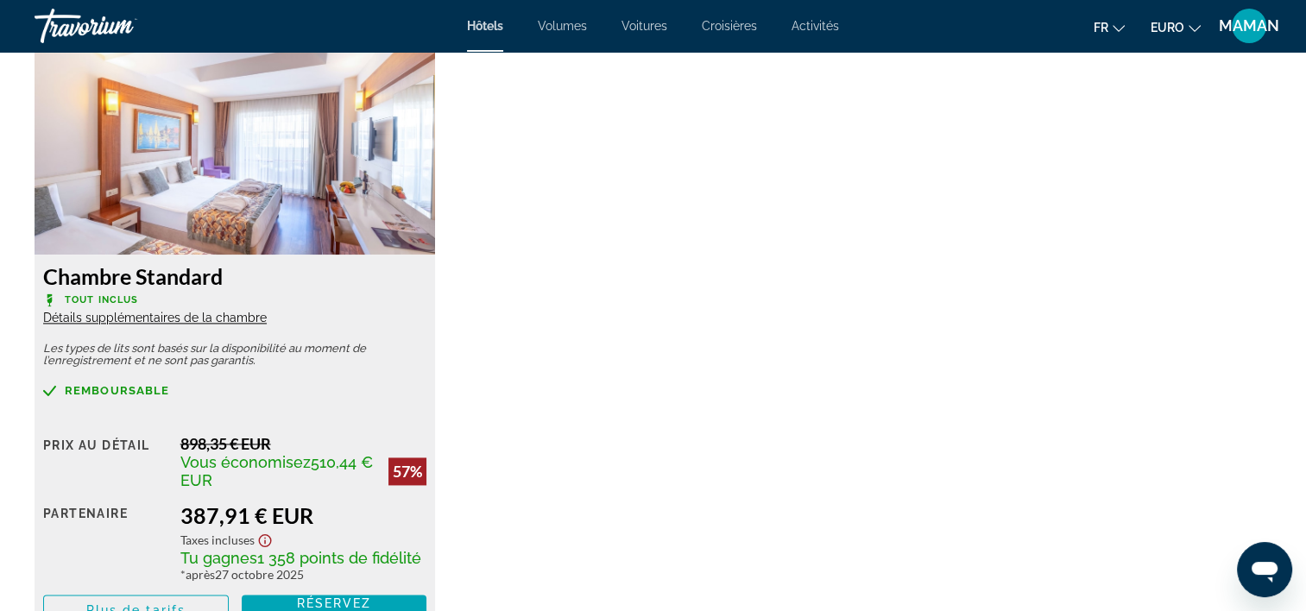
scroll to position [2503, 0]
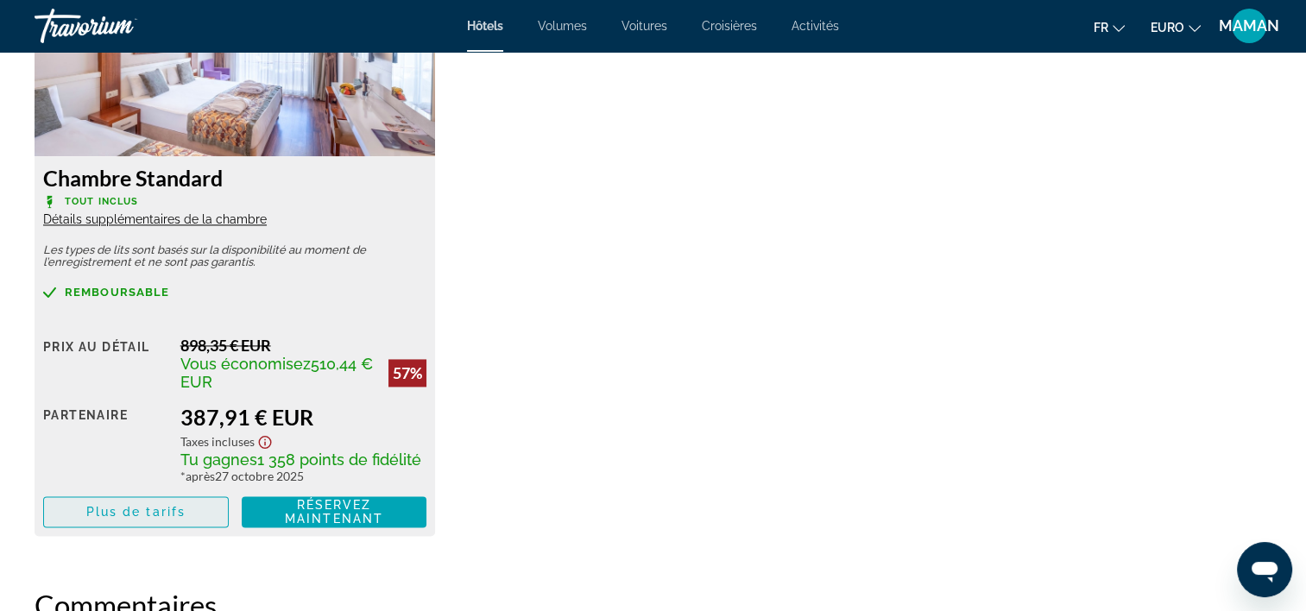
click at [205, 500] on span "Contenu principal" at bounding box center [136, 511] width 184 height 41
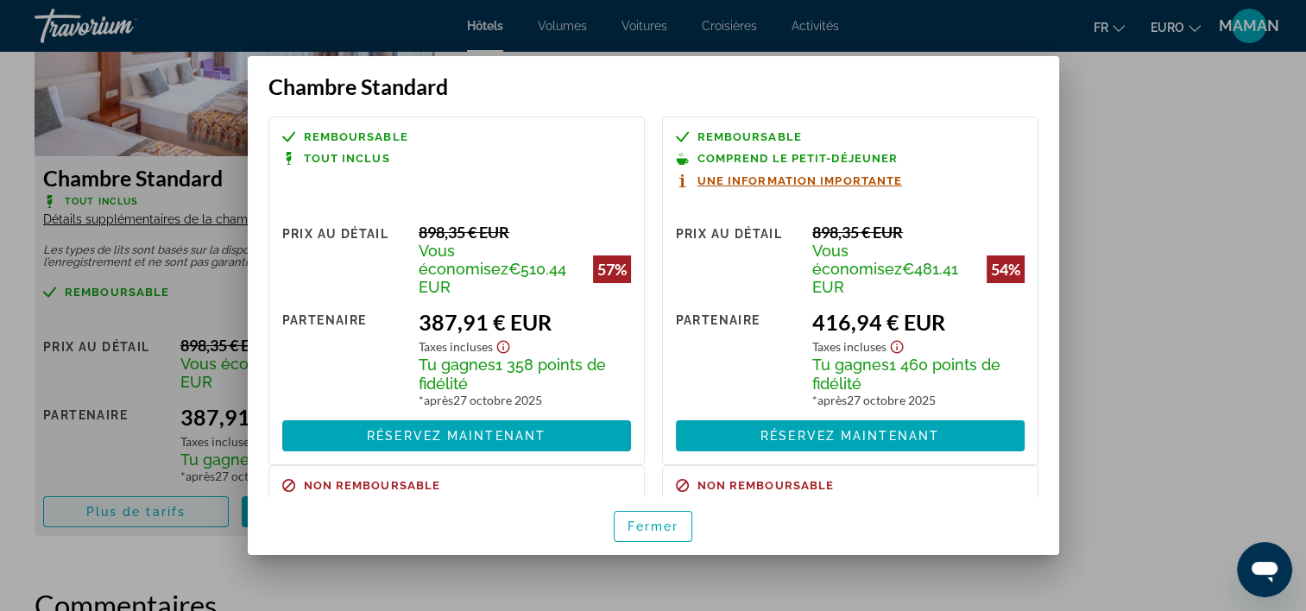
scroll to position [0, 0]
click at [635, 521] on span "Fermer" at bounding box center [654, 527] width 52 height 14
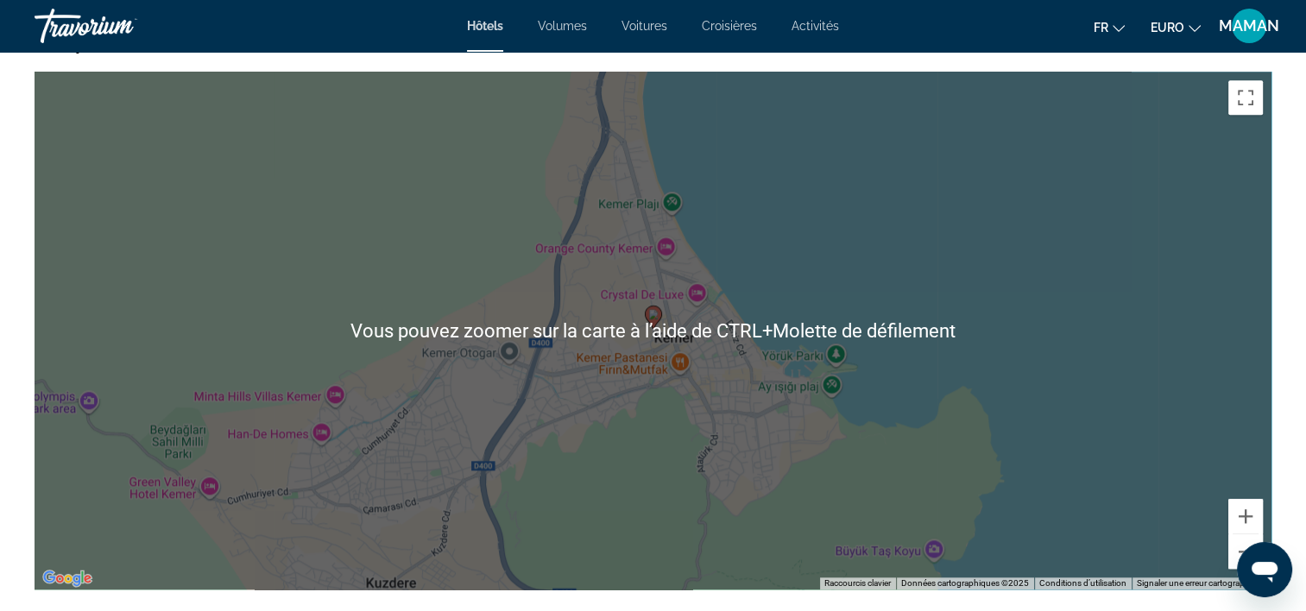
scroll to position [1640, 0]
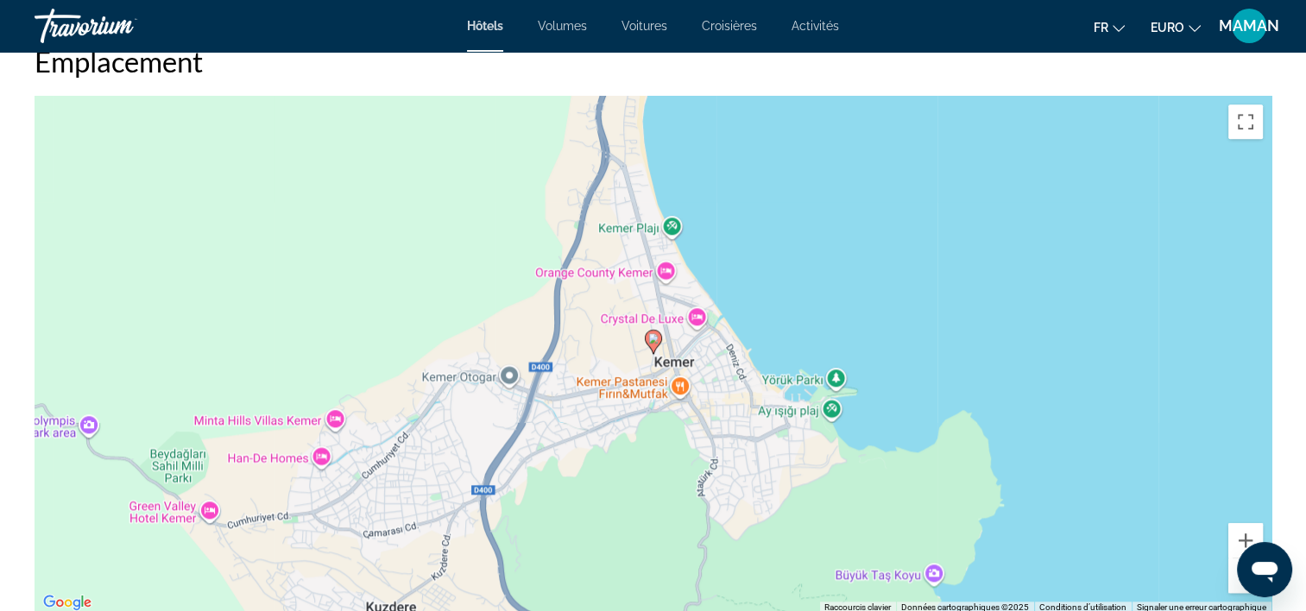
click at [967, 576] on div "Pour activer le glissement avec le clavier, appuyez sur Alt+Entrée. Une fois ce…" at bounding box center [653, 355] width 1237 height 518
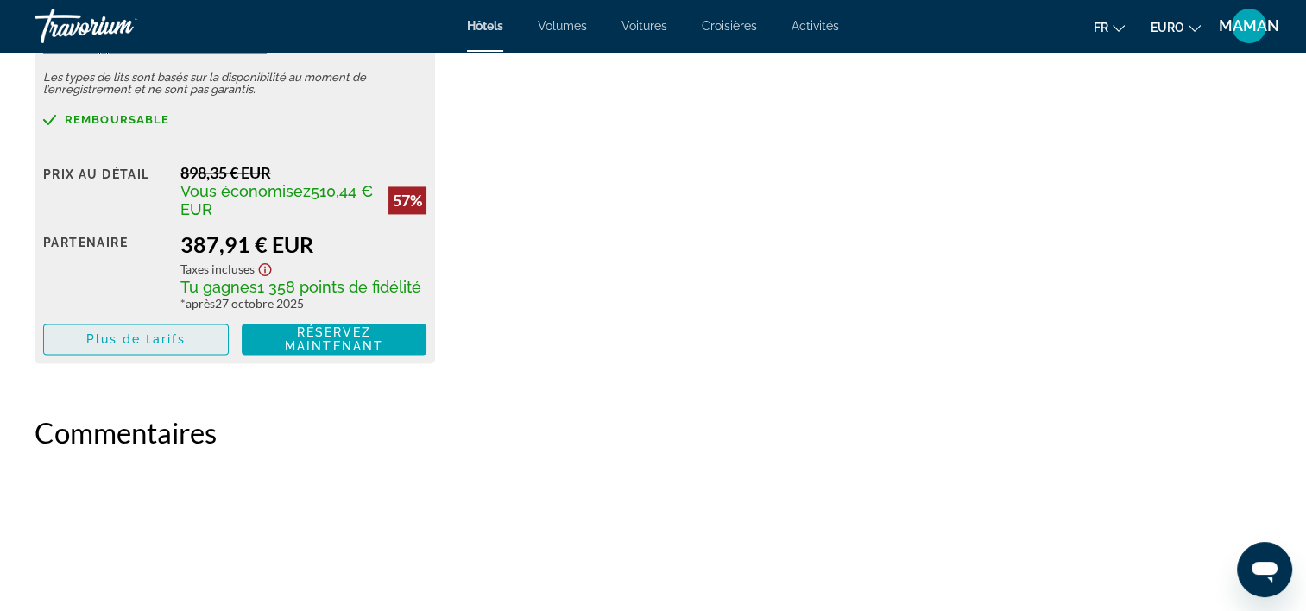
scroll to position [2590, 0]
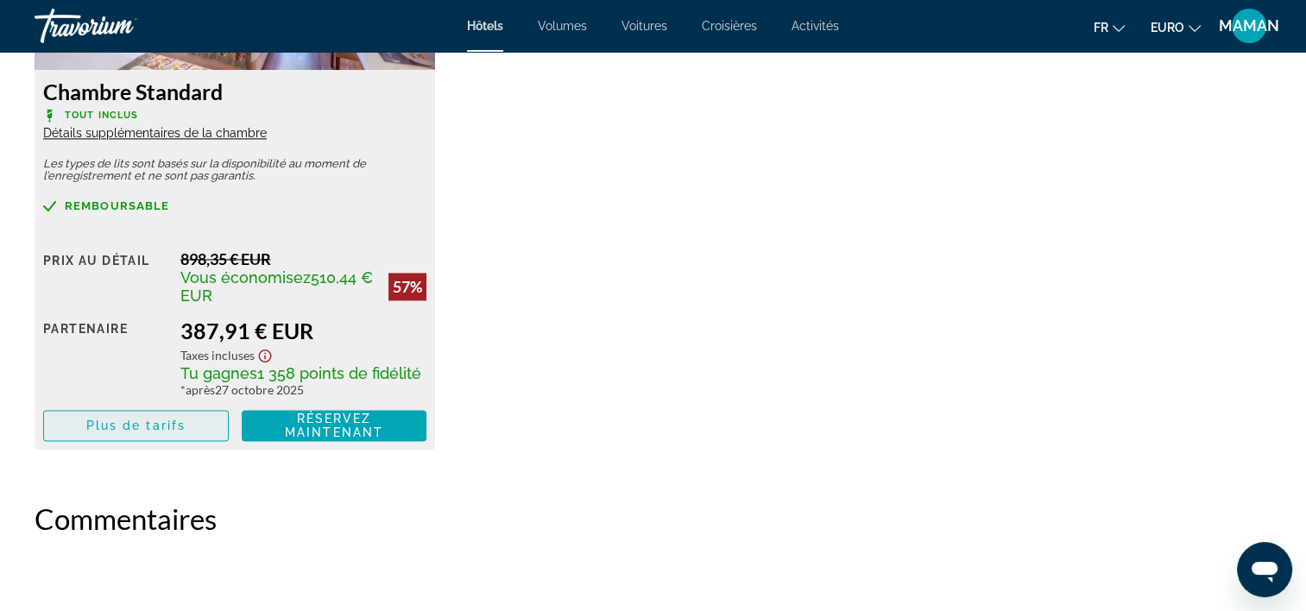
click at [161, 429] on span "Plus de tarifs" at bounding box center [135, 426] width 99 height 14
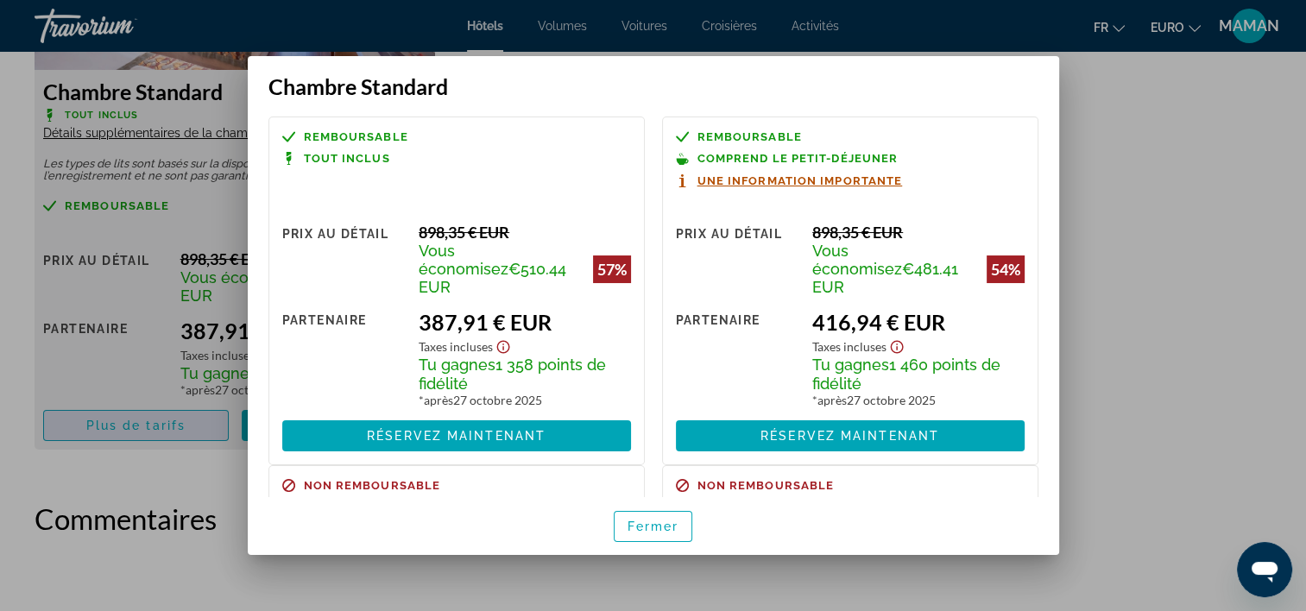
scroll to position [0, 0]
click at [659, 518] on span "button" at bounding box center [654, 526] width 78 height 41
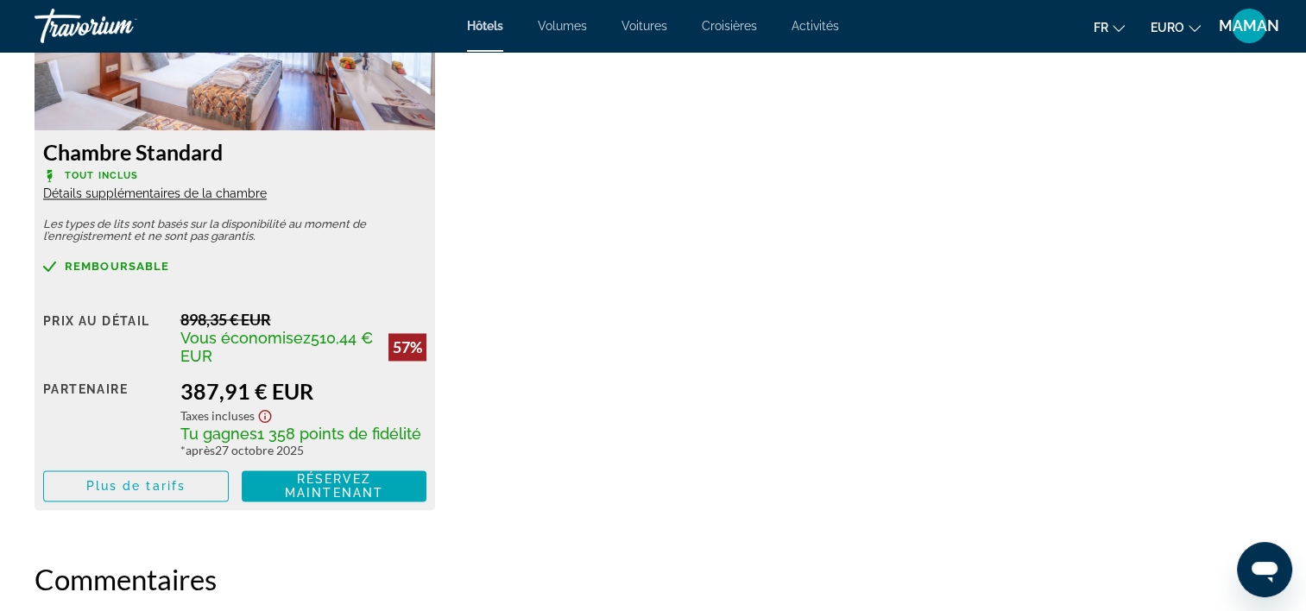
scroll to position [2503, 0]
